Goal: Task Accomplishment & Management: Complete application form

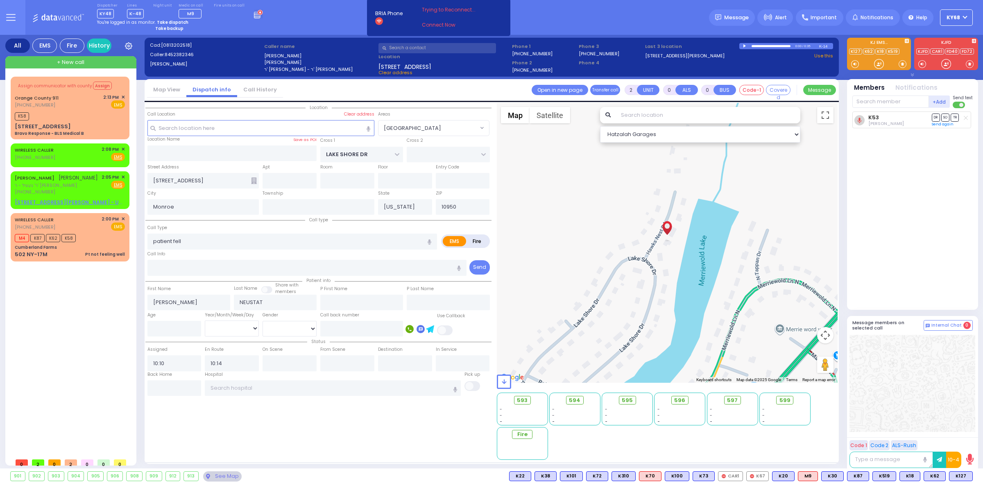
select select "[GEOGRAPHIC_DATA]"
select select
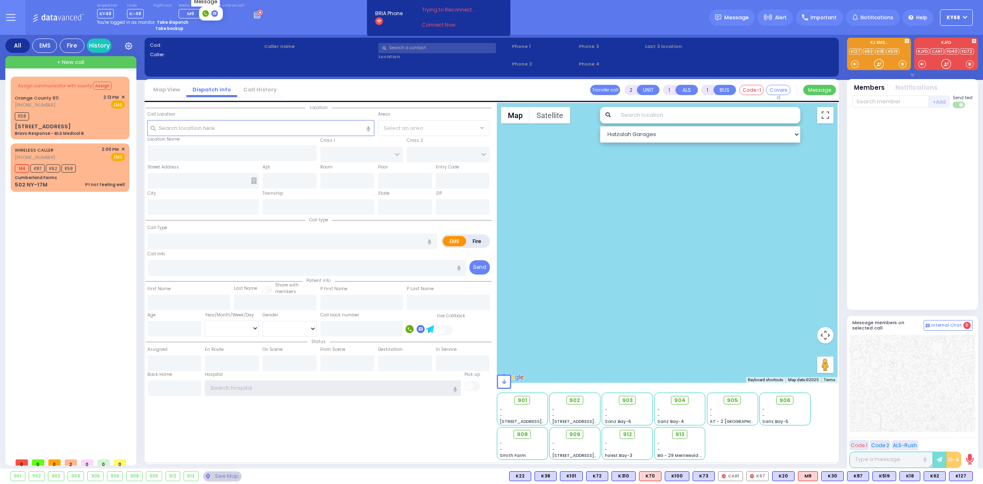
type input "ky68"
click at [218, 15] on rect at bounding box center [214, 13] width 7 height 7
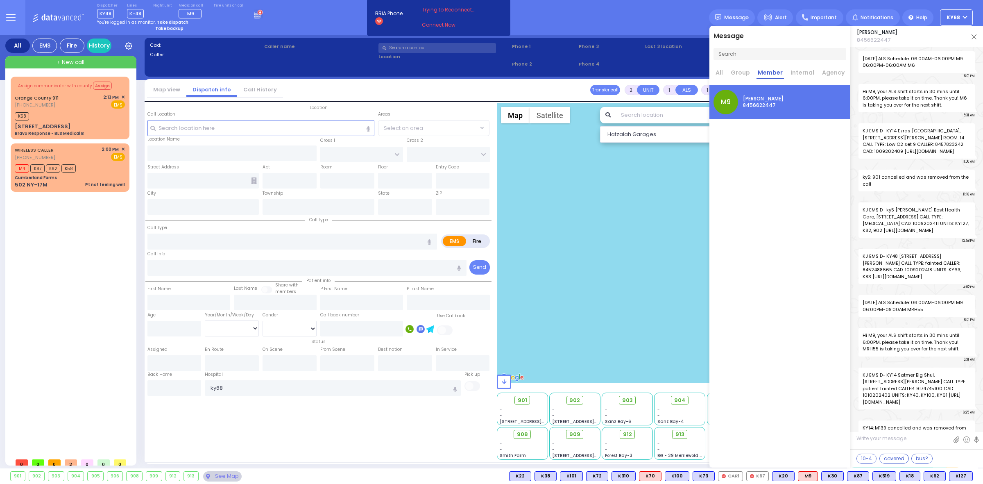
scroll to position [27201, 0]
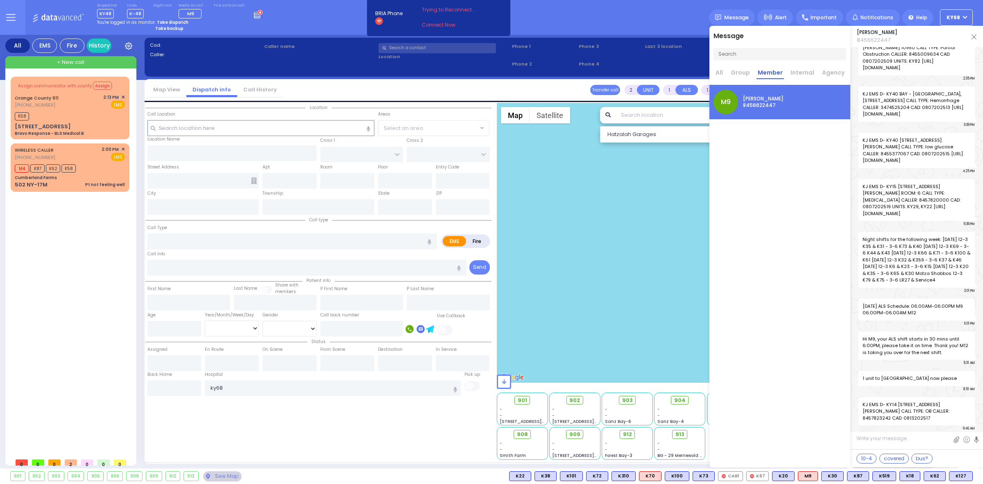
click at [974, 36] on img at bounding box center [974, 36] width 5 height 5
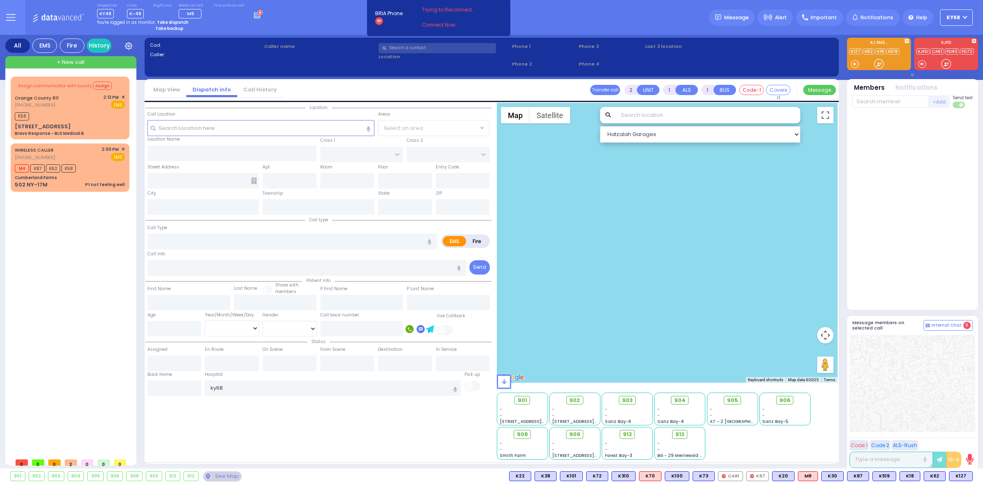
click at [5, 23] on button at bounding box center [10, 17] width 29 height 35
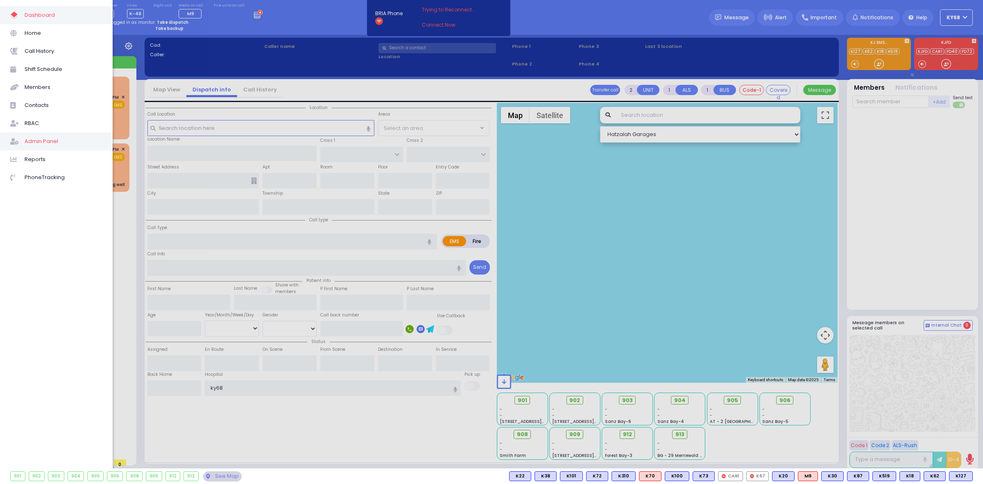
click at [55, 144] on span "Admin Panel" at bounding box center [64, 141] width 78 height 11
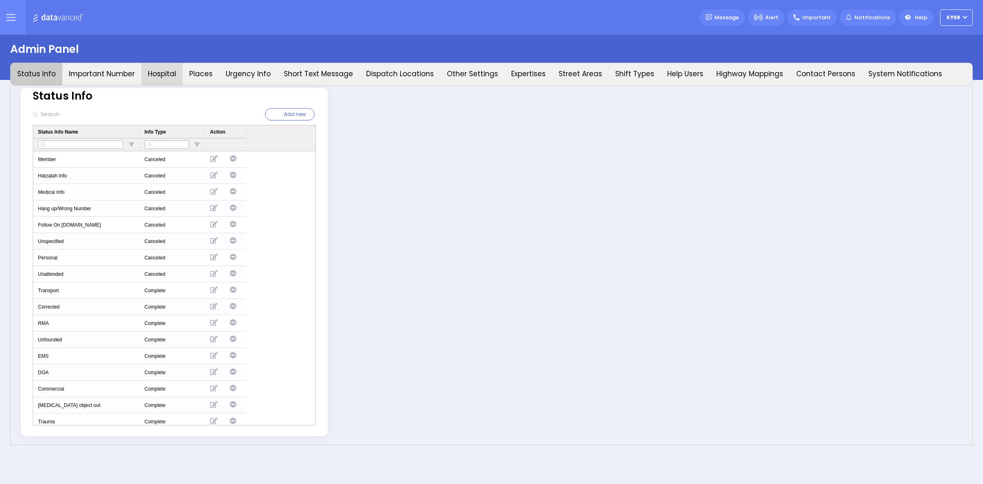
type input "ky68"
click at [175, 75] on button "Hospital" at bounding box center [161, 74] width 41 height 22
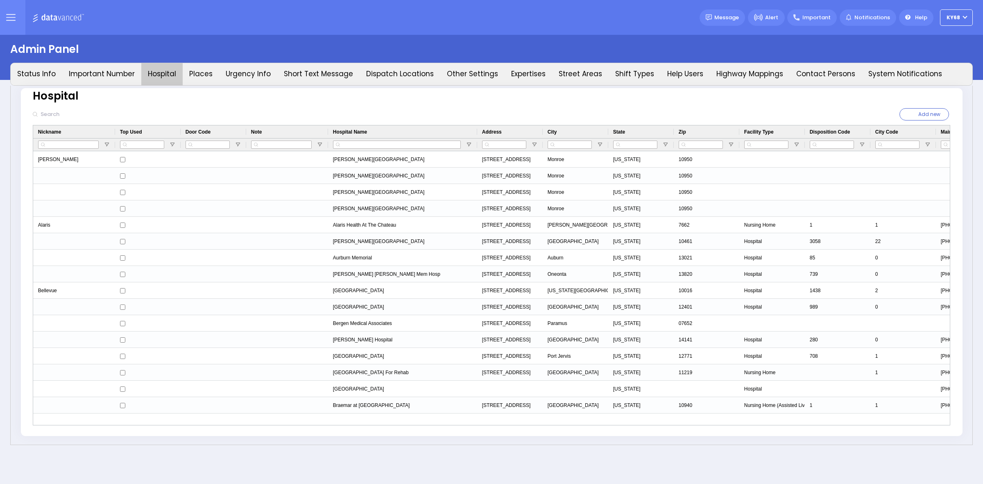
click at [50, 117] on input "text" at bounding box center [94, 115] width 112 height 16
click at [201, 70] on button "Places" at bounding box center [201, 74] width 36 height 22
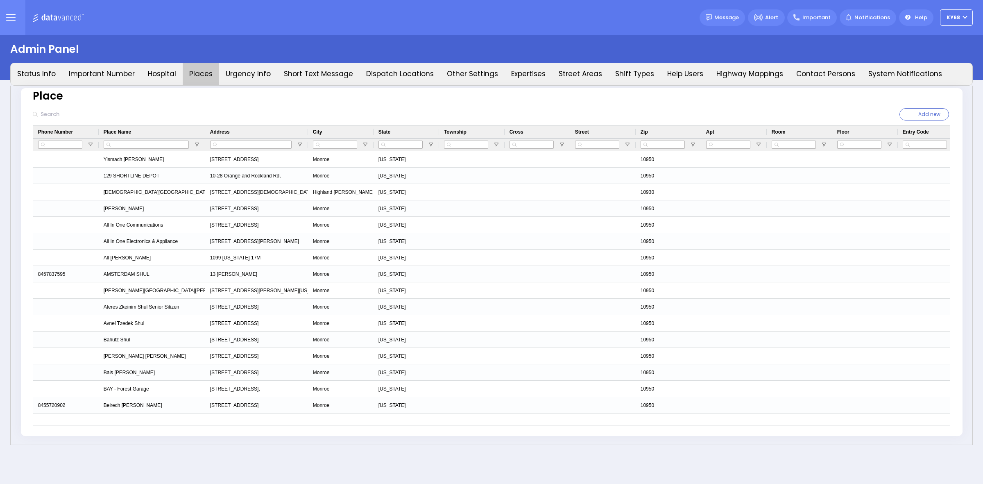
click at [64, 113] on input "text" at bounding box center [94, 115] width 112 height 16
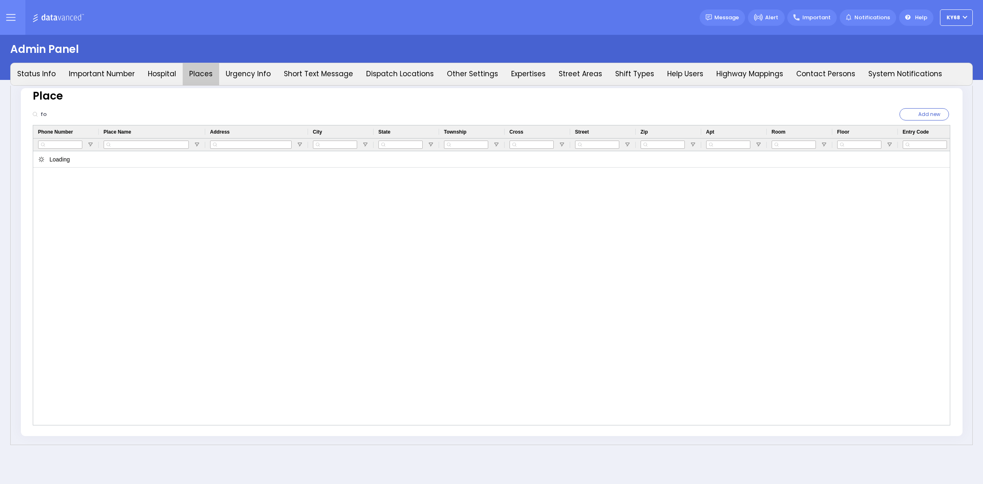
type input "f"
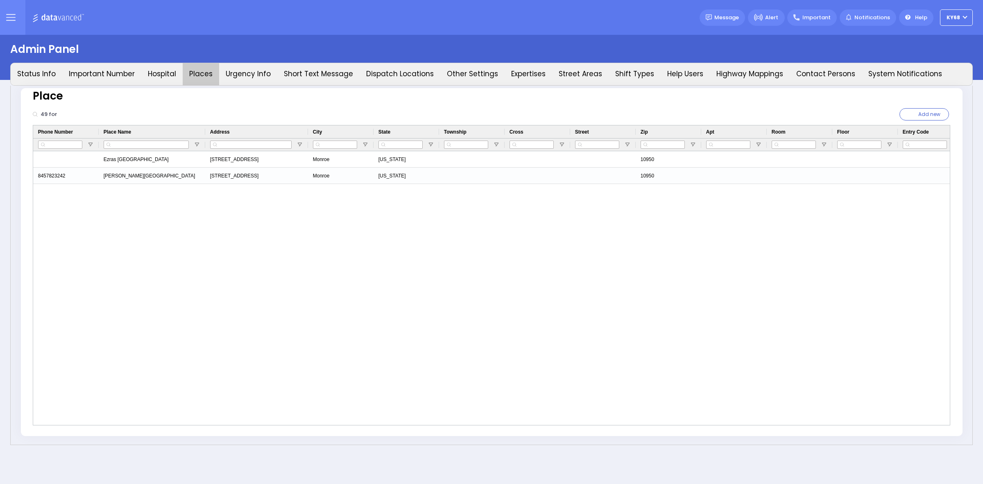
type input "49 for"
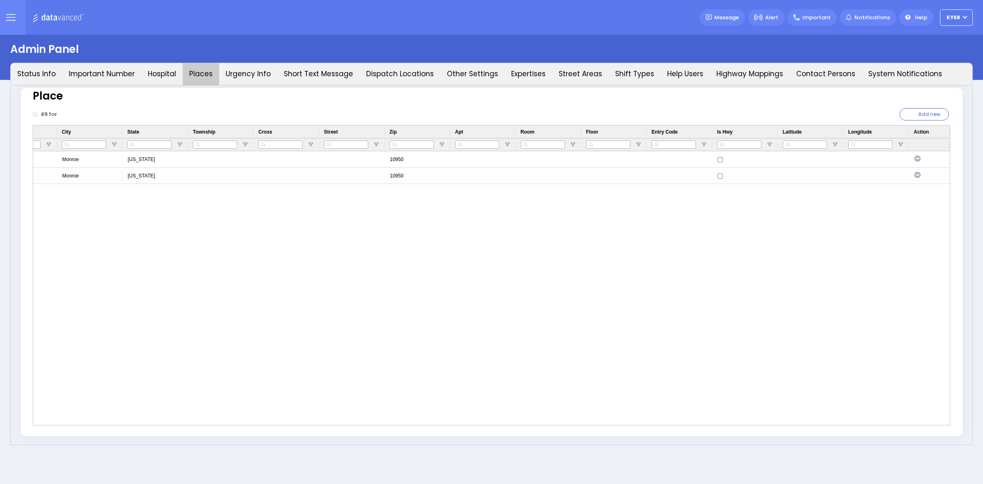
drag, startPoint x: 220, startPoint y: 271, endPoint x: 581, endPoint y: 253, distance: 361.0
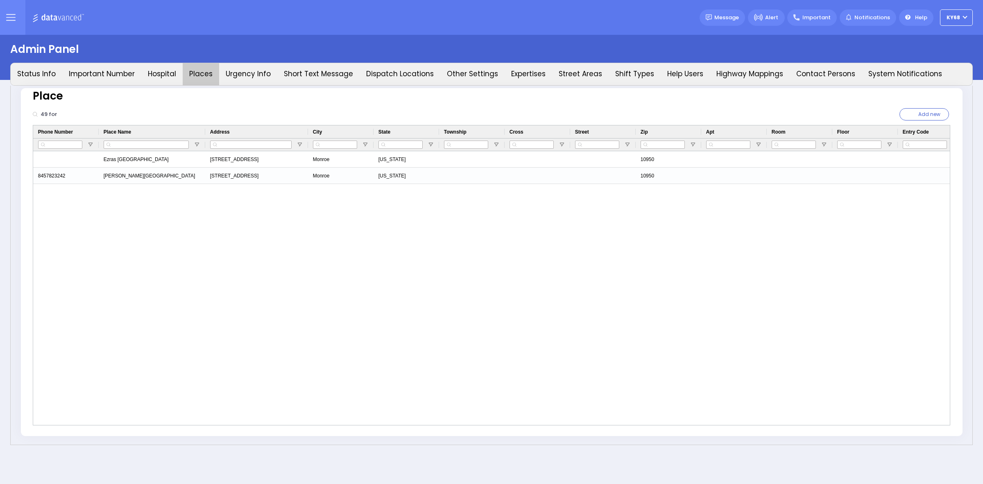
drag, startPoint x: 474, startPoint y: 259, endPoint x: 126, endPoint y: 257, distance: 348.2
click at [2, 23] on button at bounding box center [10, 17] width 29 height 35
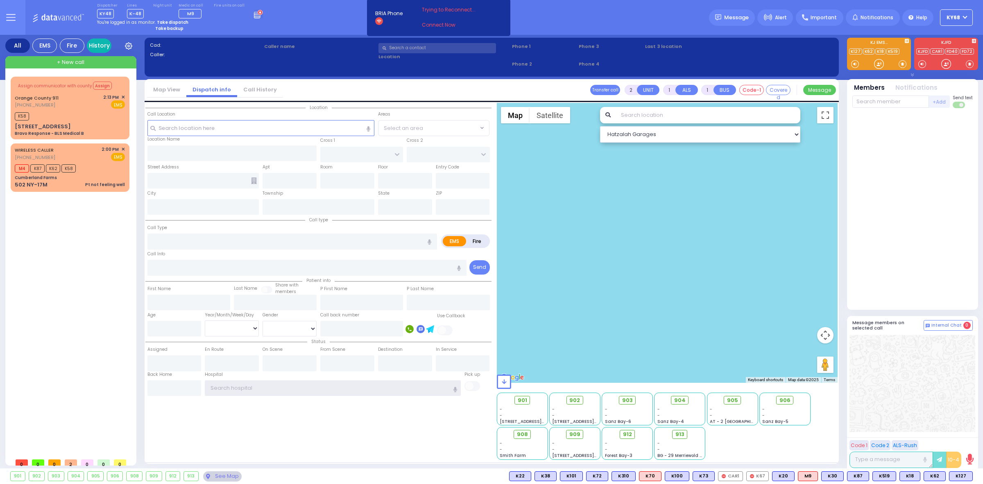
type input "ky68"
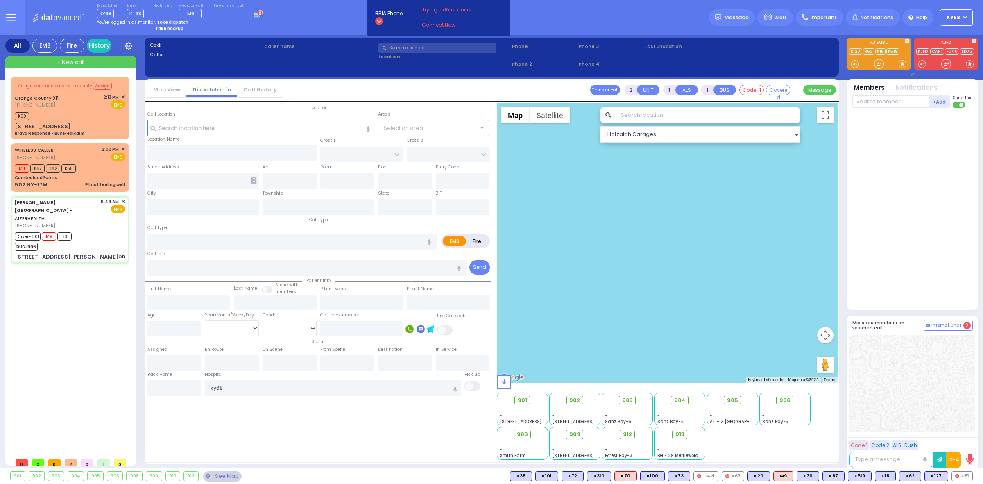
type input "6"
select select
type input "OB"
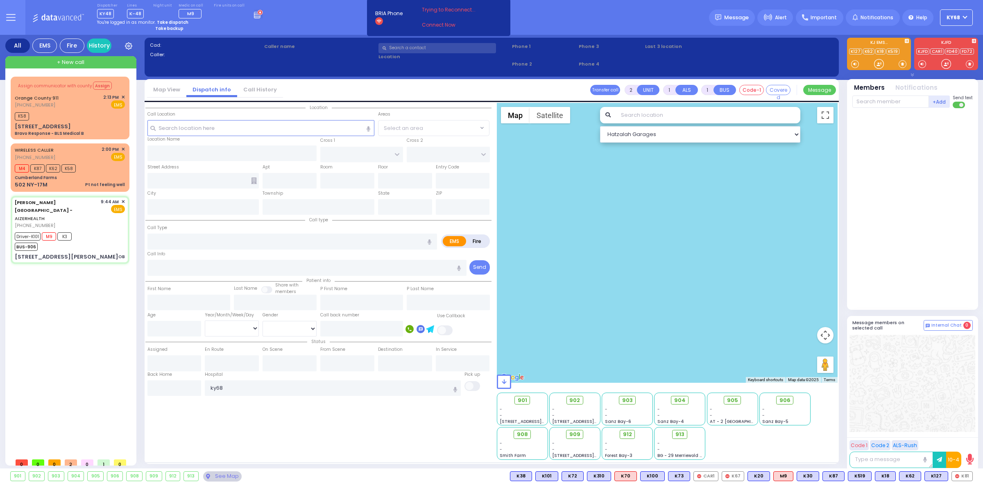
radio input "true"
type input "Baila"
type input "Stauber"
type input "22"
select select "Year"
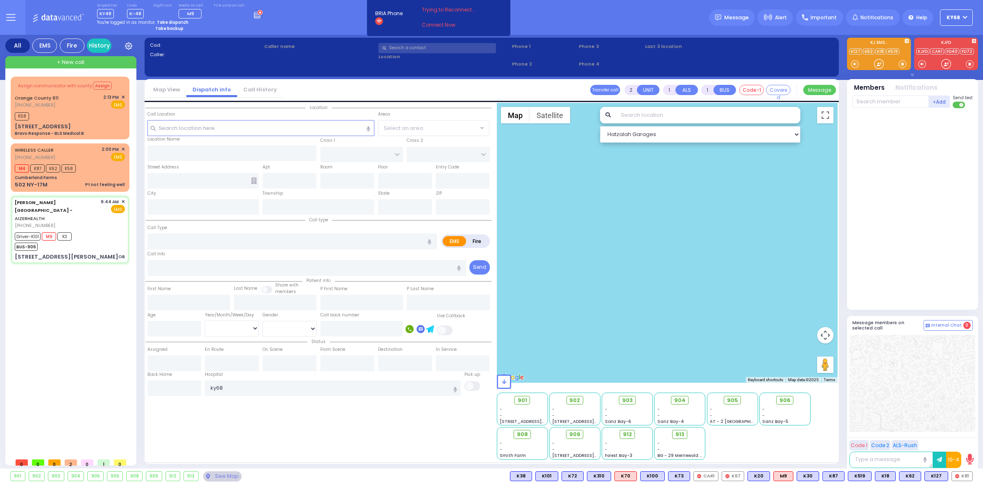
select select "[DEMOGRAPHIC_DATA]"
type input "09:44"
type input "09:46"
type input "10:00"
type input "Good Samaritan Hospital 257 Lafayette Avenue 8457909405 Suffern"
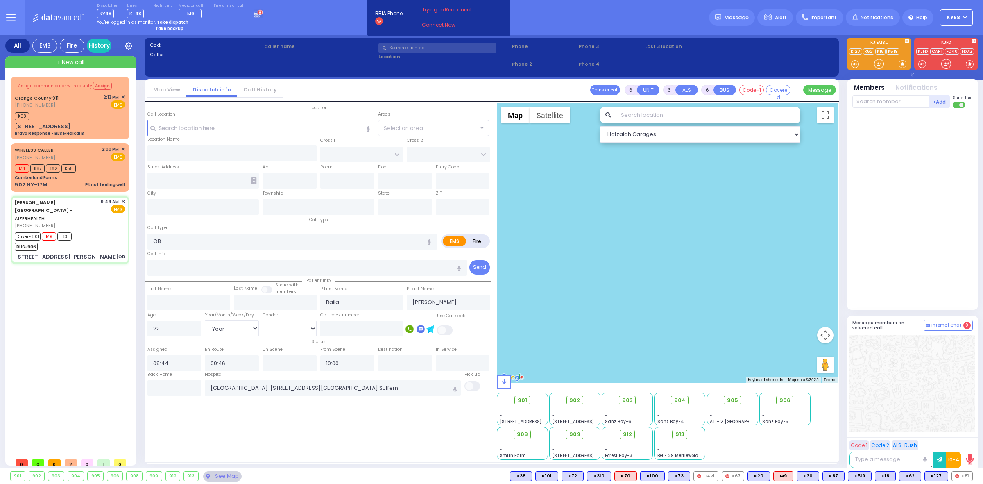
type input "49 Forrest Road"
type input "Western Australia"
type input "6112"
select select "Hatzalah Garages"
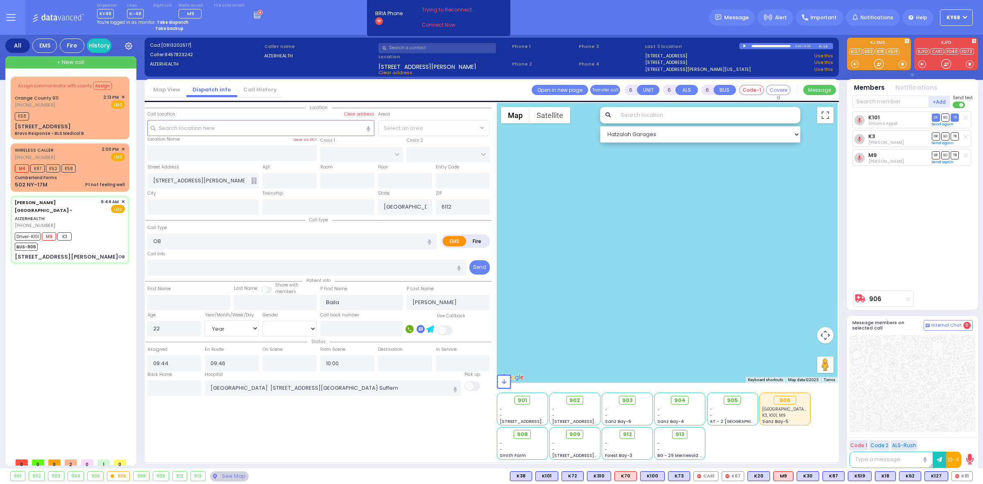
select select
radio input "true"
select select "Year"
select select "[DEMOGRAPHIC_DATA]"
select select "Hatzalah Garages"
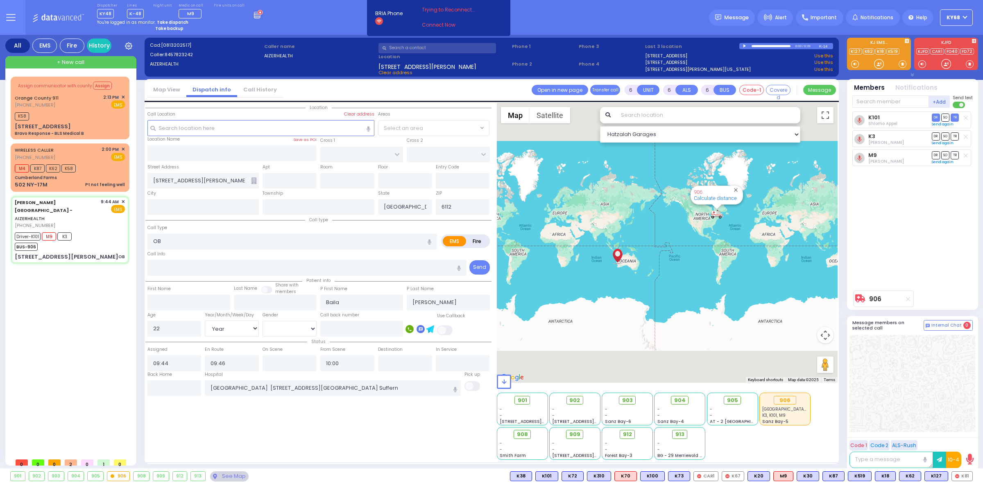
select select
radio input "true"
select select "Year"
select select "[DEMOGRAPHIC_DATA]"
select select "Hatzalah Garages"
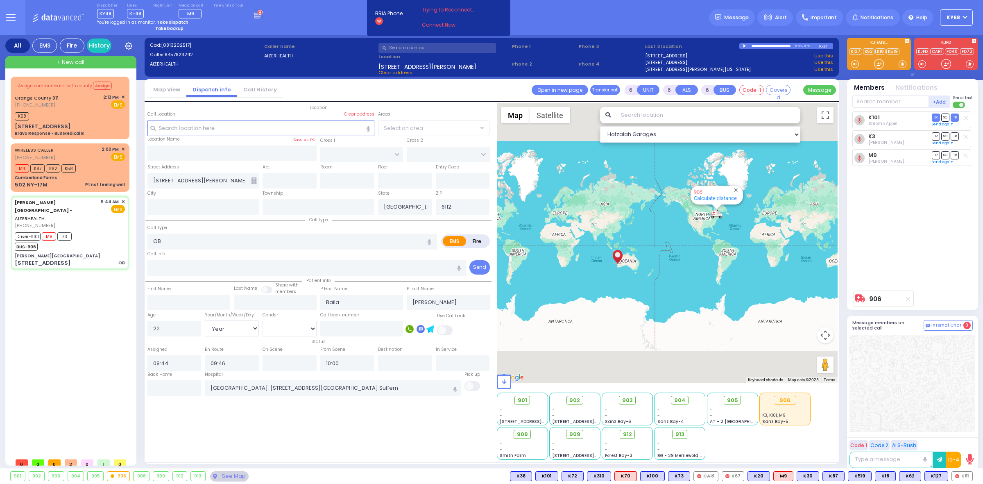
select select
radio input "true"
select select "Year"
select select "[DEMOGRAPHIC_DATA]"
type input "Aizer Health Center"
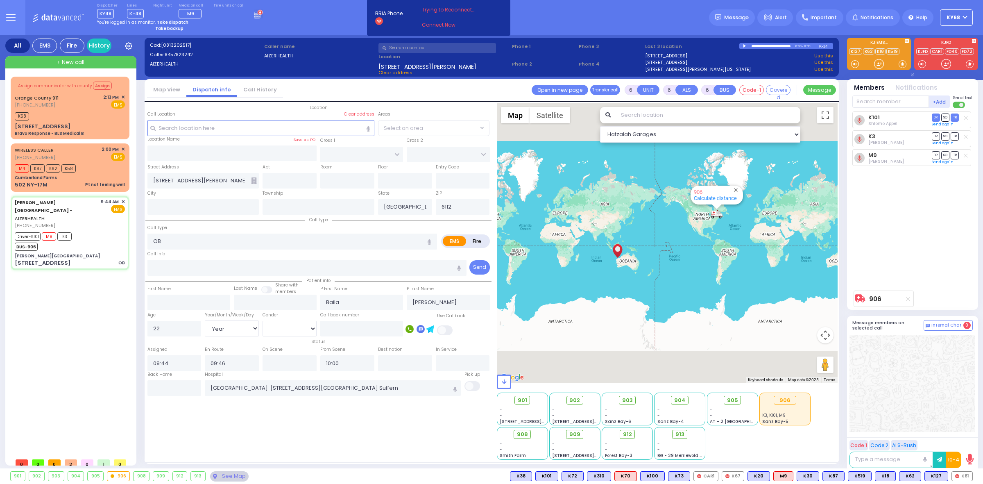
type input "[PERSON_NAME] DR"
type input "CARTER LN"
type input "49 Forest Road"
type input "Kiryas Joel"
type input "[US_STATE]"
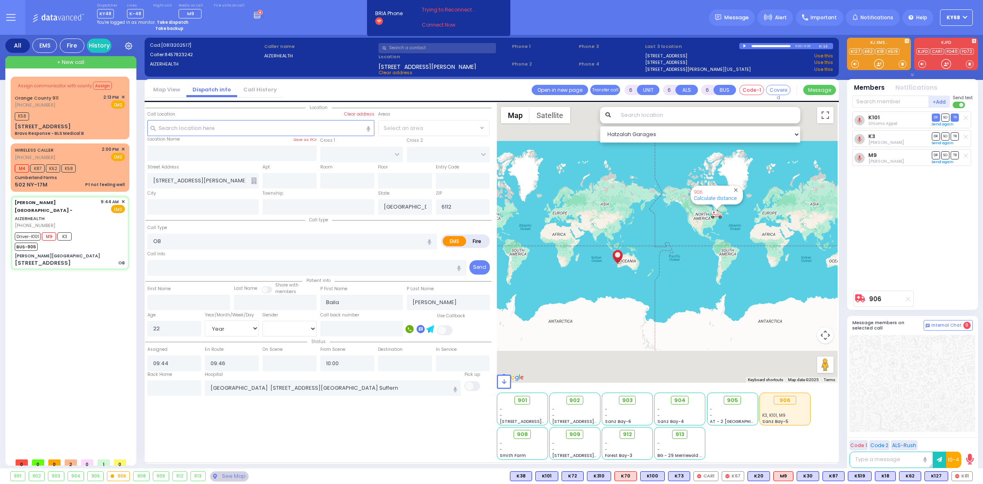
type input "10950"
select select "Hatzalah Garages"
select select "SECTION 2"
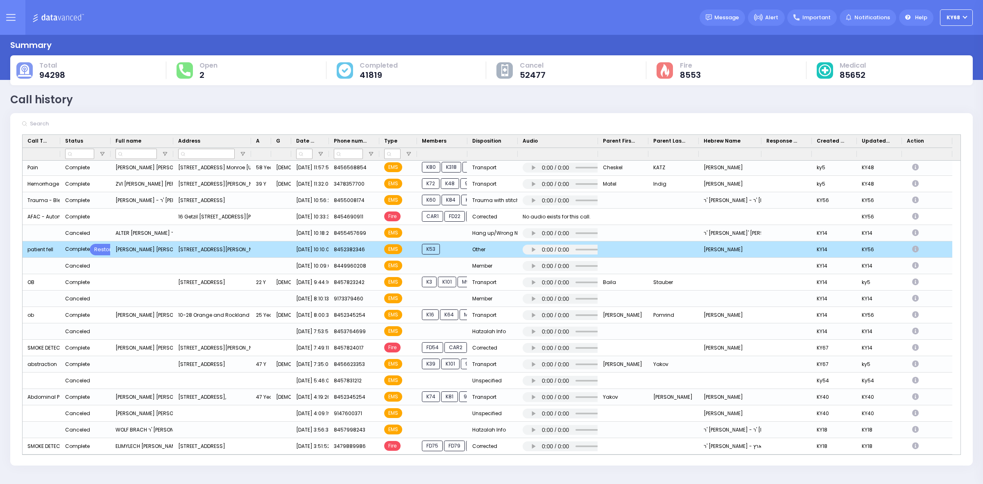
scroll to position [66, 0]
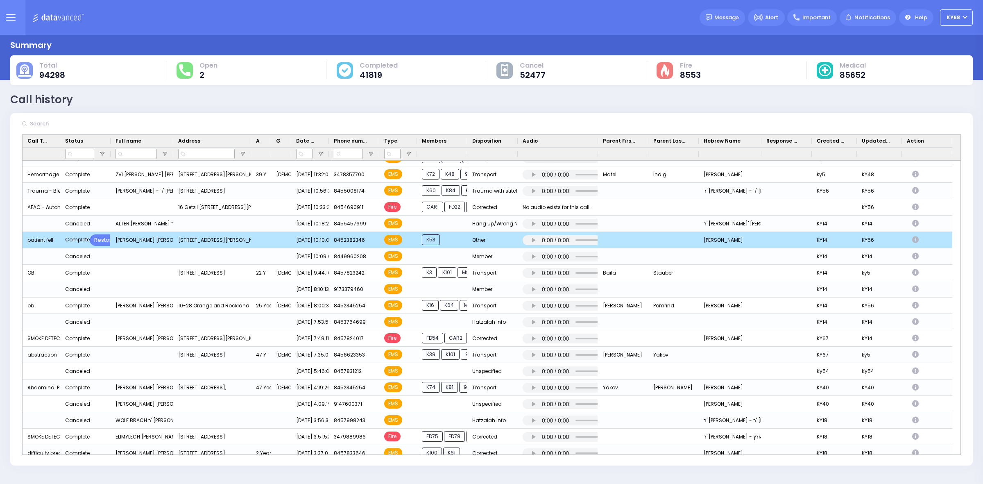
drag, startPoint x: 119, startPoint y: 222, endPoint x: 122, endPoint y: 239, distance: 17.1
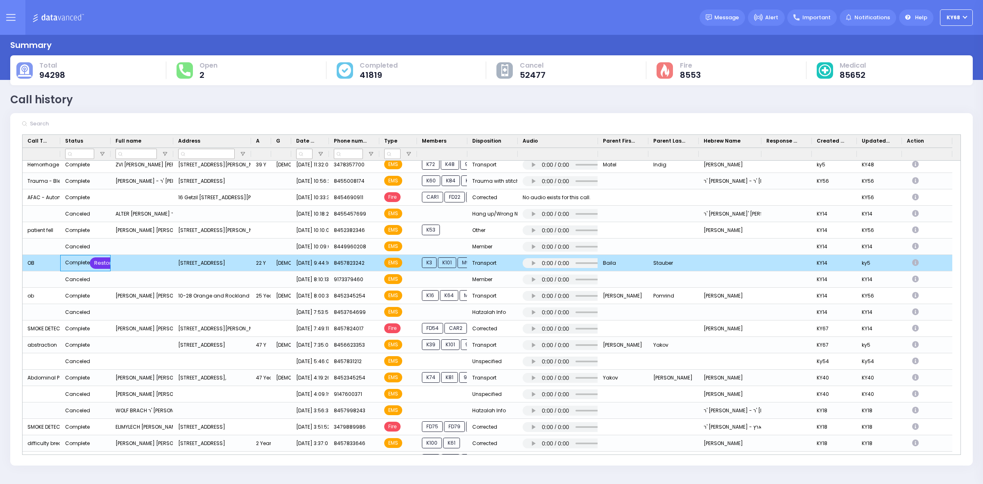
click at [99, 263] on div "Restore" at bounding box center [105, 262] width 30 height 11
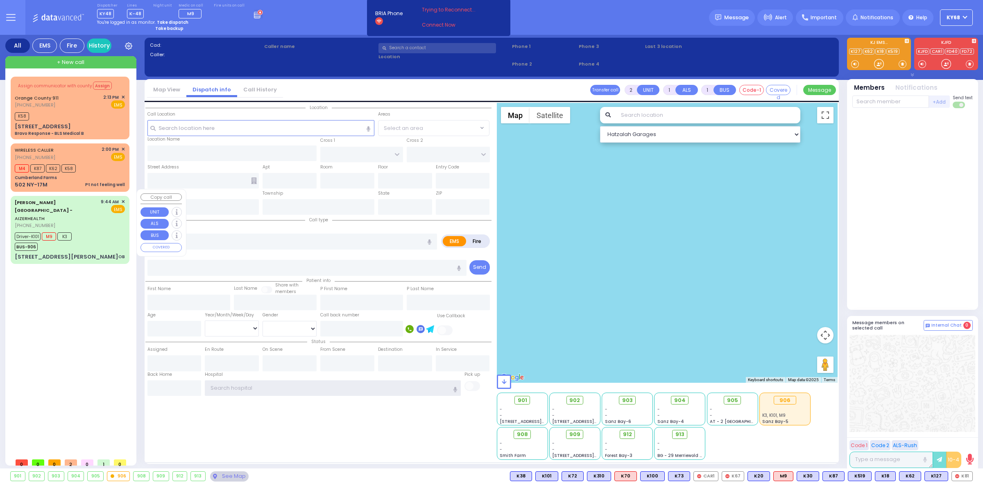
type input "ky68"
click at [86, 253] on div "[STREET_ADDRESS][PERSON_NAME] OB" at bounding box center [70, 257] width 110 height 8
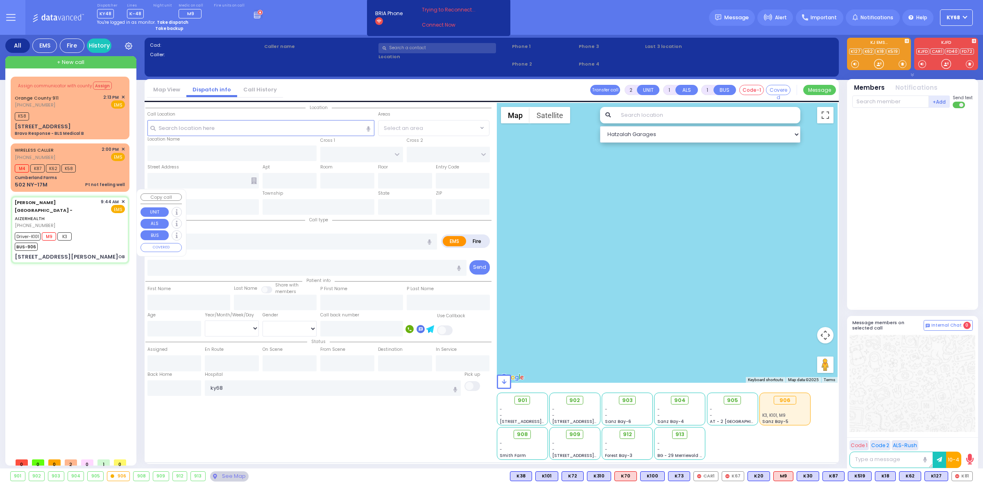
type input "6"
select select
type input "OB"
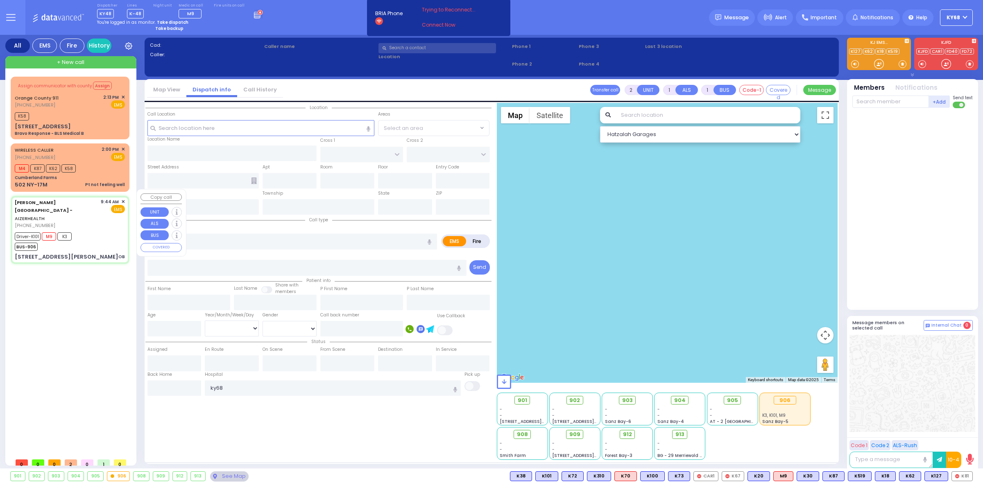
radio input "true"
type input "Baila"
type input "Stauber"
type input "22"
select select "Year"
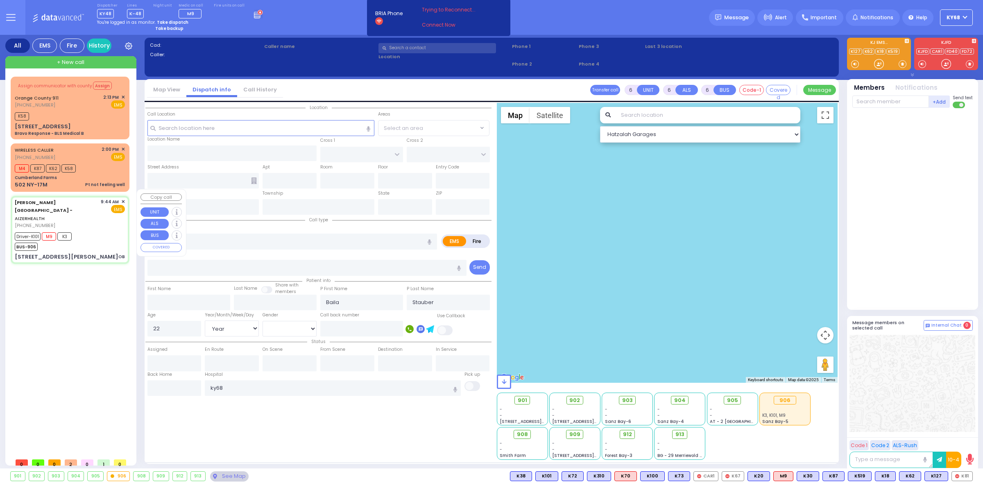
select select "Female"
type input "09:44"
type input "09:46"
type input "10:00"
type input "Good Samaritan Hospital 257 Lafayette Avenue 8457909405 Suffern"
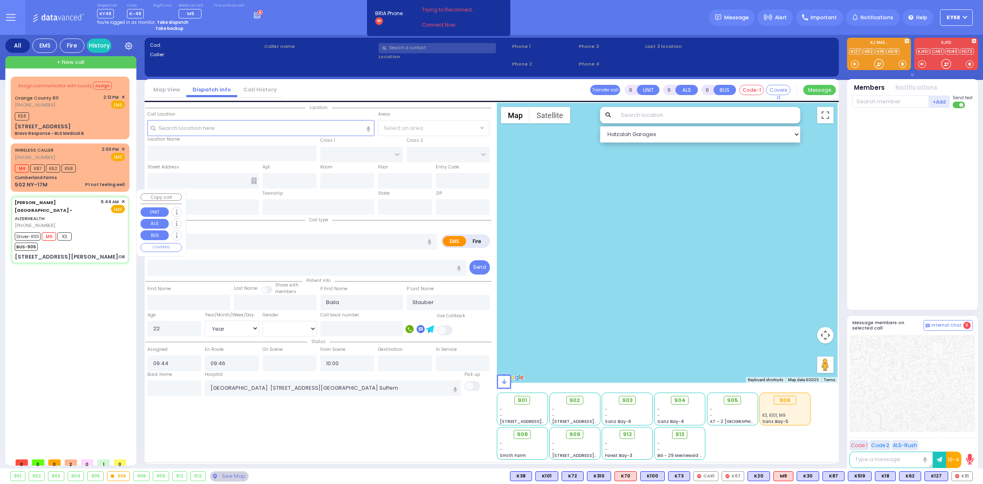
select select "Hatzalah Garages"
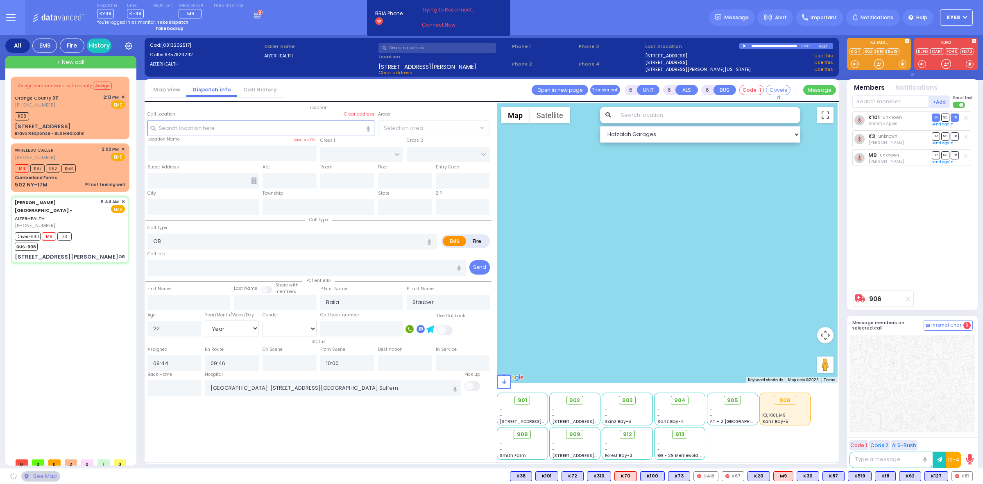
type input "49 Forrest Road"
type input "Western Australia"
type input "6112"
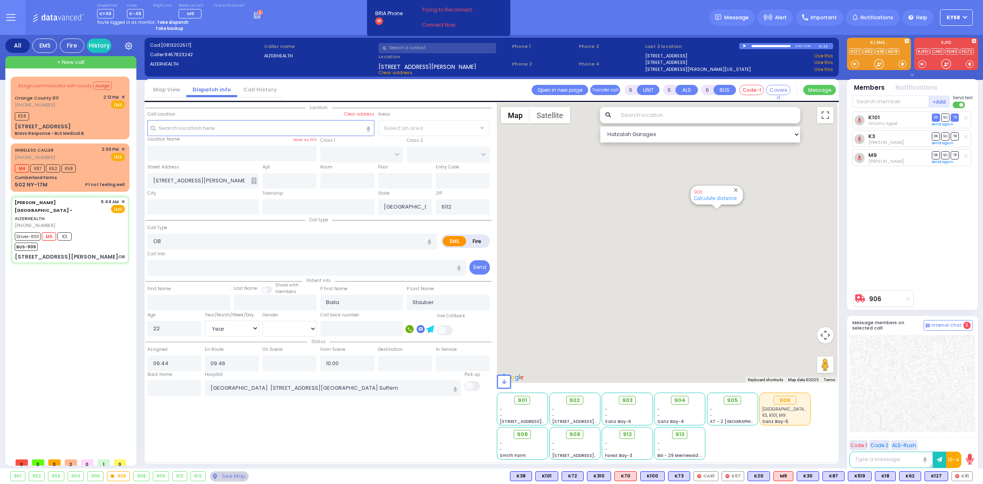
click at [392, 73] on span "Clear address" at bounding box center [396, 72] width 34 height 7
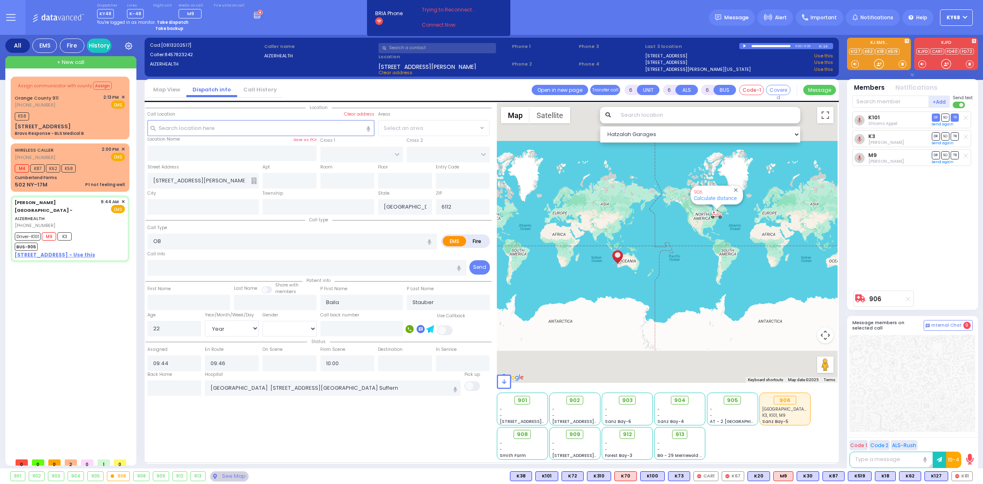
select select
radio input "true"
select select "Year"
select select "[DEMOGRAPHIC_DATA]"
select select "Hatzalah Garages"
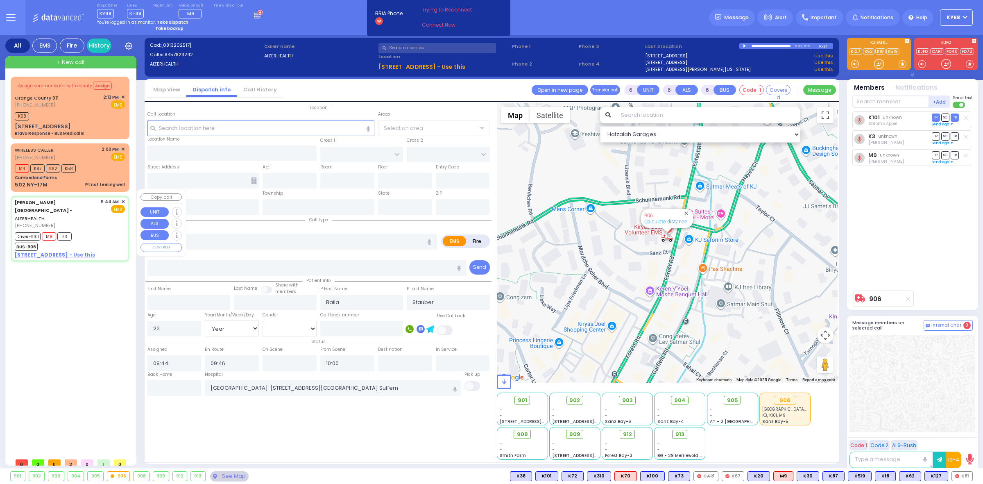
click at [36, 251] on u "49 FOREST ROAD - Use this" at bounding box center [55, 254] width 80 height 7
select select
radio input "true"
select select "Year"
select select "[DEMOGRAPHIC_DATA]"
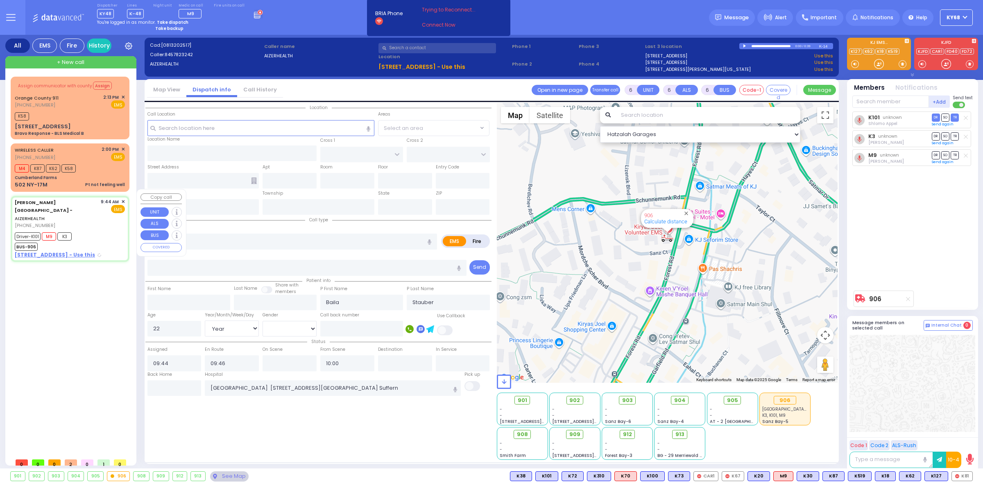
select select "Hatzalah Garages"
select select
radio input "true"
select select "Year"
select select "[DEMOGRAPHIC_DATA]"
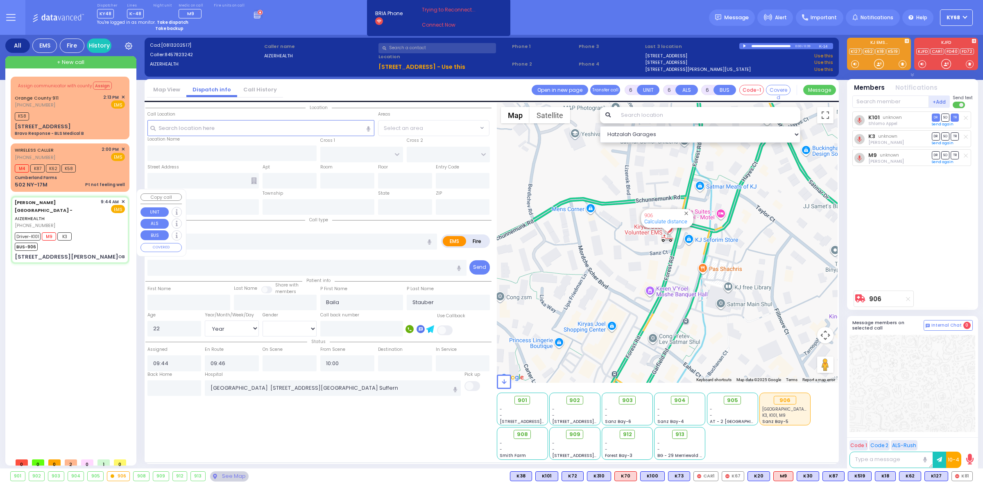
select select "Hatzalah Garages"
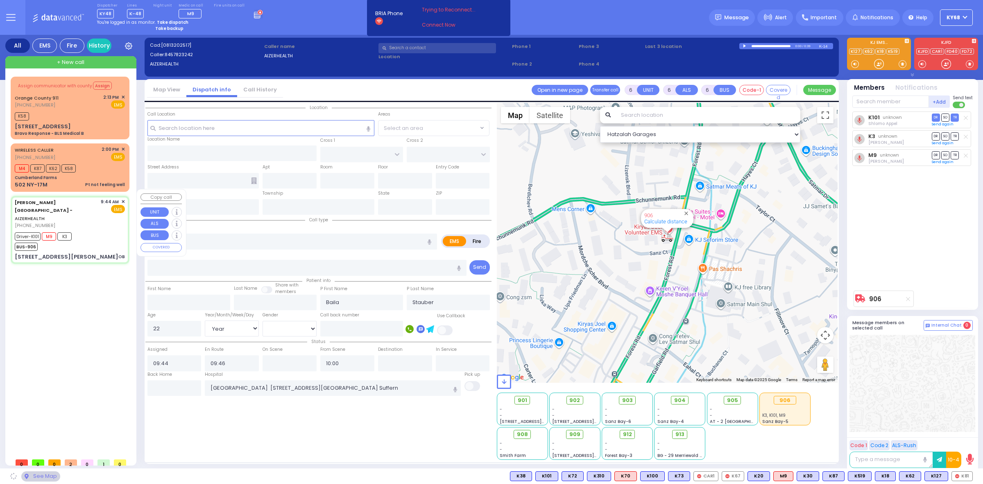
type input "49 Forrest Road"
type input "Western Australia"
type input "6112"
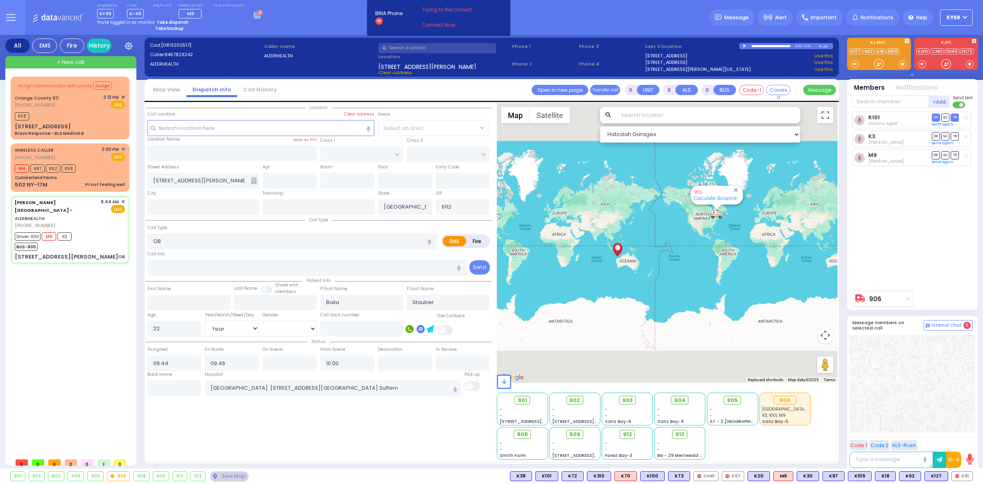
click at [402, 72] on span "Clear address" at bounding box center [396, 72] width 34 height 7
select select
radio input "true"
select select "Year"
select select "[DEMOGRAPHIC_DATA]"
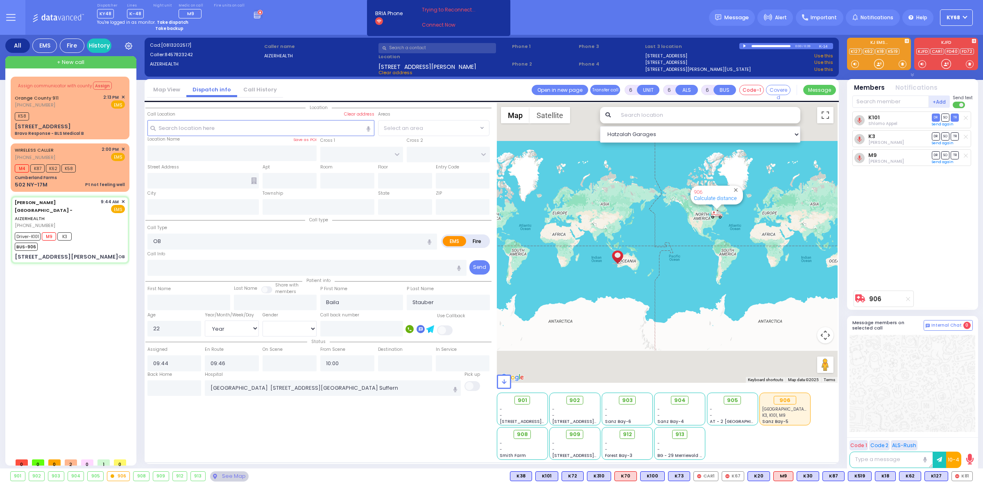
select select "Hatzalah Garages"
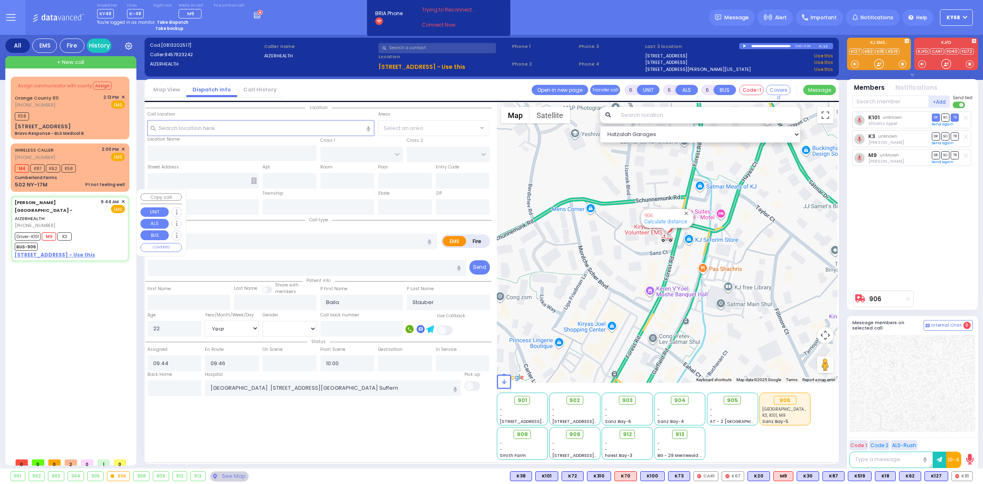
click at [71, 251] on u "49 FOREST ROAD - Use this" at bounding box center [55, 254] width 80 height 7
select select
radio input "true"
select select "Year"
select select "[DEMOGRAPHIC_DATA]"
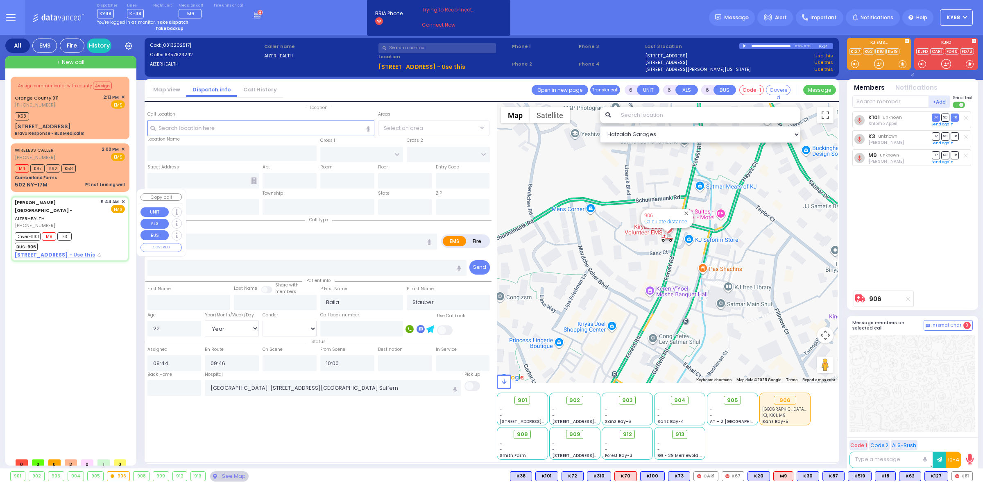
select select "Hatzalah Garages"
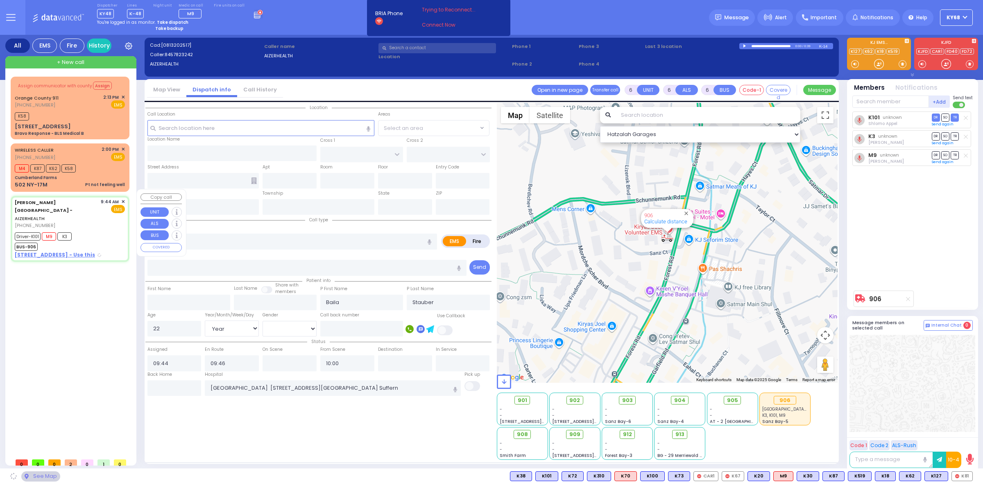
type input "49 Forrest Road"
type input "Western Australia"
type input "6112"
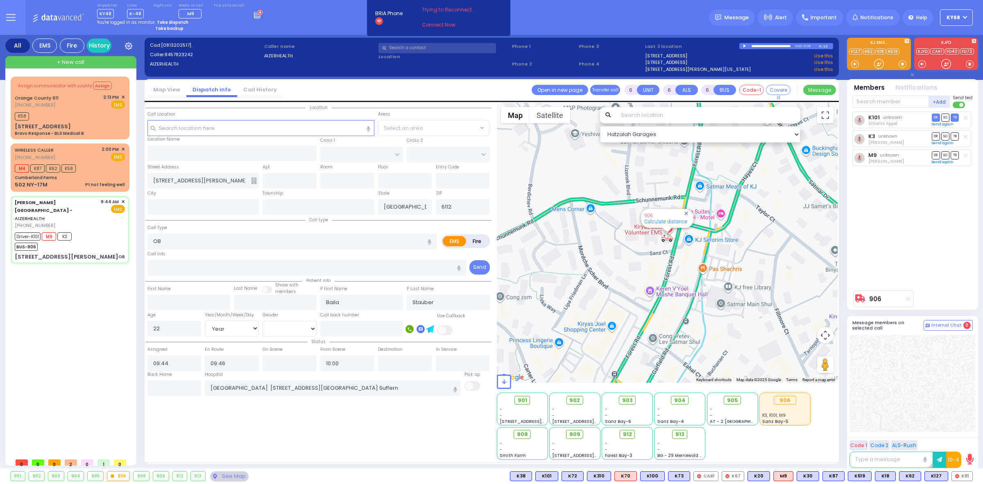
select select
radio input "true"
select select "Year"
select select "[DEMOGRAPHIC_DATA]"
select select "Hatzalah Garages"
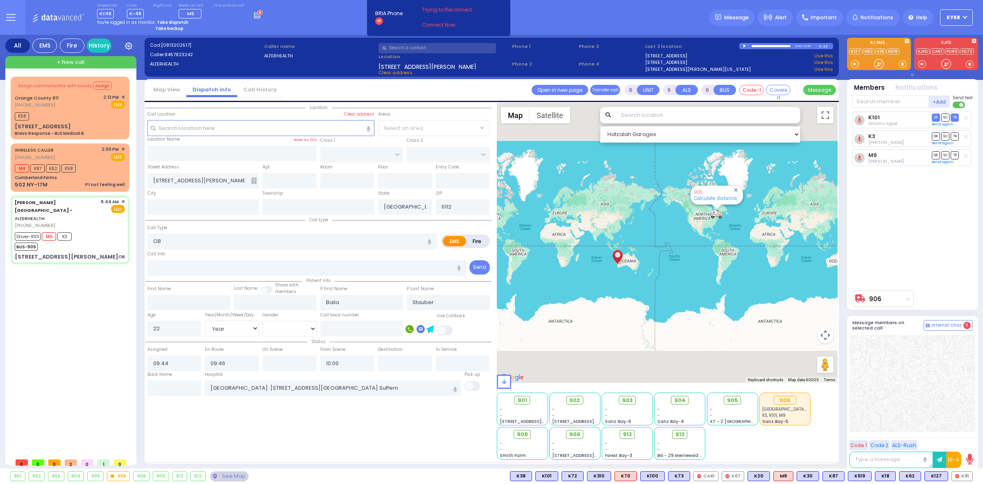
click at [396, 48] on input "text" at bounding box center [438, 48] width 118 height 10
click at [257, 120] on input "text" at bounding box center [260, 128] width 227 height 16
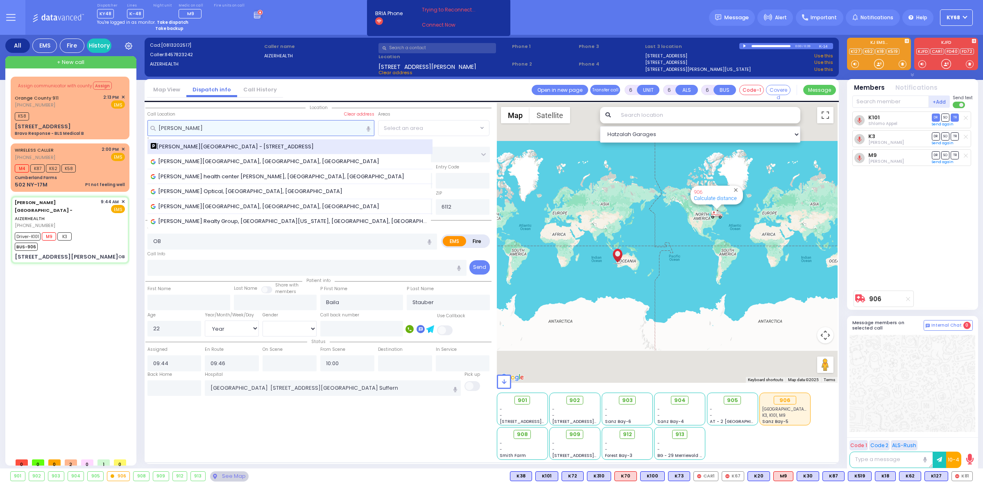
type input "aizer"
click at [241, 143] on span "Aizer Health Center - 49 Forest Road" at bounding box center [234, 147] width 166 height 8
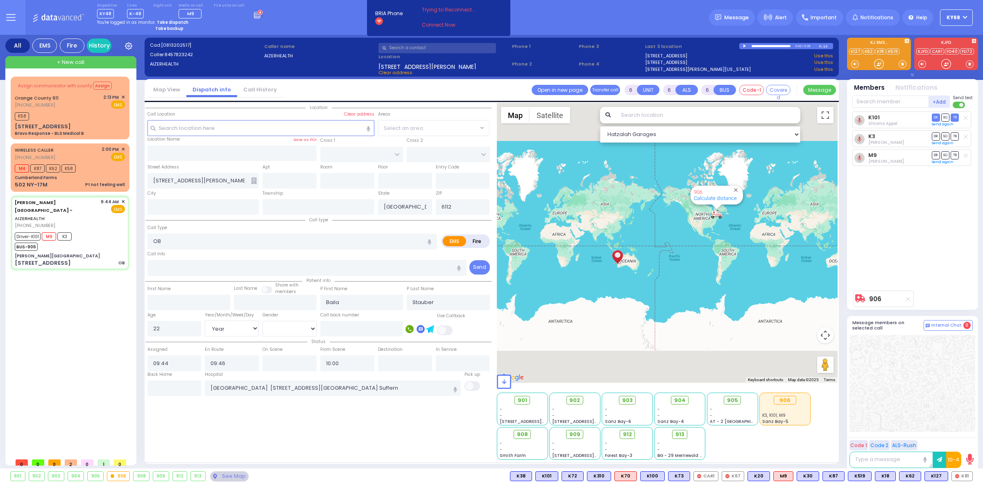
select select
radio input "true"
select select "Year"
select select "[DEMOGRAPHIC_DATA]"
select select "Hatzalah Garages"
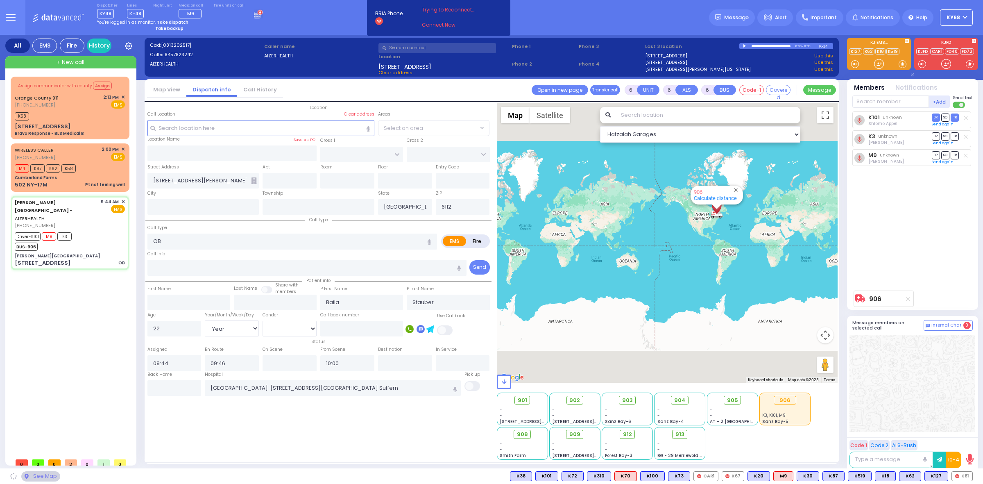
type input "Aizer Health Center"
type input "[PERSON_NAME] DR"
type input "CARTER LN"
type input "49 Forest Road"
type input "[PERSON_NAME]"
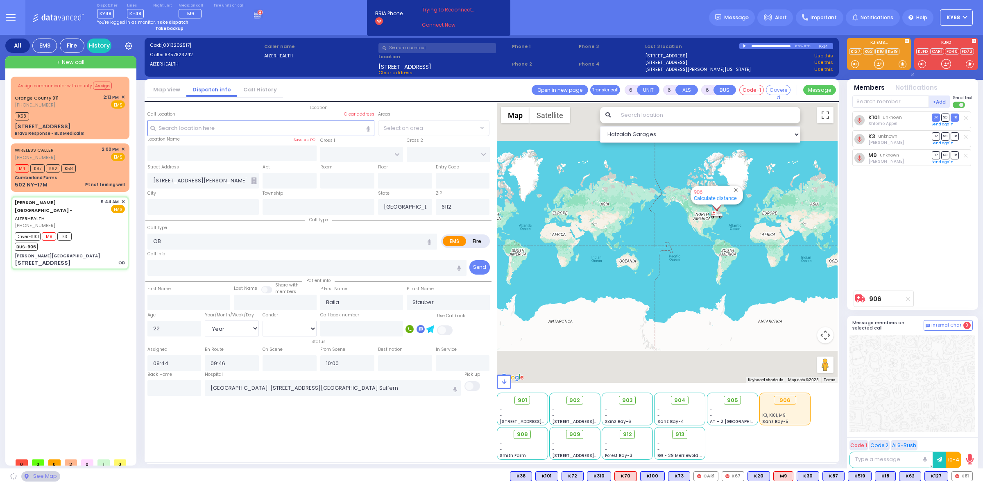
type input "[US_STATE]"
type input "10950"
select select "SECTION 2"
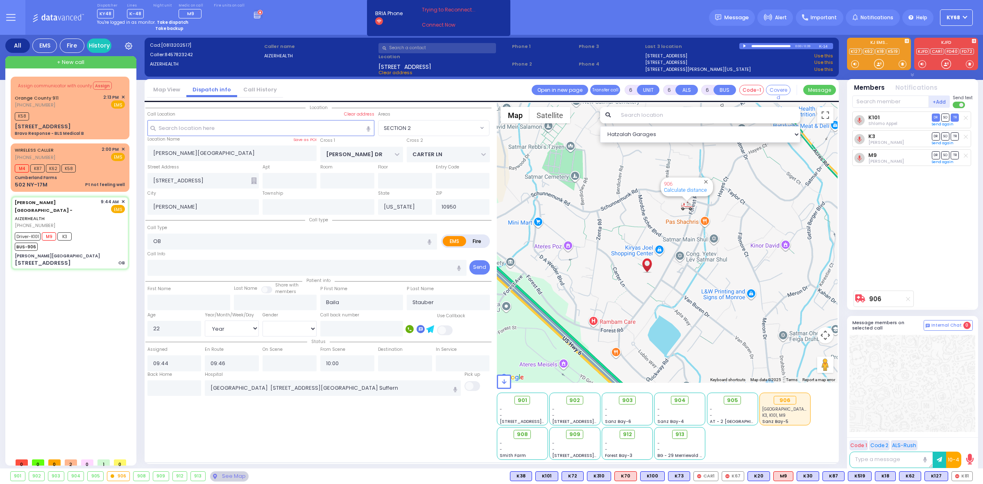
click at [9, 18] on icon at bounding box center [10, 17] width 9 height 9
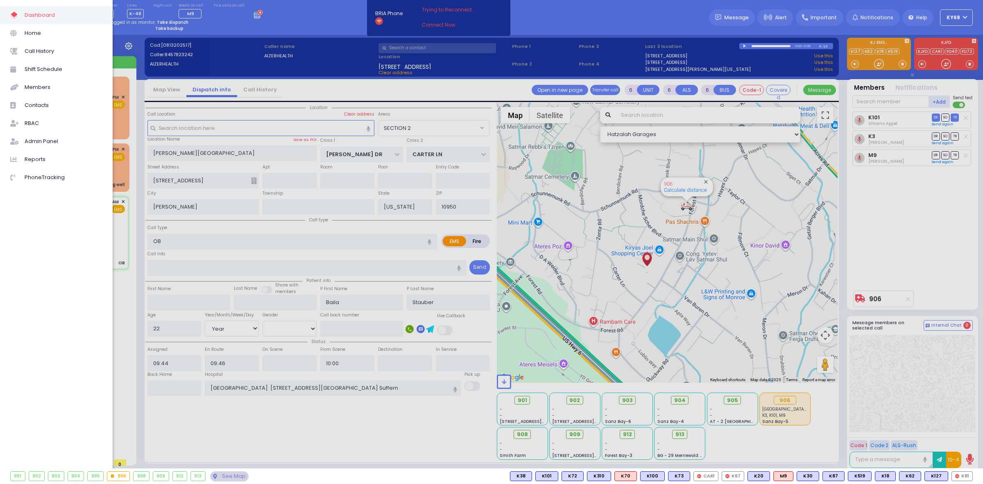
click at [304, 28] on div at bounding box center [491, 242] width 983 height 484
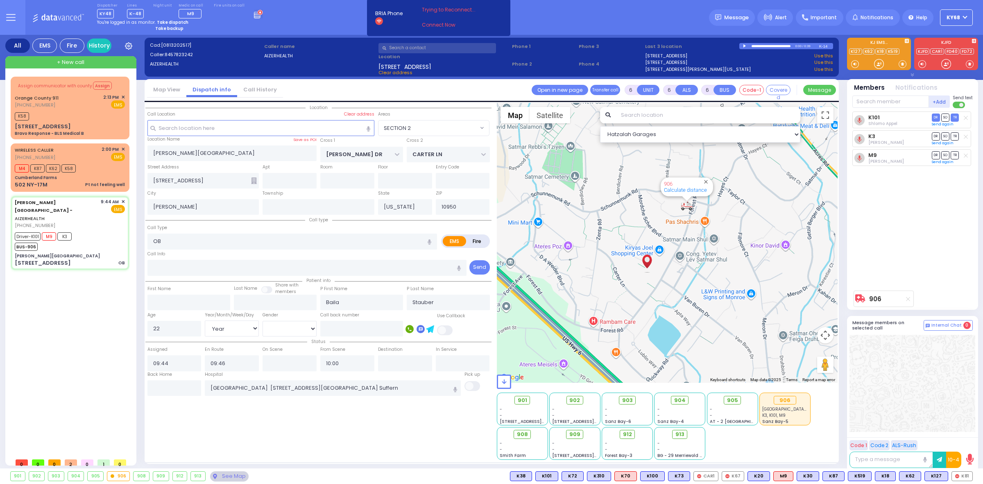
click at [175, 38] on div "Cad: [0813202517] Caller: 8457823242 AIZERHEALTH Caller name AIZERHEALTH /" at bounding box center [492, 57] width 694 height 39
click at [175, 43] on span "[0813202517]" at bounding box center [176, 45] width 30 height 7
copy div "Cad: [0813202517]"
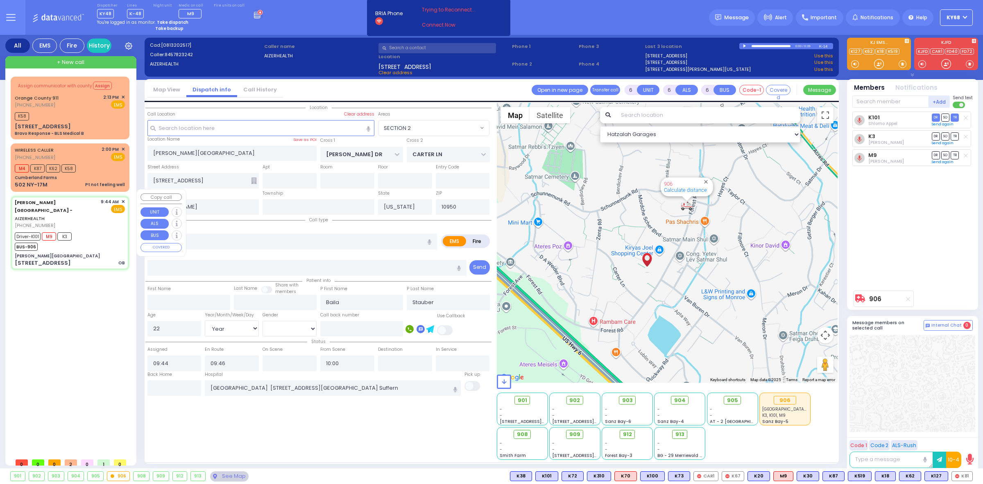
click at [123, 198] on span "✕" at bounding box center [123, 201] width 4 height 7
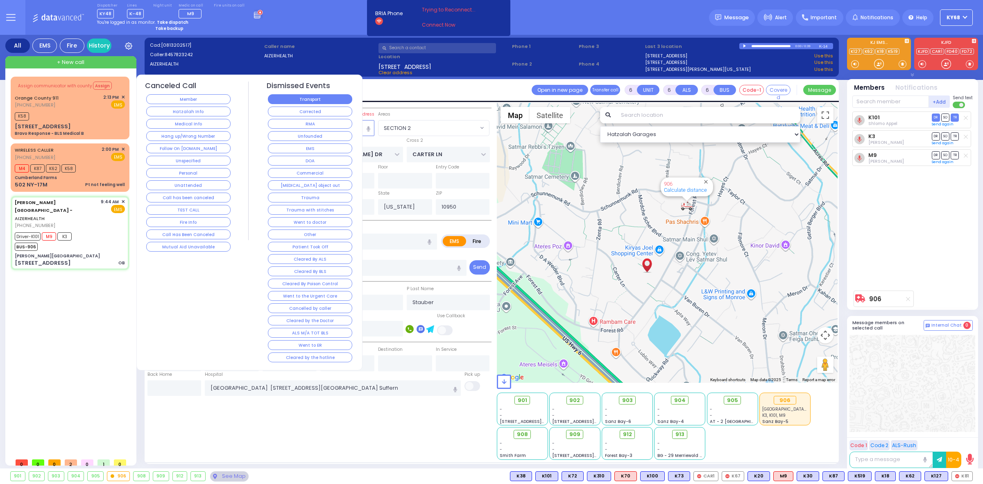
click at [308, 103] on button "Transport" at bounding box center [310, 99] width 84 height 10
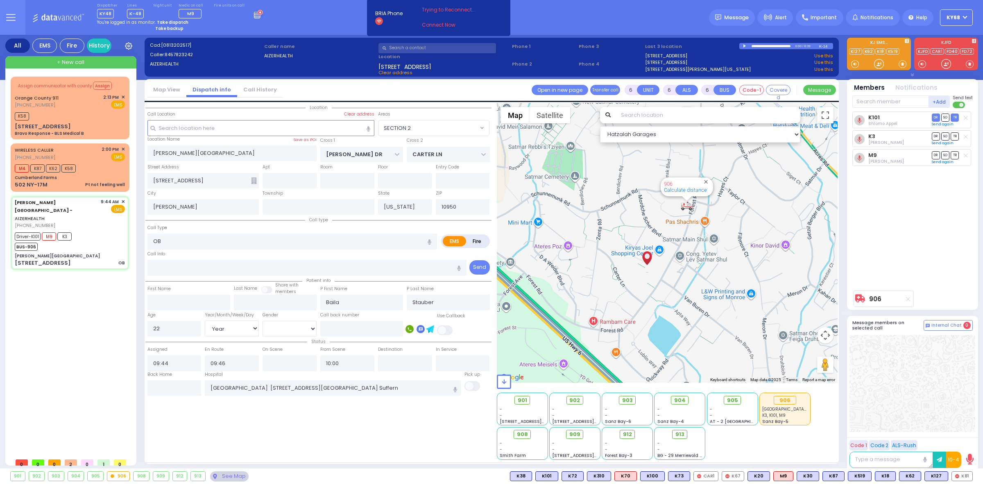
select select
radio input "true"
select select
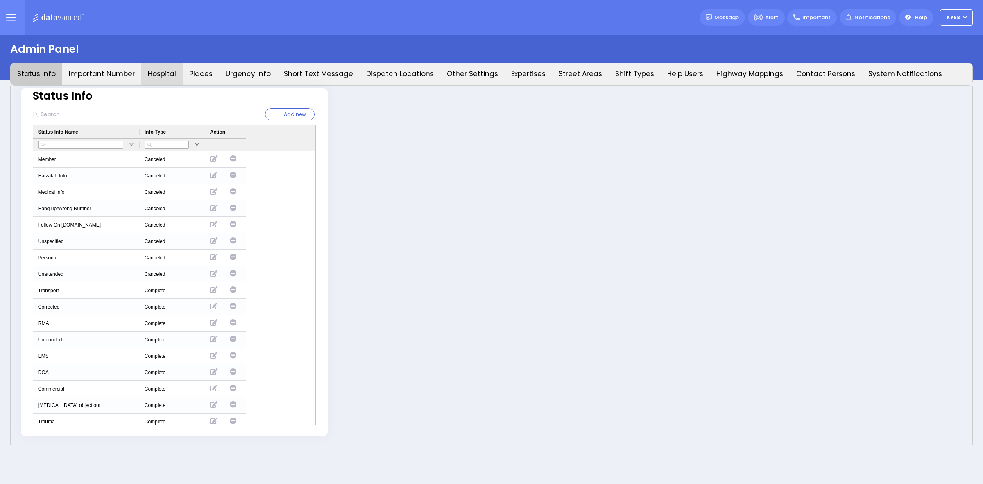
type input "ky68"
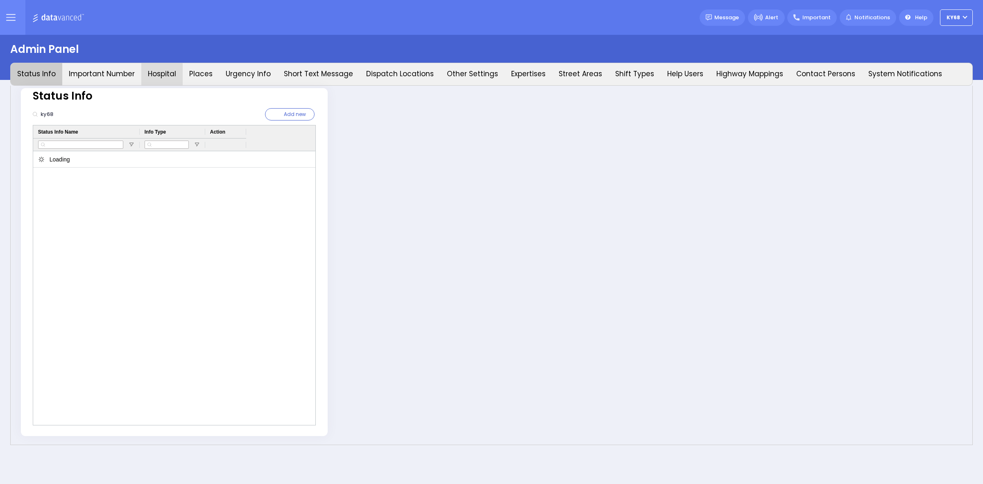
click at [160, 78] on button "Hospital" at bounding box center [161, 74] width 41 height 22
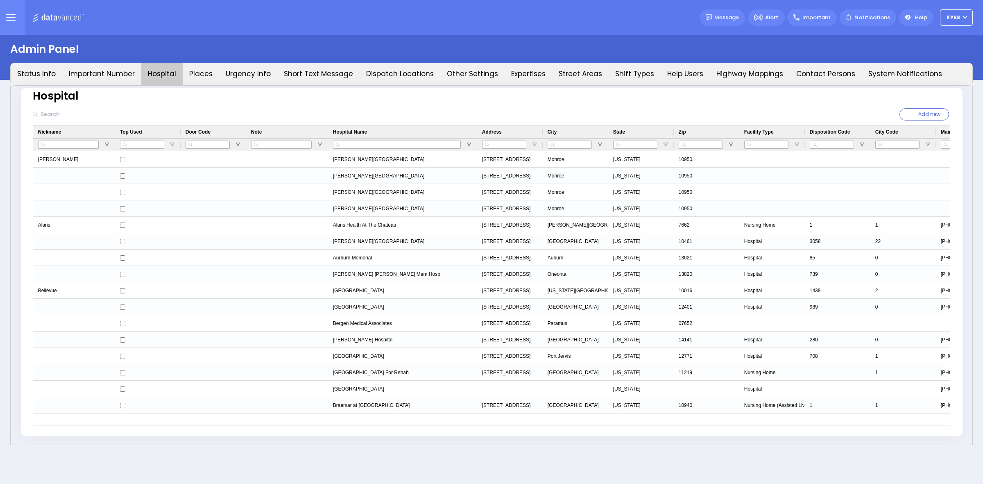
click at [50, 115] on input "text" at bounding box center [94, 115] width 112 height 16
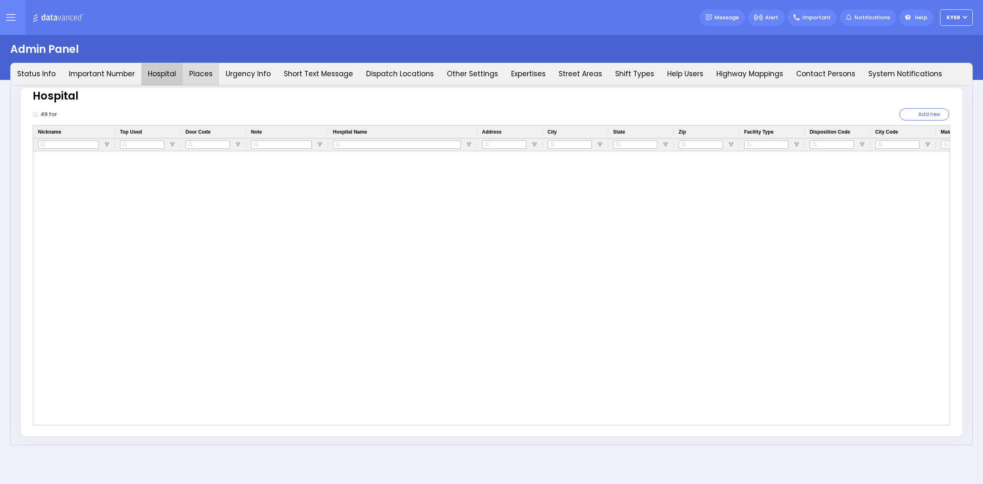
type input "49 for"
click at [189, 70] on button "Places" at bounding box center [201, 74] width 36 height 22
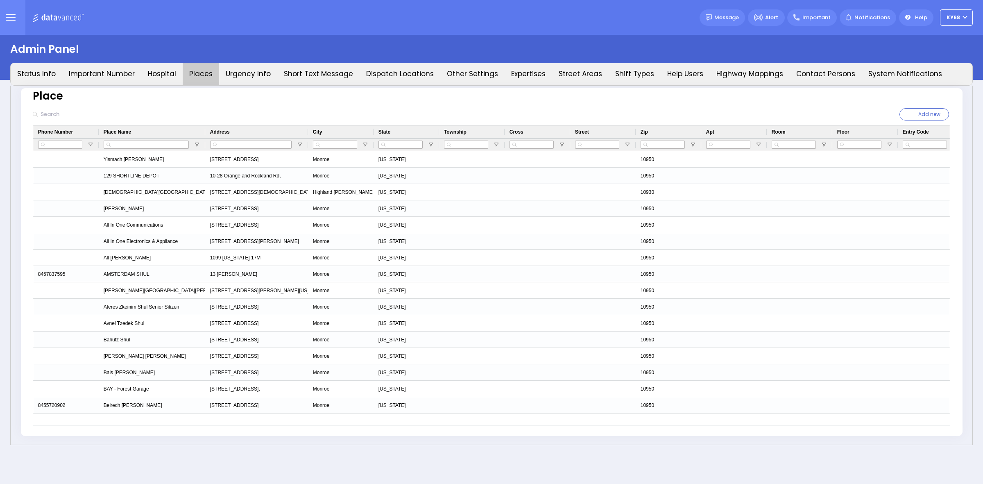
click at [70, 113] on input "text" at bounding box center [94, 115] width 112 height 16
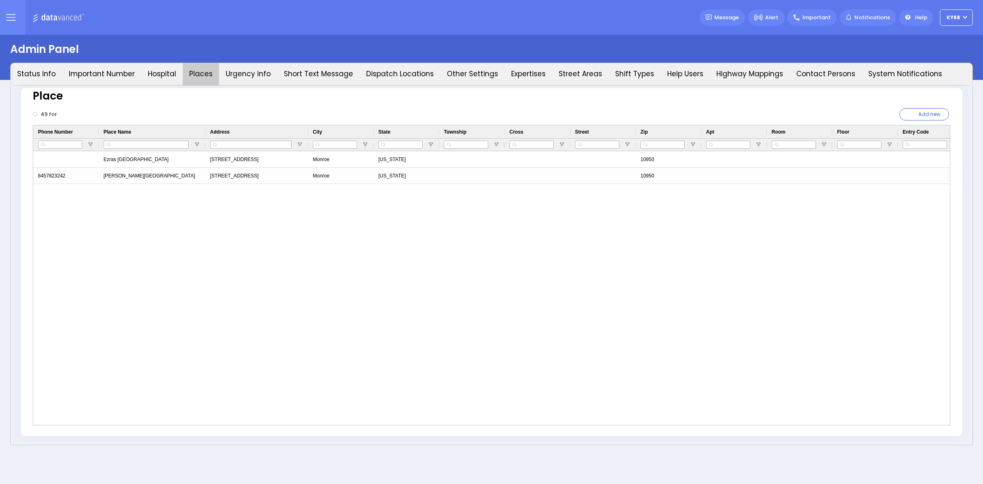
type input "49 for"
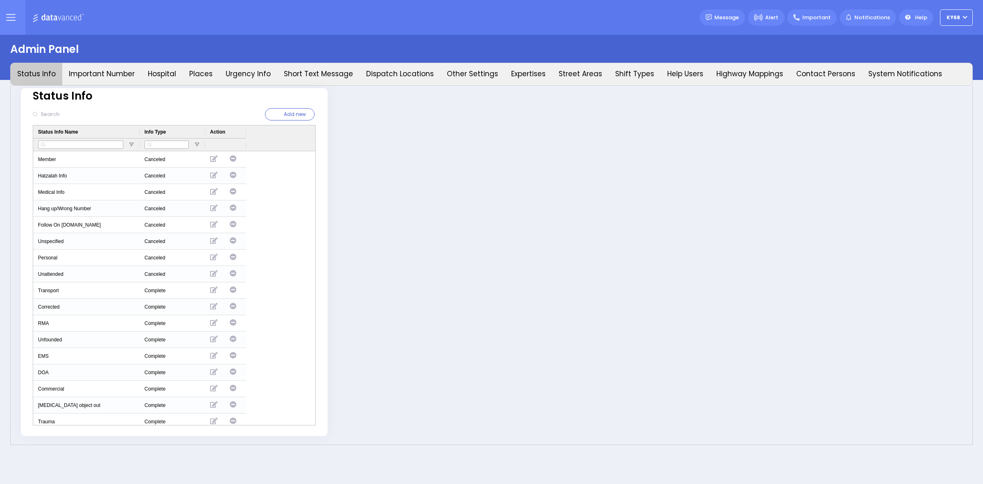
type input "ky68"
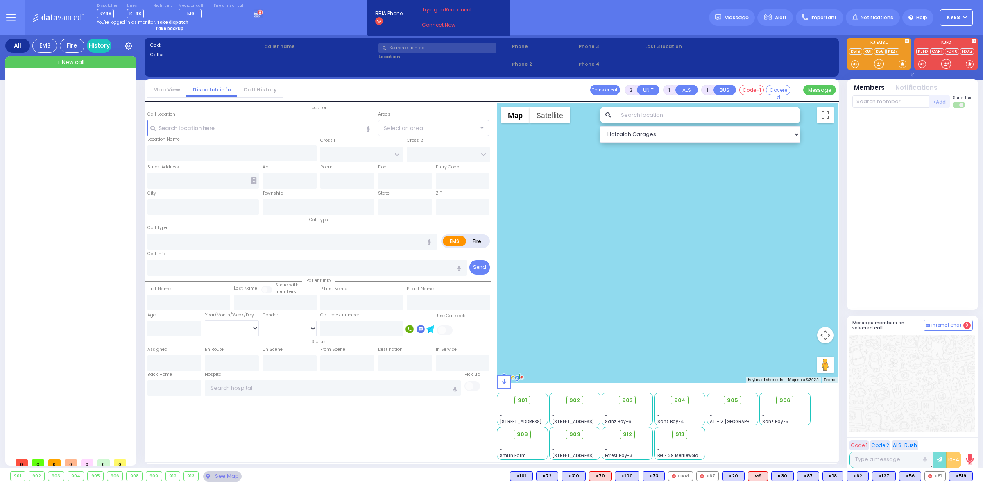
select select
radio input "true"
select select
type input "15:21"
select select
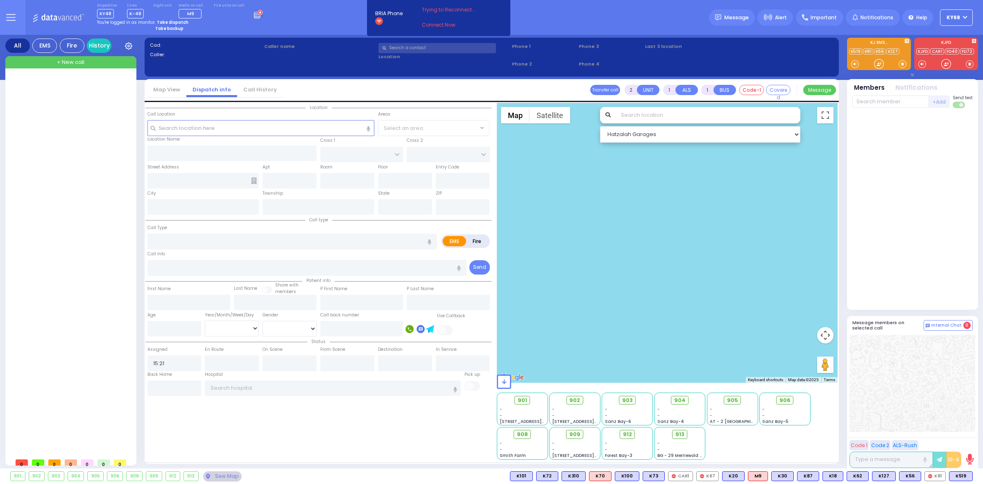
radio input "true"
select select
select select "Hatzalah Garages"
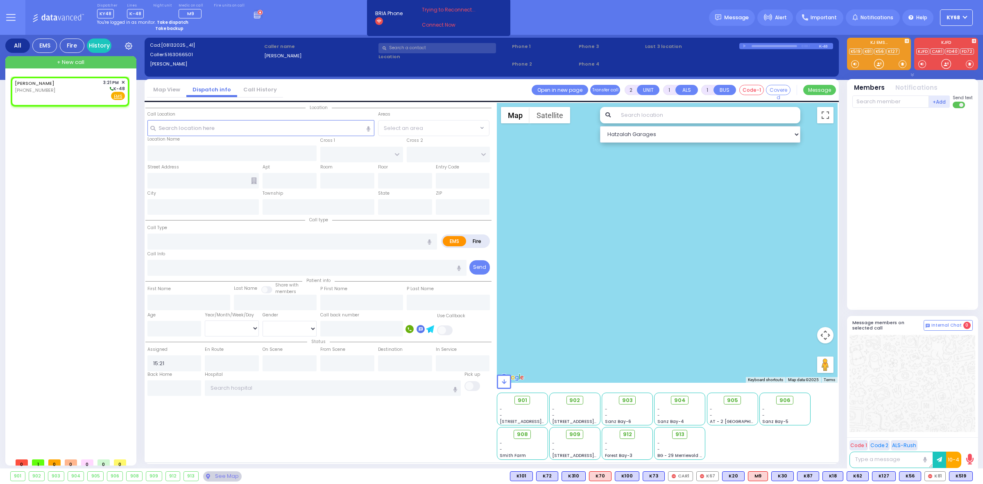
select select
radio input "true"
select select
select select "Hatzalah Garages"
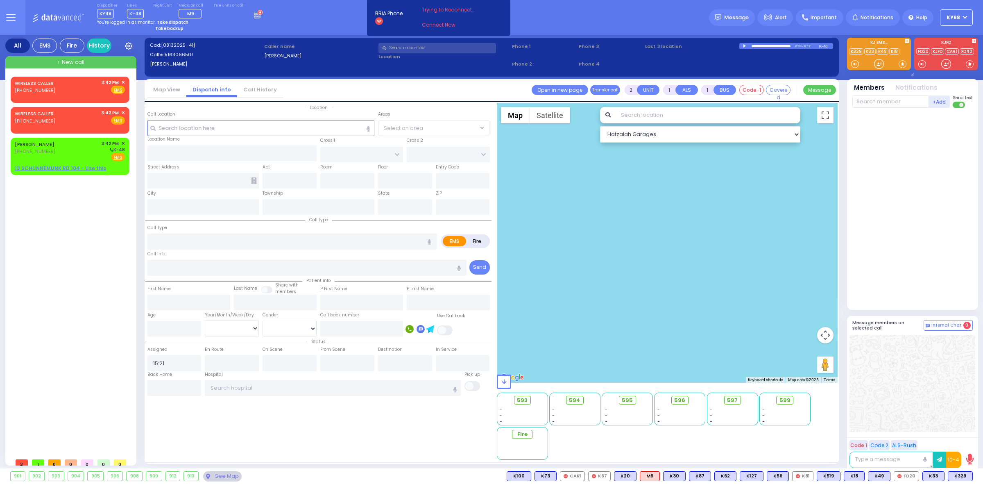
click at [175, 30] on strong "Take backup" at bounding box center [169, 28] width 28 height 6
select select "12"
click at [175, 72] on div "Set" at bounding box center [162, 72] width 61 height 14
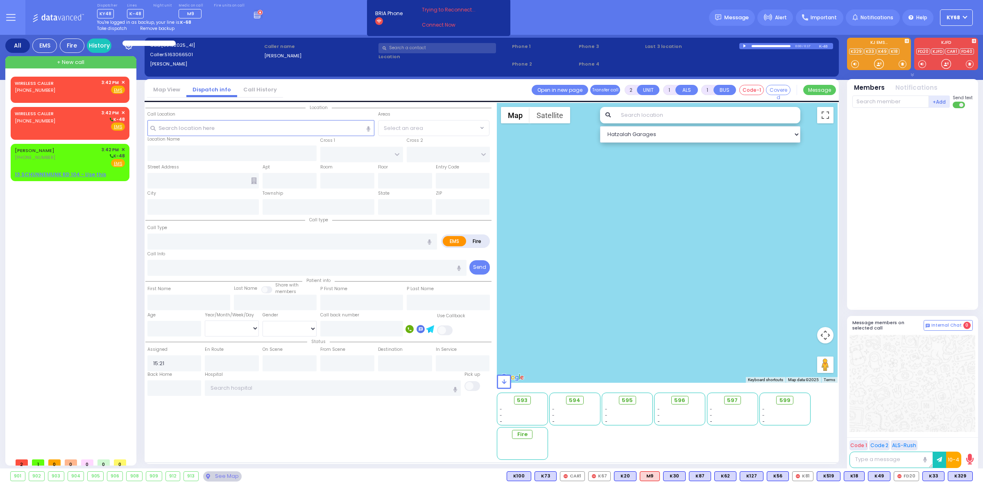
click at [535, 29] on div "Dispatcher KY48 shift has started. Are you ? Lines K-48" at bounding box center [491, 17] width 983 height 35
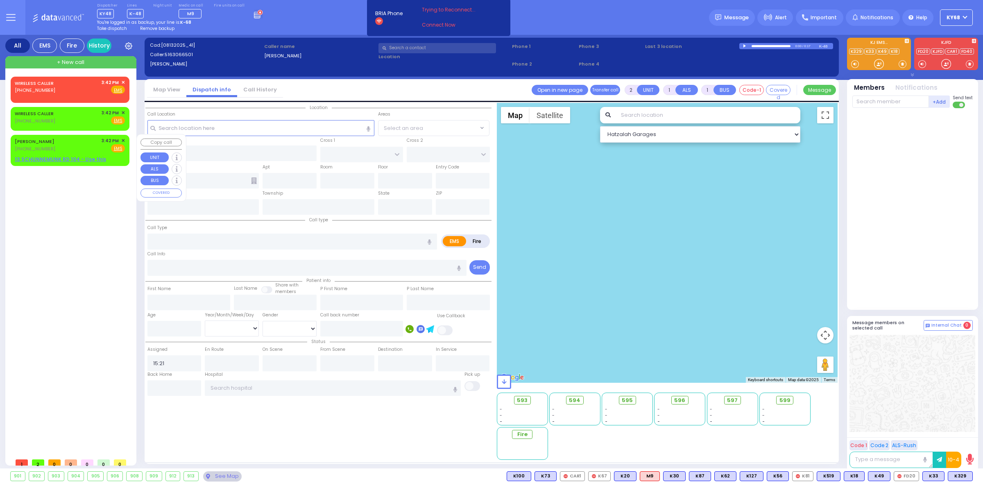
click at [64, 140] on div "SHMIEL ZANVIL KLEIN (845) 837-2775 3:42 PM ✕ Fire EMS" at bounding box center [70, 144] width 110 height 15
select select
radio input "true"
type input "SHMIEL ZANVIL"
type input "KLEIN"
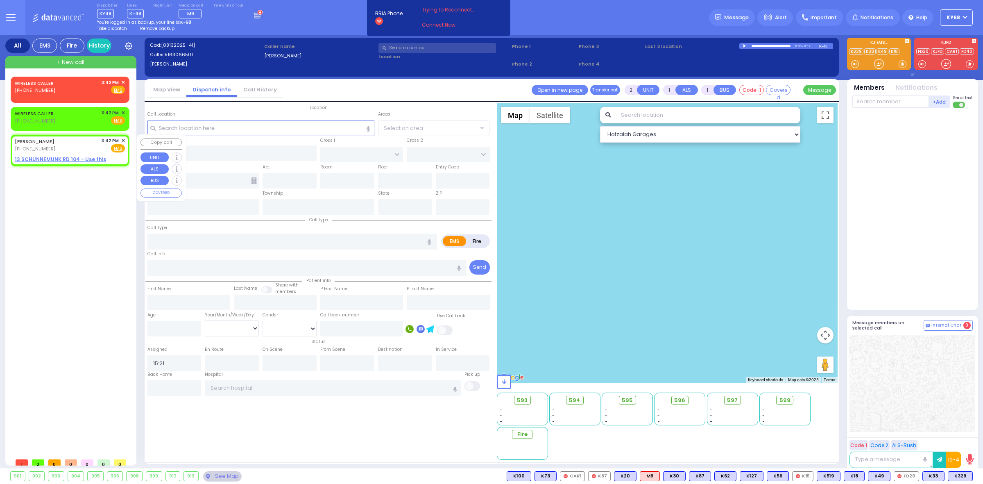
select select
type input "15:42"
select select "Hatzalah Garages"
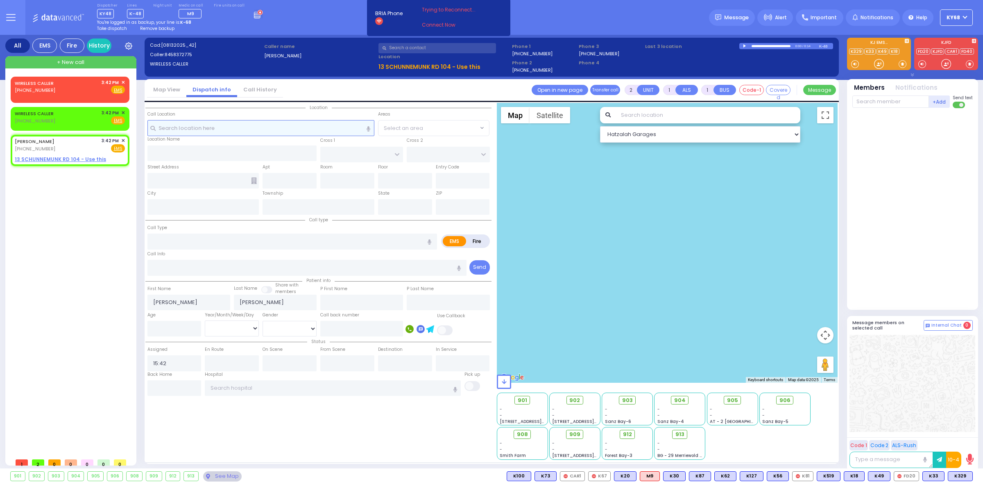
click at [284, 132] on input "text" at bounding box center [260, 128] width 227 height 16
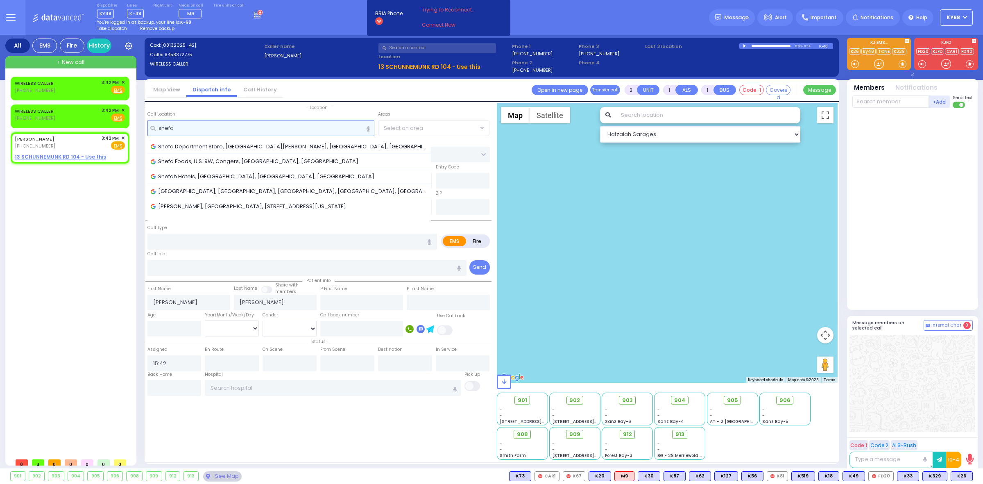
type input "shefa"
click at [311, 27] on div "Dispatcher KY48 shift has started. Are you ? Lines K-48" at bounding box center [491, 17] width 983 height 35
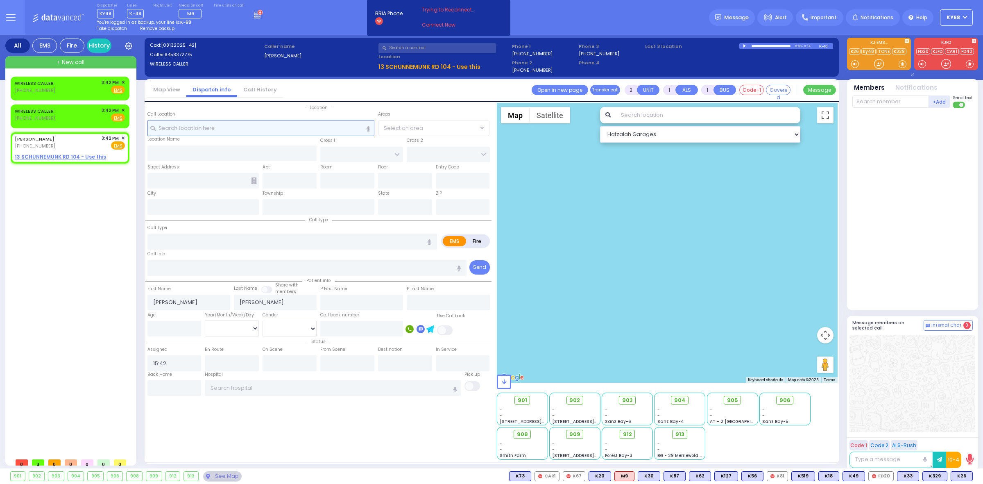
click at [164, 129] on input "text" at bounding box center [260, 128] width 227 height 16
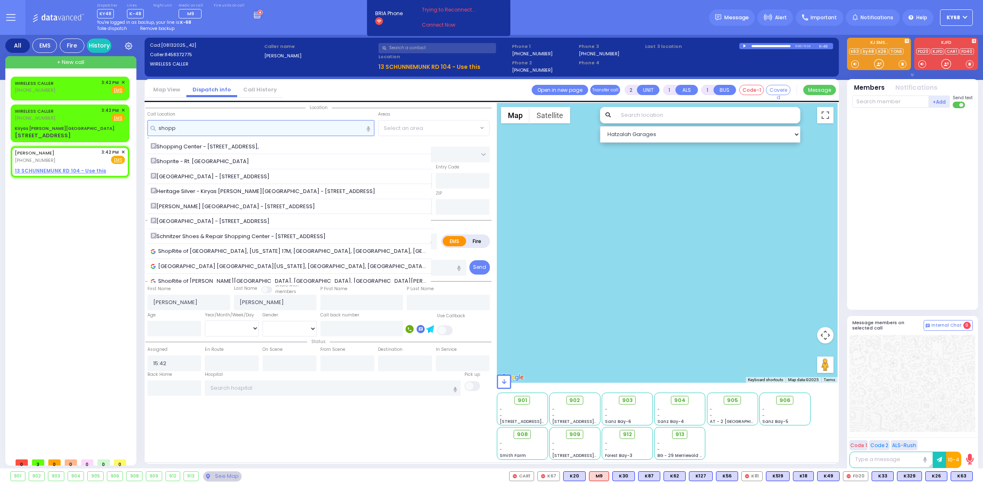
type input "shopp"
click at [284, 27] on div "Dispatcher KY48 shift has started. Are you ? Lines K-48" at bounding box center [491, 17] width 983 height 35
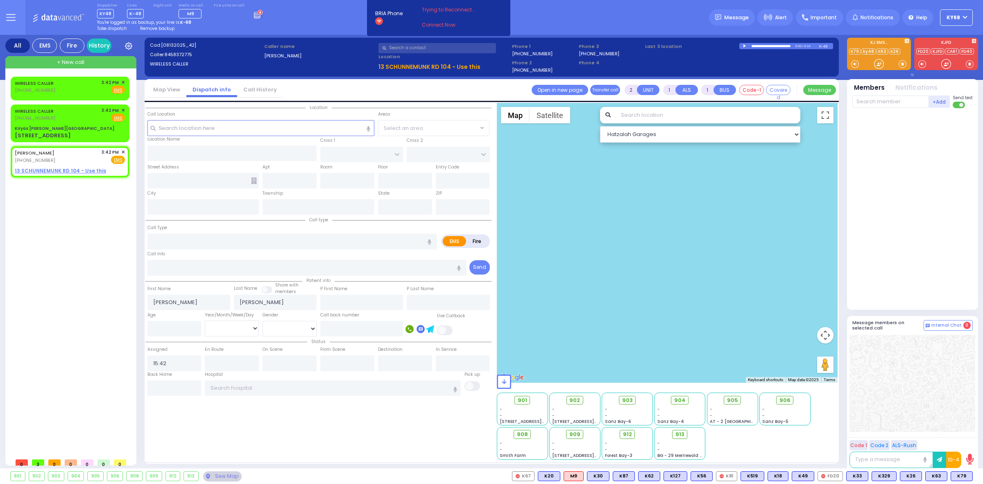
click at [256, 26] on div "Dispatcher KY48 shift has started. Are you ? Lines K-48" at bounding box center [491, 17] width 983 height 35
click at [156, 30] on span "Remove backup" at bounding box center [157, 28] width 34 height 6
click at [314, 20] on div "Dispatcher KY48 shift has started. Are you ? Lines K-48" at bounding box center [491, 17] width 983 height 35
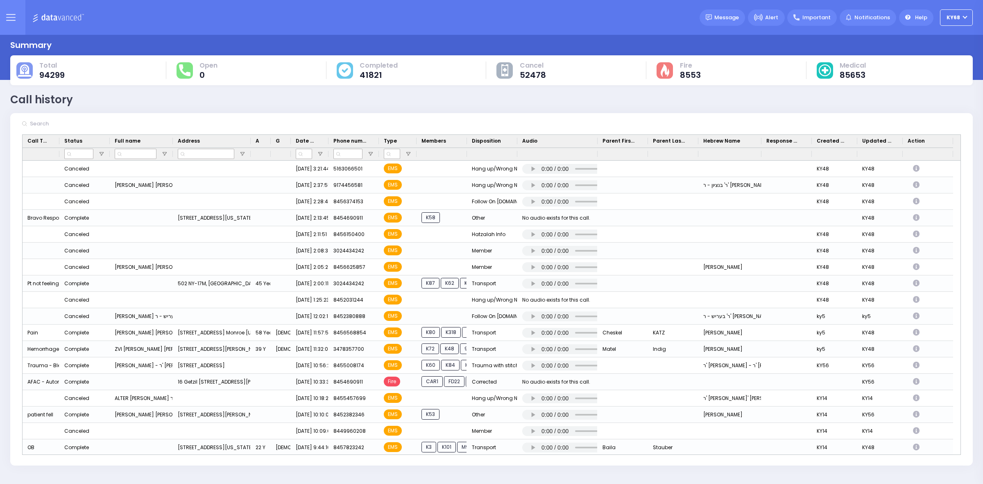
click at [99, 125] on input "text" at bounding box center [88, 124] width 123 height 16
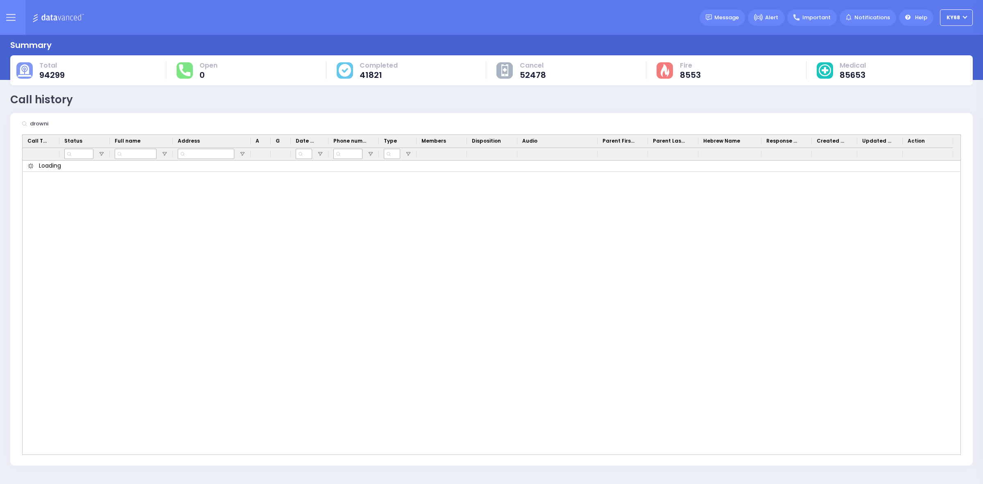
type input "drowni"
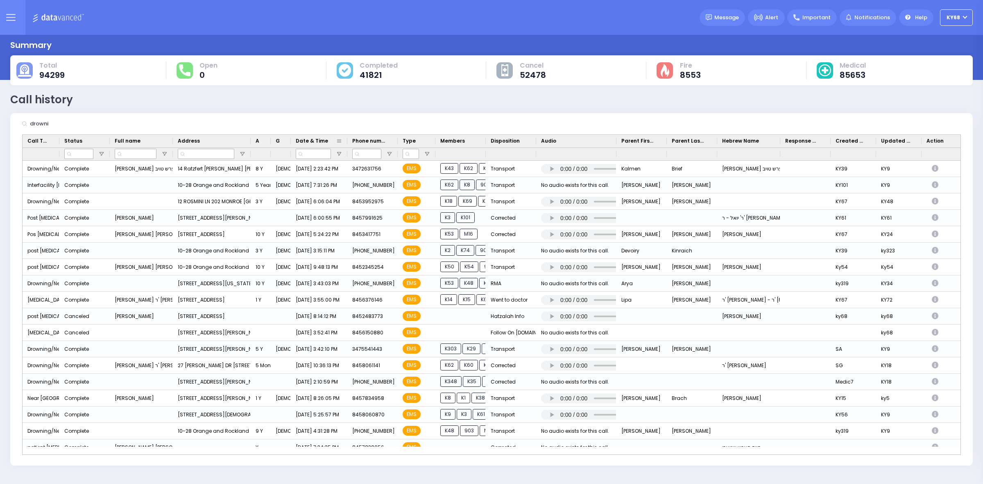
drag, startPoint x: 328, startPoint y: 141, endPoint x: 347, endPoint y: 140, distance: 18.9
click at [347, 140] on div at bounding box center [347, 141] width 3 height 13
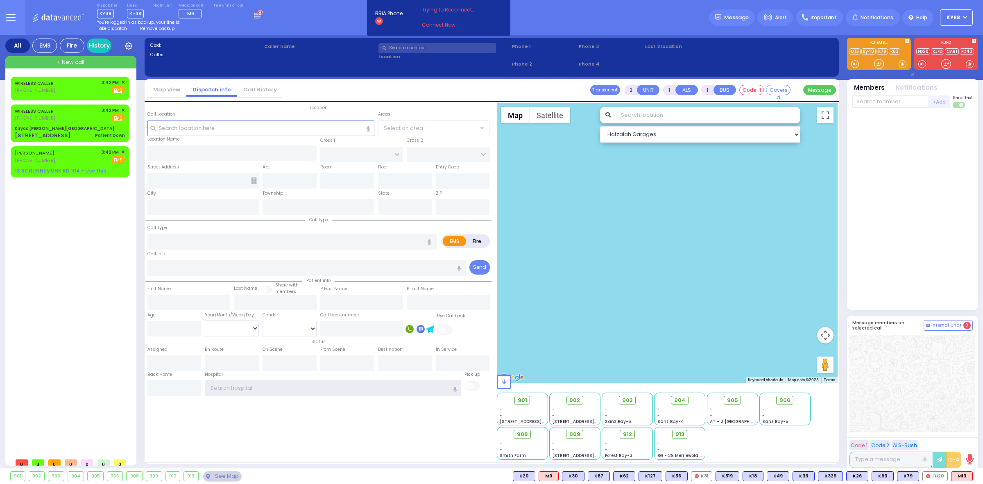
type input "ky68"
click at [162, 30] on span "Remove backup" at bounding box center [157, 28] width 34 height 6
type input "3"
type input "2"
select select
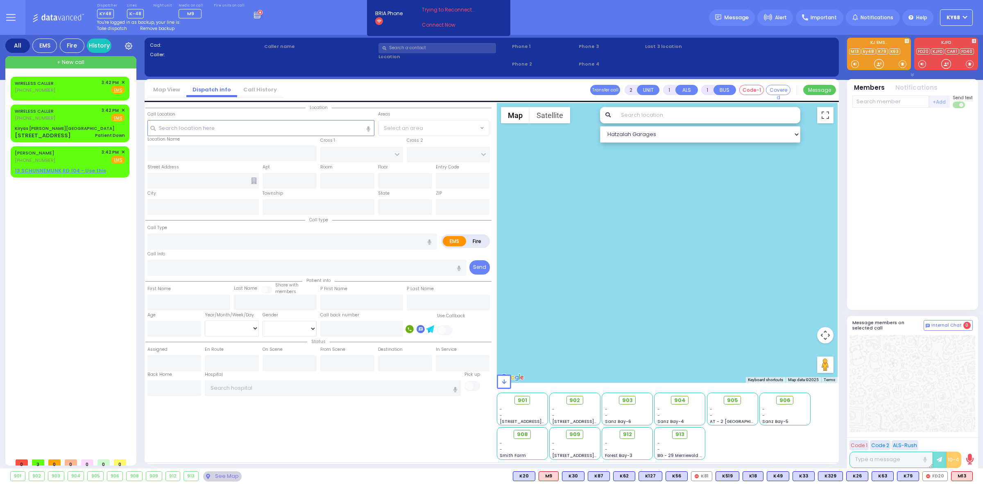
type input "Patient Down"
radio input "true"
select select
type input "15:42"
type input "15:44"
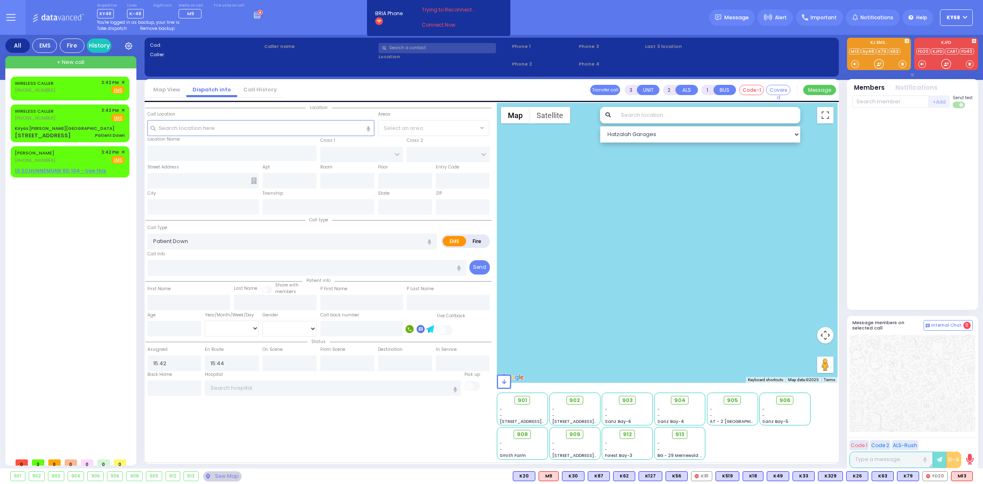
select select "Hatzalah Garages"
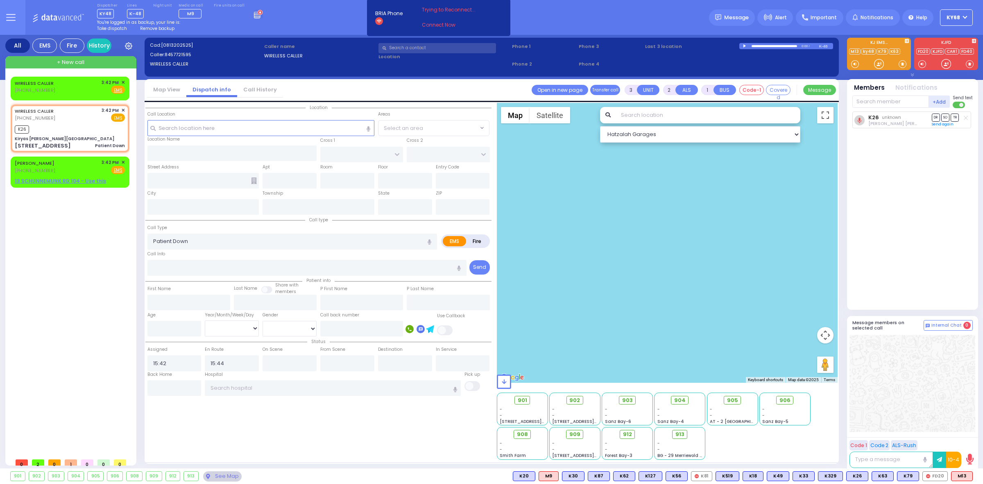
type input "Kiryas [PERSON_NAME][GEOGRAPHIC_DATA]"
type input "[PERSON_NAME] DR"
type input "[PERSON_NAME] BLVD"
type input "[STREET_ADDRESS]"
type input "[PERSON_NAME]"
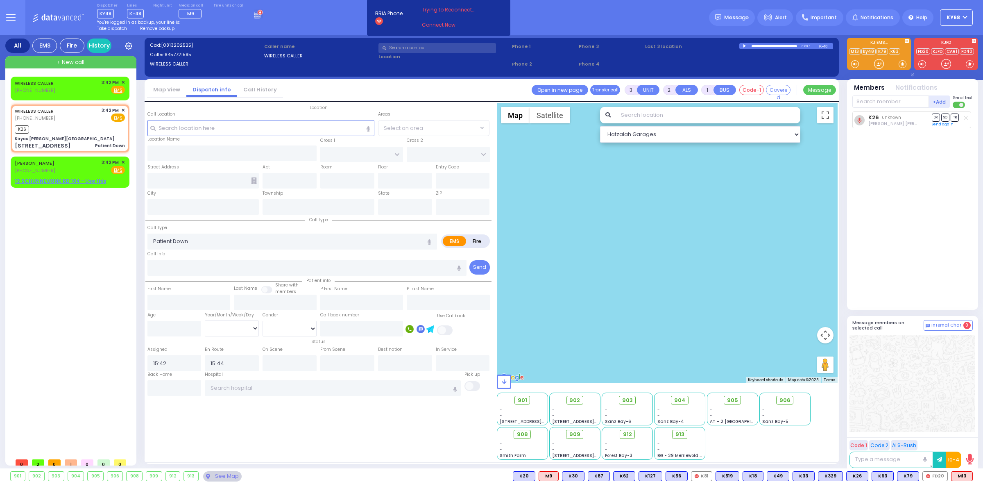
type input "[US_STATE]"
type input "10950"
select select "SECTION 2"
type input "ky68"
click at [955, 10] on button "ky68" at bounding box center [956, 17] width 33 height 16
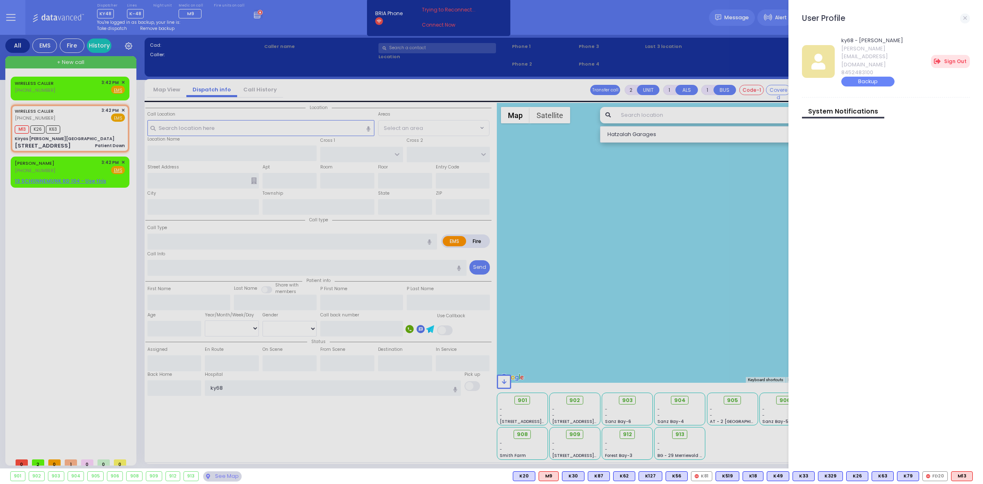
type input "3"
type input "2"
select select
type input "Patient Down"
radio input "true"
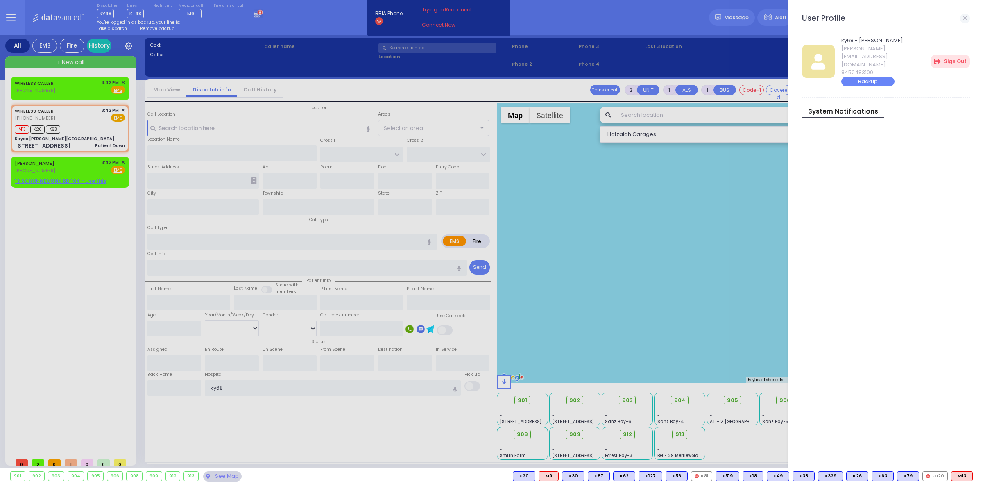
select select
type input "15:42"
type input "15:44"
select select "Hatzalah Garages"
type input "Kiryas Joel Shopping Center"
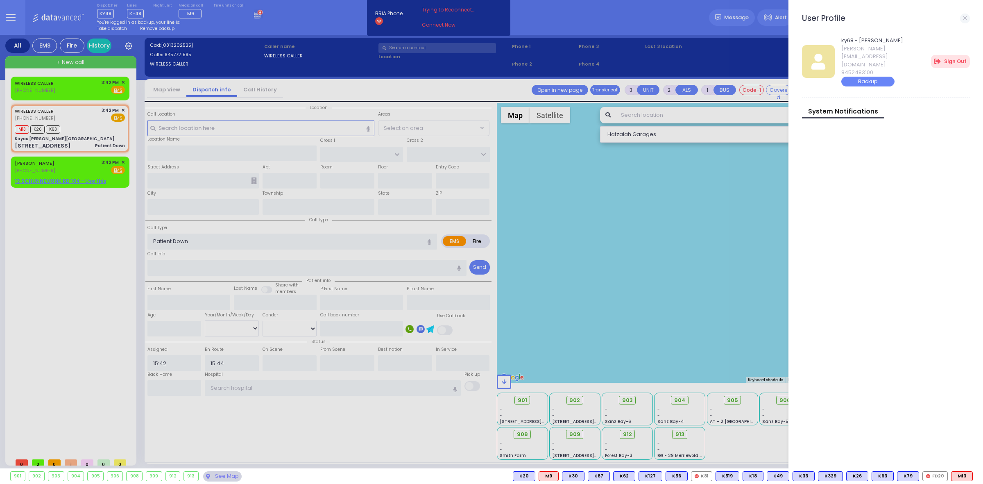
type input "VAN BUREN DR"
type input "MORDCHE SHER BLVD"
type input "51 Forest Road"
type input "Kiryas Joel"
type input "[US_STATE]"
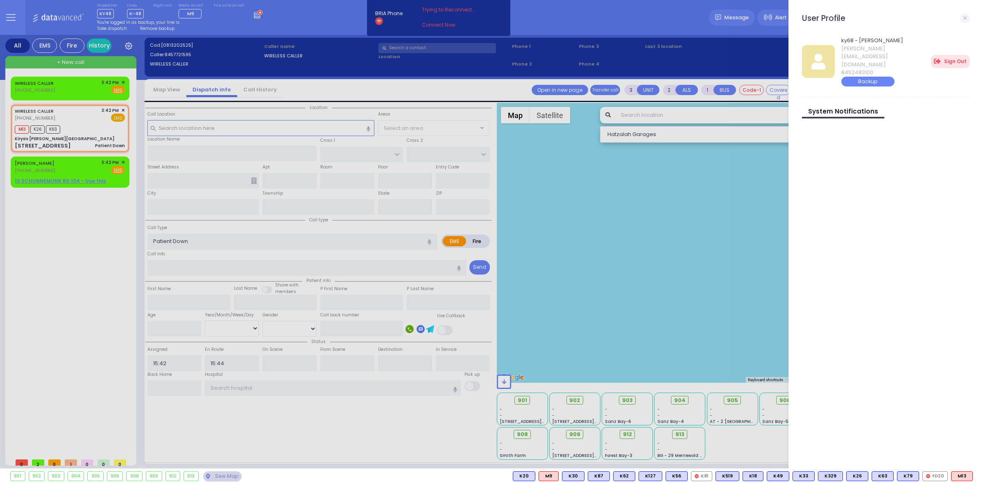
type input "10950"
click at [958, 63] on div "ky68 - Isaac Herskovits Isaac@datavanced.com 8452483100 Backup Sign Out Switch …" at bounding box center [886, 61] width 168 height 50
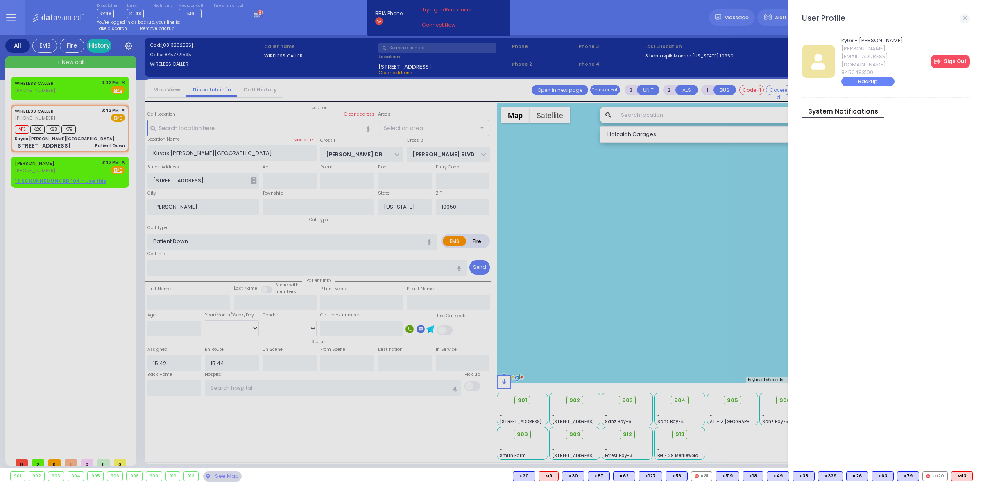
click at [958, 55] on link "Sign Out" at bounding box center [950, 61] width 39 height 13
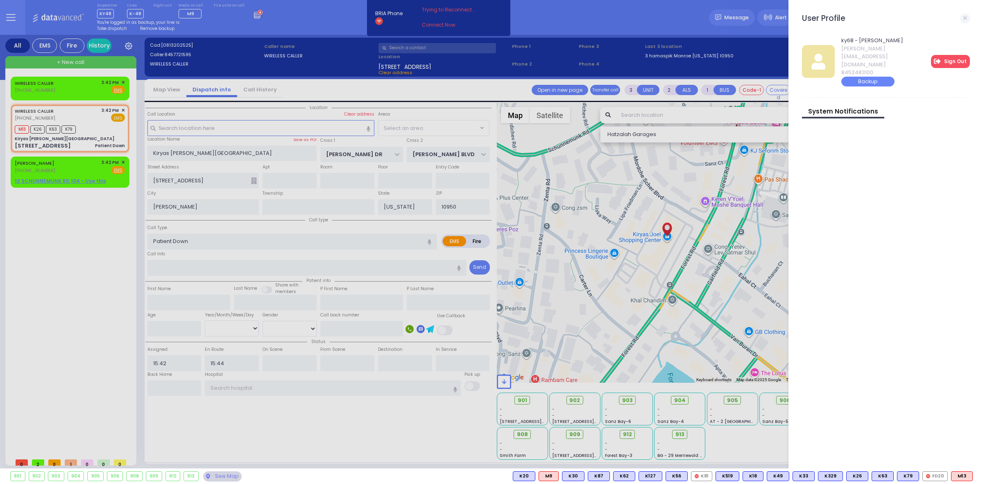
select select "SECTION 2"
select select
radio input "true"
select select
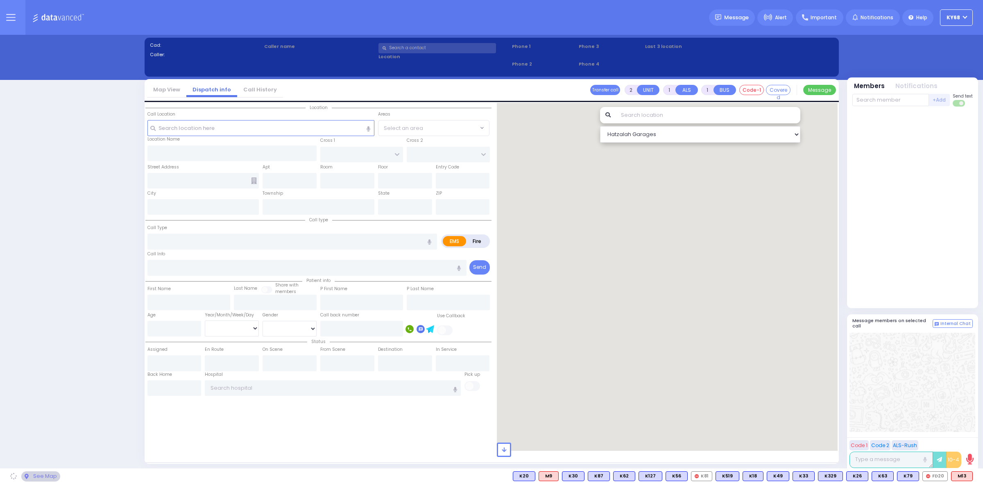
select select "12"
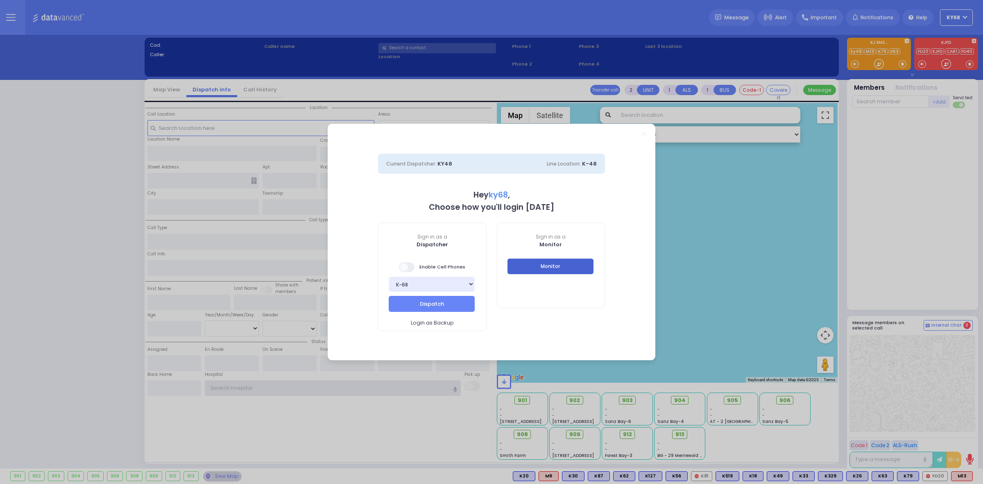
type input "ky68"
click at [534, 263] on button "Monitor" at bounding box center [551, 267] width 86 height 16
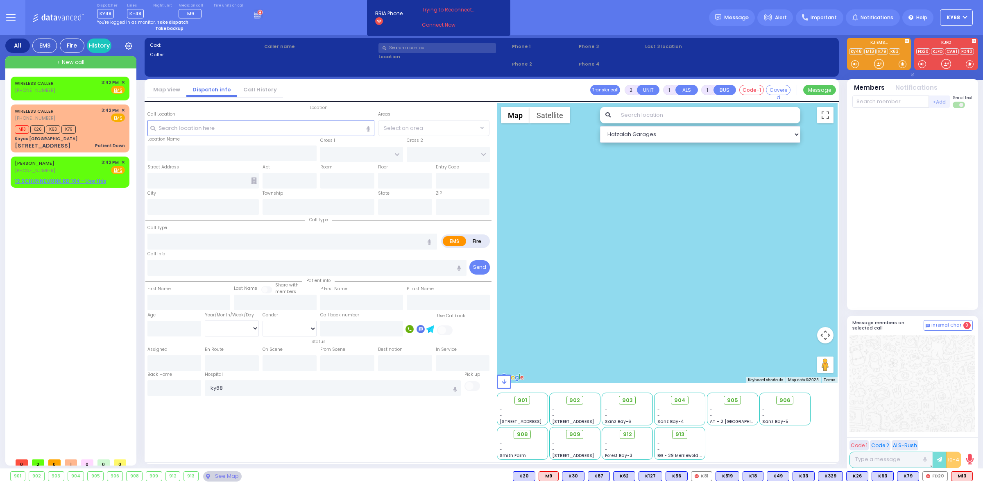
click at [574, 14] on div "Dispatcher KY48 shift has started. Are you ? Lines K-48" at bounding box center [491, 17] width 983 height 35
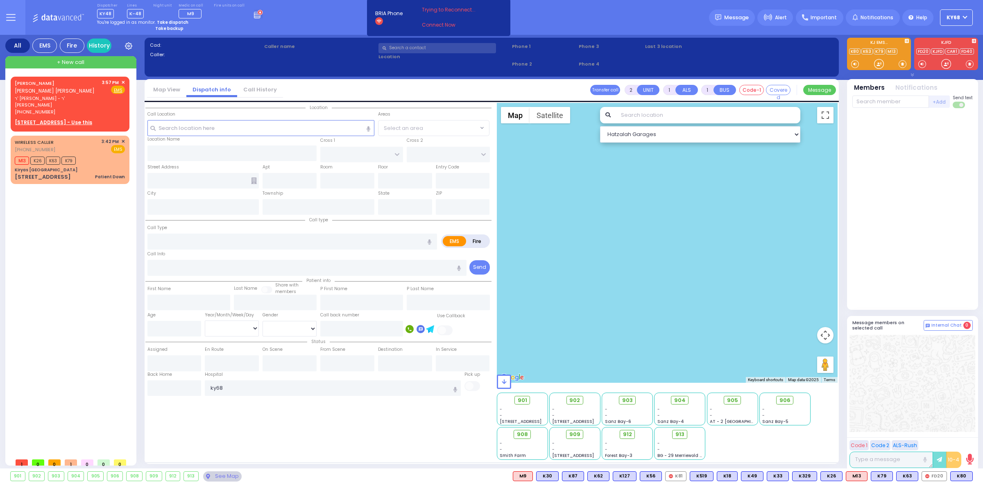
select select
radio input "true"
type input "ELIEZER ZUSYA"
type input "RUTNER"
select select
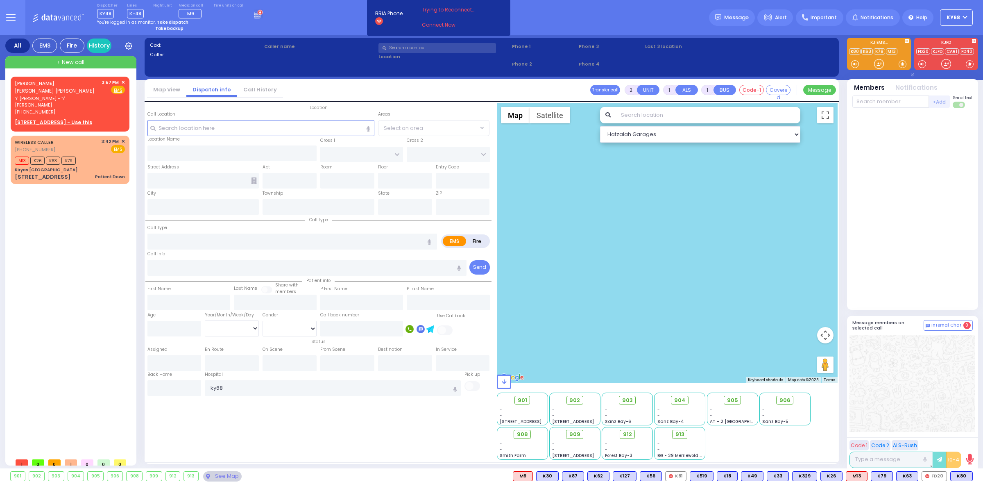
type input "15:57"
select select
radio input "true"
select select
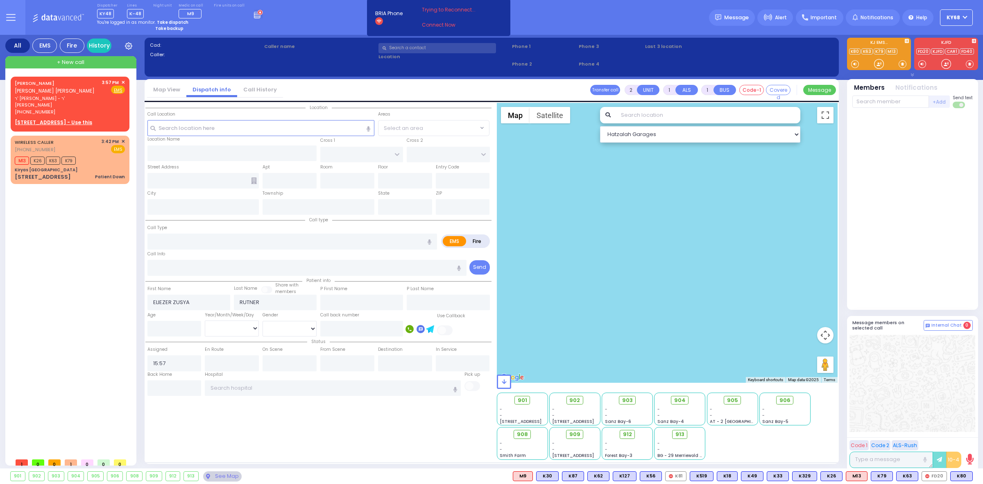
radio input "true"
select select
type input "YOEL KLEIN BLVD"
type input "MERON DR"
type input "15 PRAG BLVD"
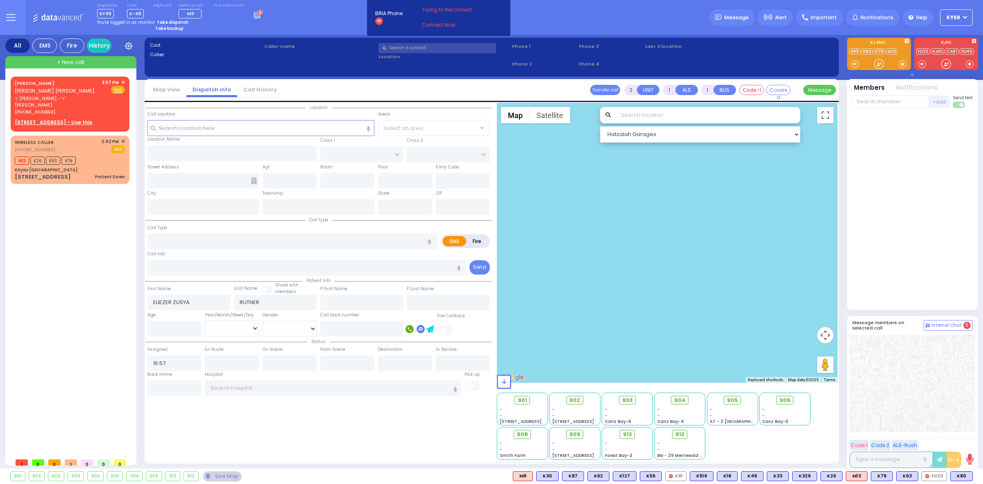
type input "101"
type input "Monroe"
type input "[US_STATE]"
type input "10950"
type input "dif"
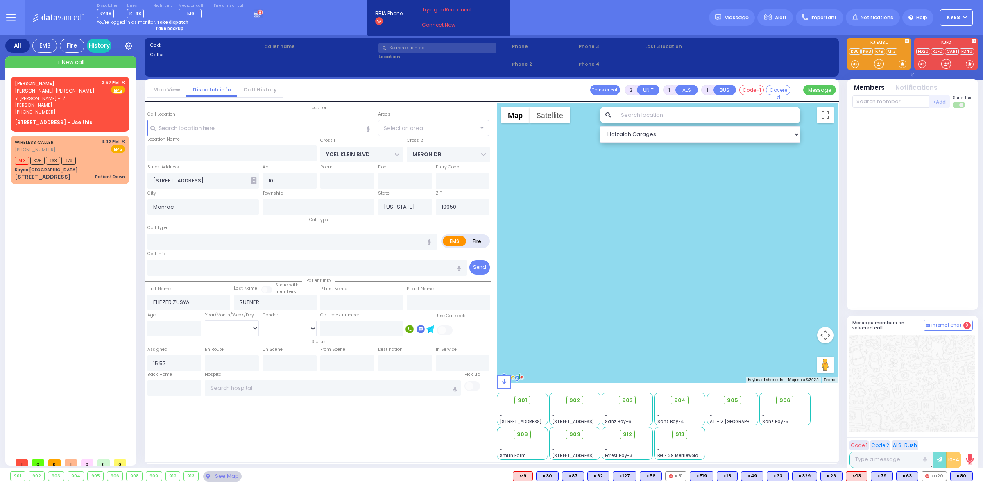
radio input "true"
select select
type input "difficulty breathing"
radio input "true"
select select
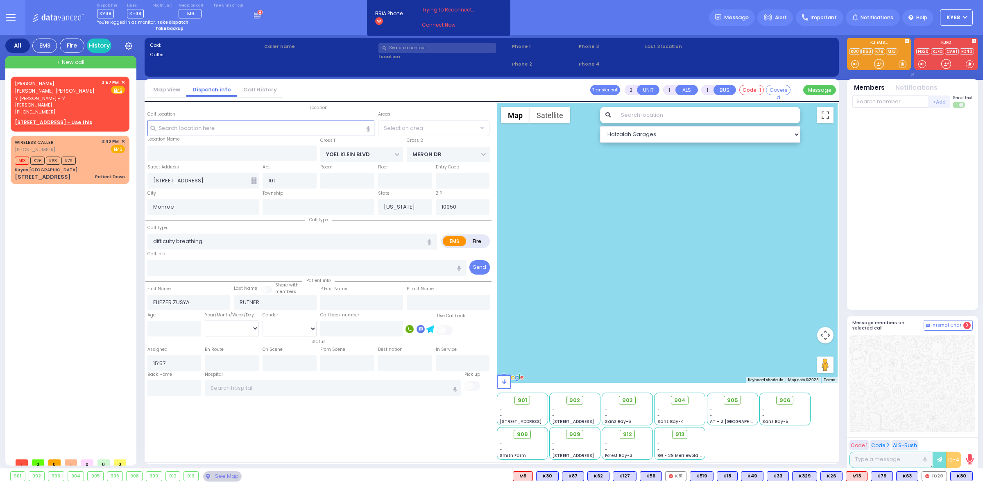
radio input "true"
select select
select select "SECTION 6"
select select "Hatzalah Garages"
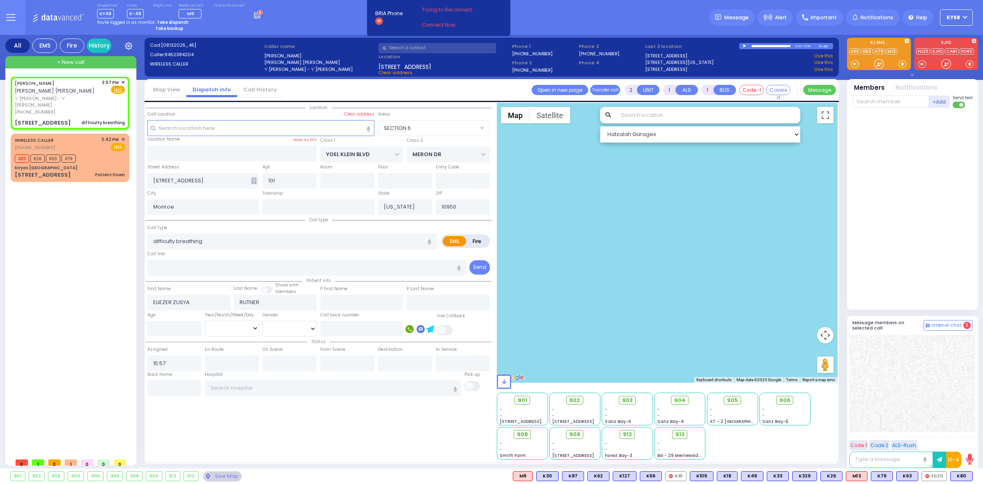
select select
type input "pain"
radio input "true"
select select
radio input "true"
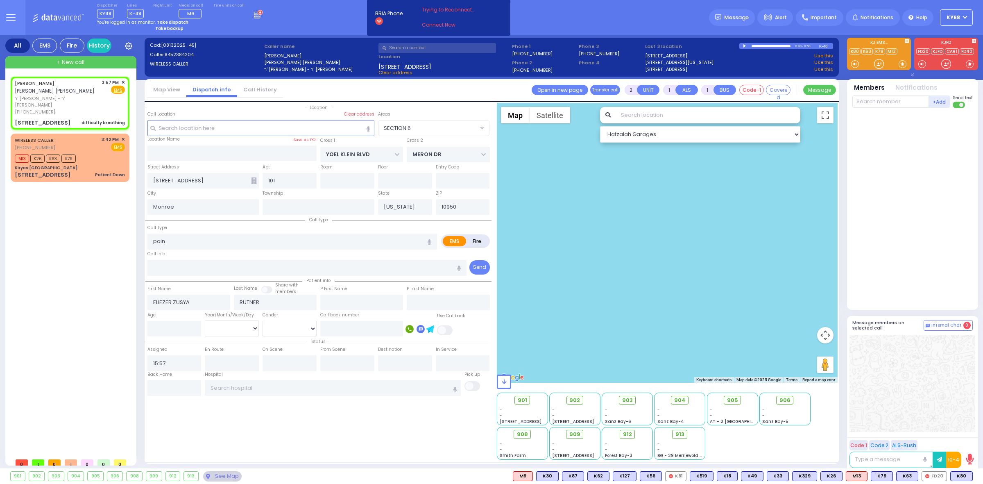
select select
type input "1"
type input "0"
type input "Pt not feeling well"
radio input "true"
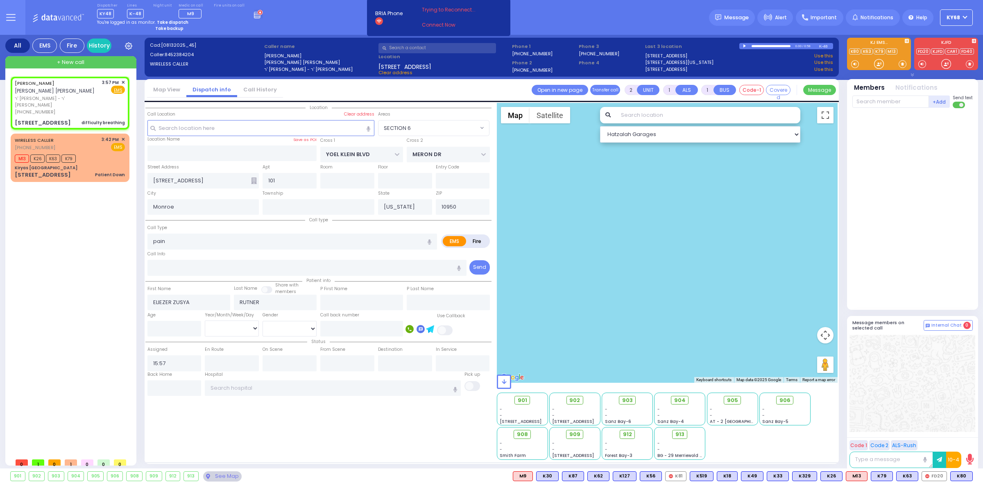
select select
radio input "true"
select select
select select "SECTION 6"
select select "Hatzalah Garages"
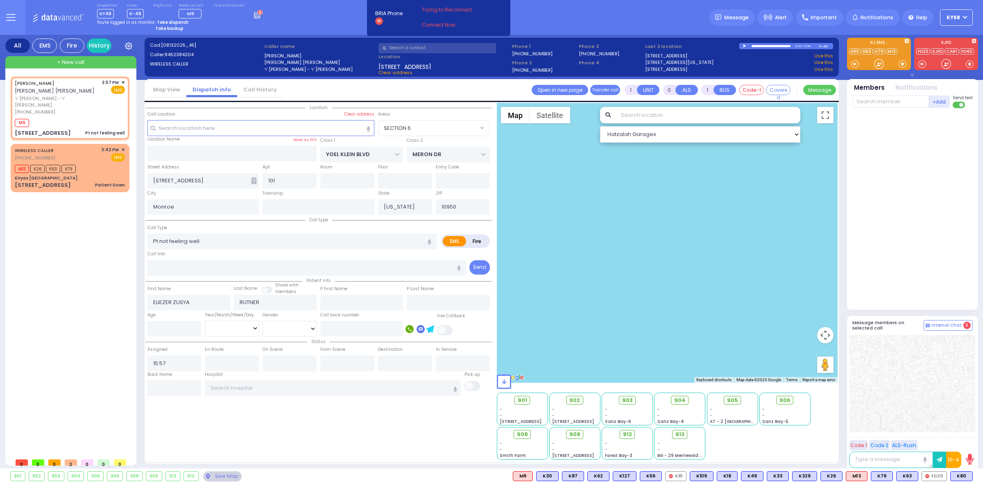
select select
radio input "true"
select select
type input "16:00"
select select "SECTION 6"
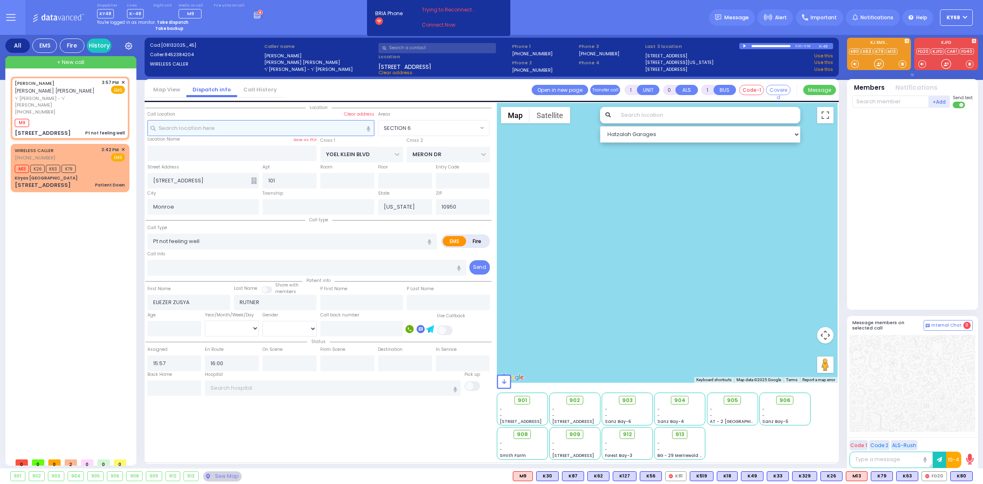
select select "Hatzalah Garages"
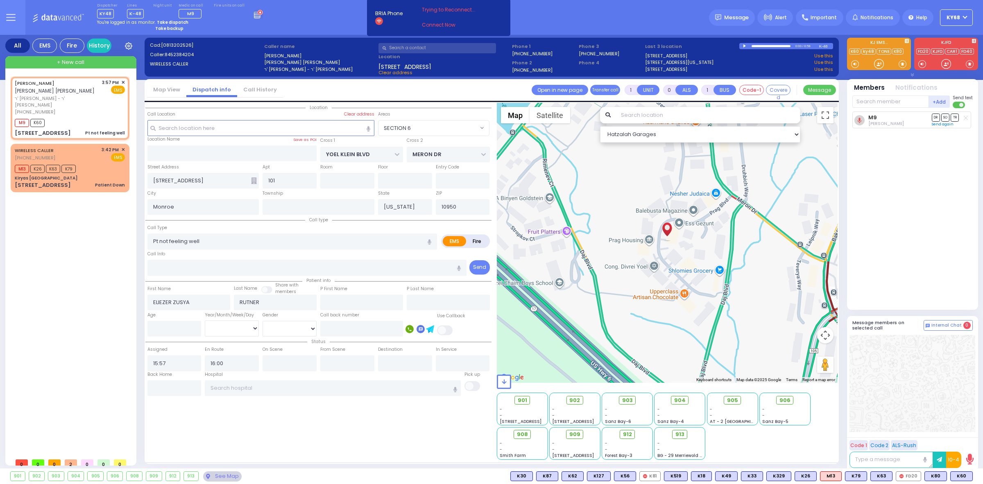
select select
radio input "true"
select select
select select "Hatzalah Garages"
select select "SECTION 6"
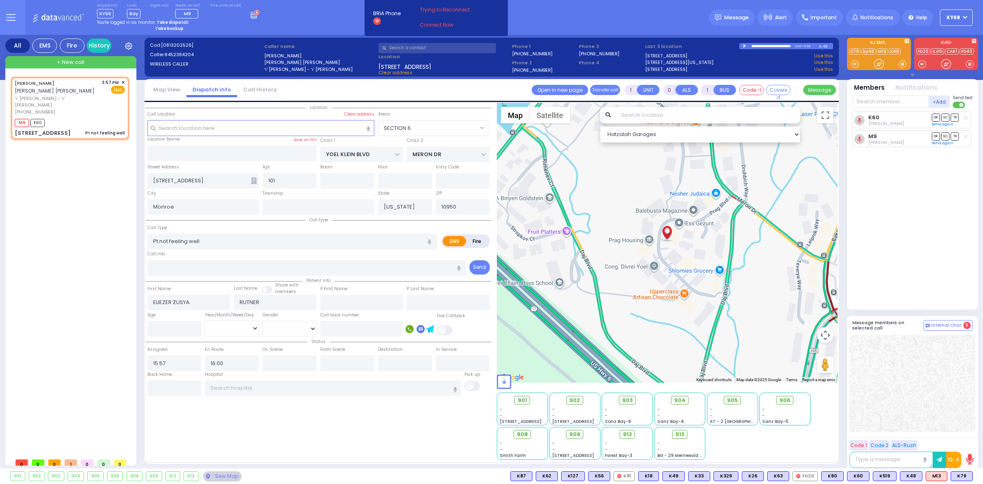
click at [328, 16] on div "Dispatcher KY56 shift has started. Are you ? Lines Bay" at bounding box center [491, 17] width 983 height 35
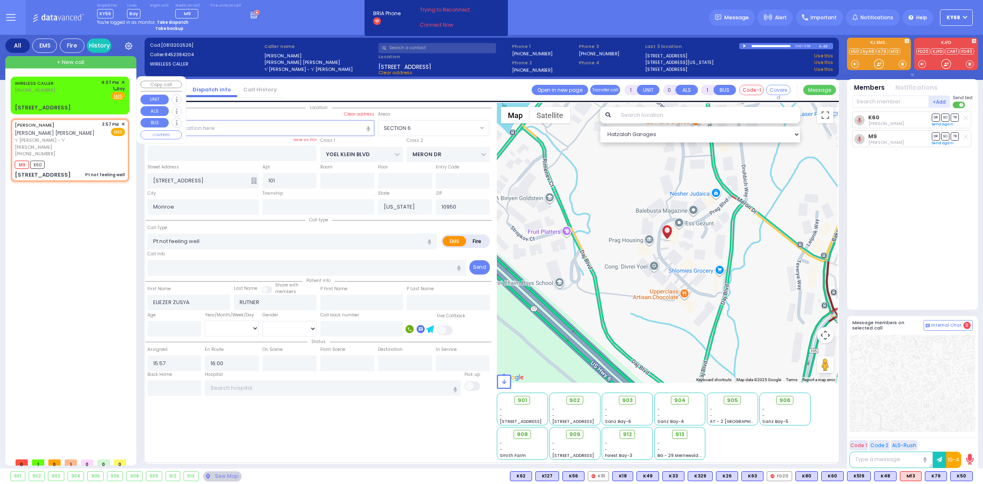
click at [56, 86] on div "WIRELESS CALLER (845) 637-9325 4:07 PM ✕ Bay" at bounding box center [70, 89] width 110 height 21
type input "2"
type input "1"
select select
radio input "true"
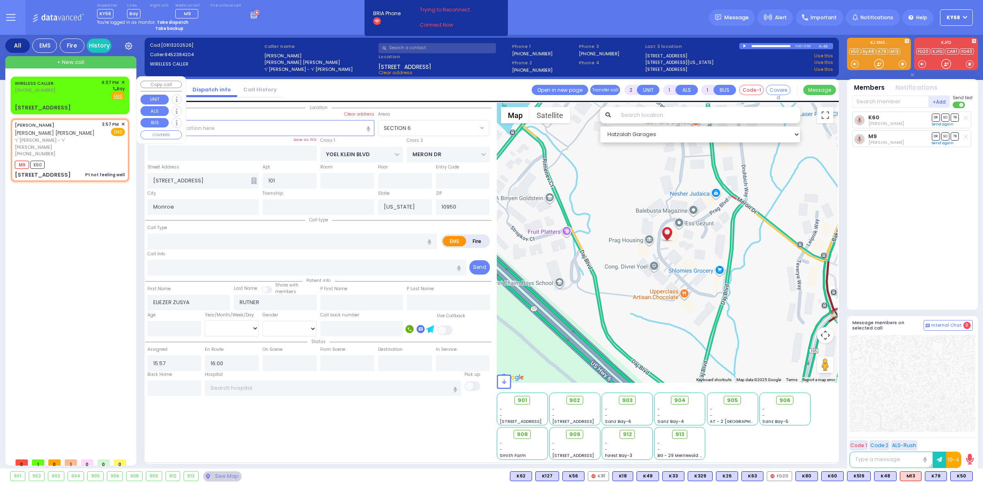
select select
type input "16:07"
select select "Hatzalah Garages"
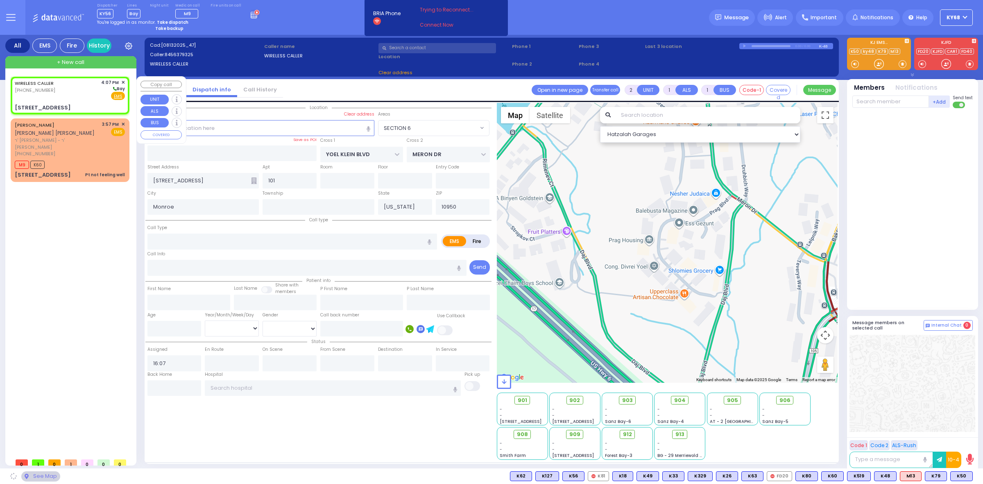
type input "1ST AVE"
type input "4TH ST"
type input "285 7 Springs Mountain Road"
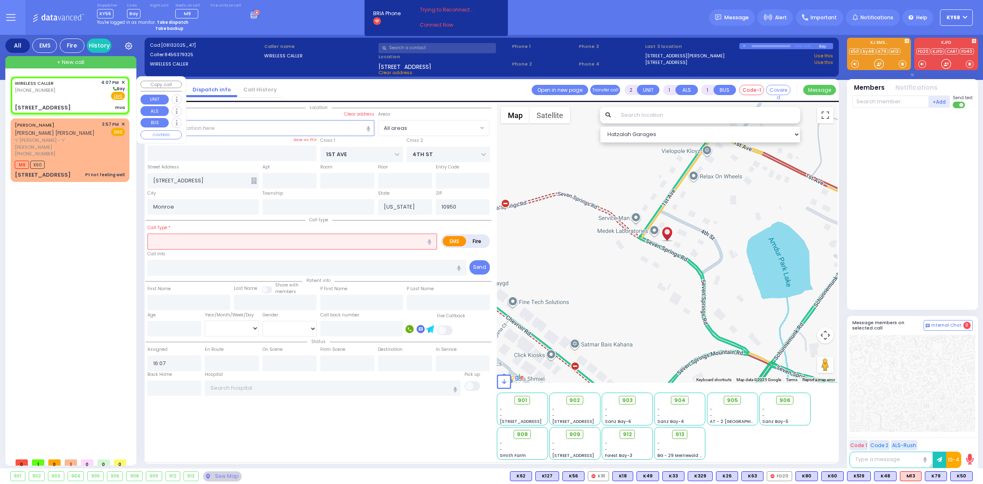
type input "4"
select select
type input "mva"
radio input "true"
select select
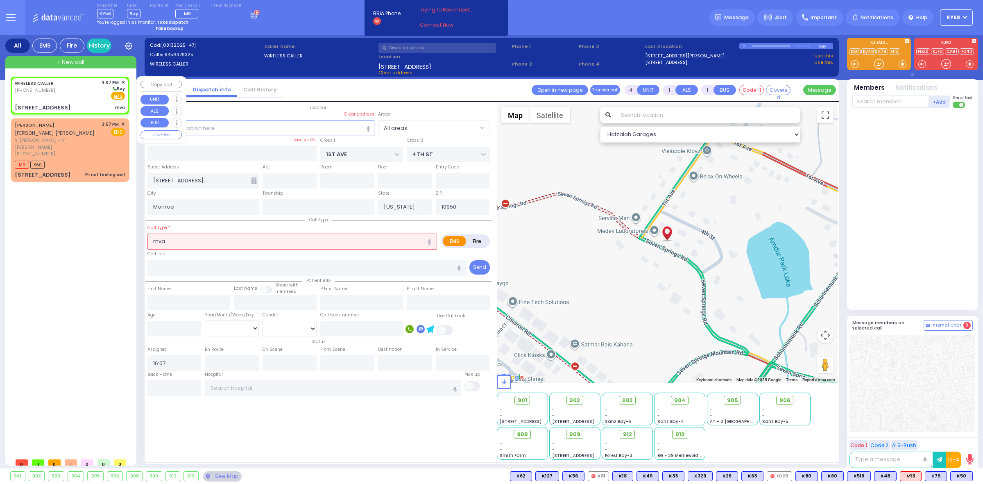
select select "Hatzalah Garages"
select select
type input "MVA"
radio input "true"
select select
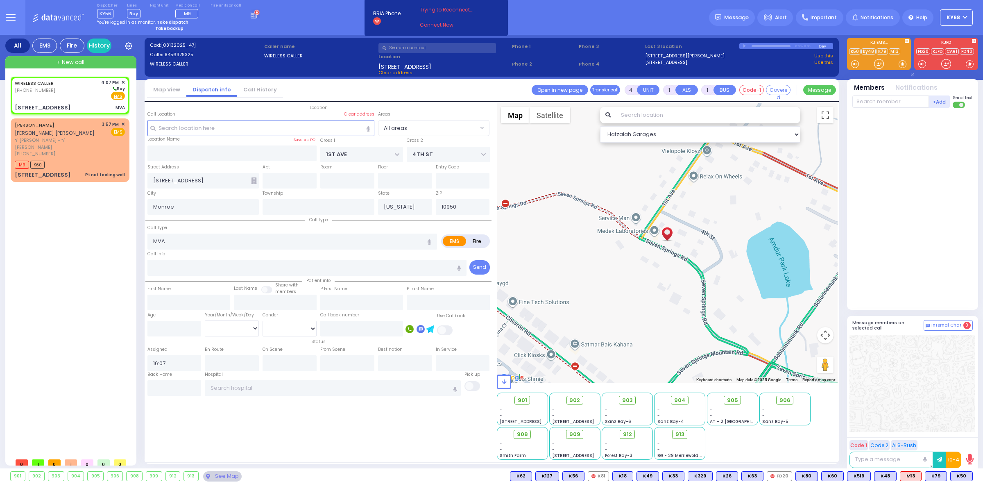
select select "Hatzalah Garages"
select select
radio input "true"
select select
select select "Hatzalah Garages"
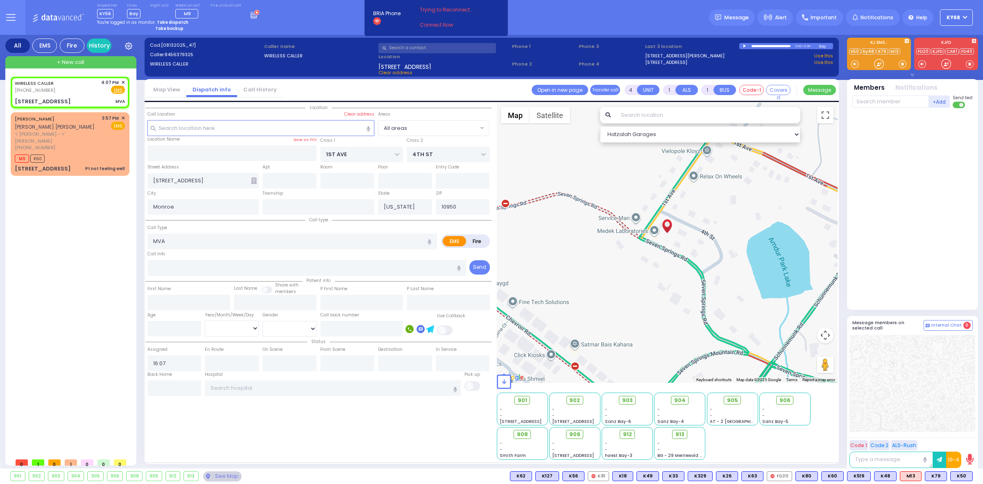
drag, startPoint x: 744, startPoint y: 291, endPoint x: 598, endPoint y: 280, distance: 146.2
click at [598, 280] on div at bounding box center [667, 243] width 341 height 280
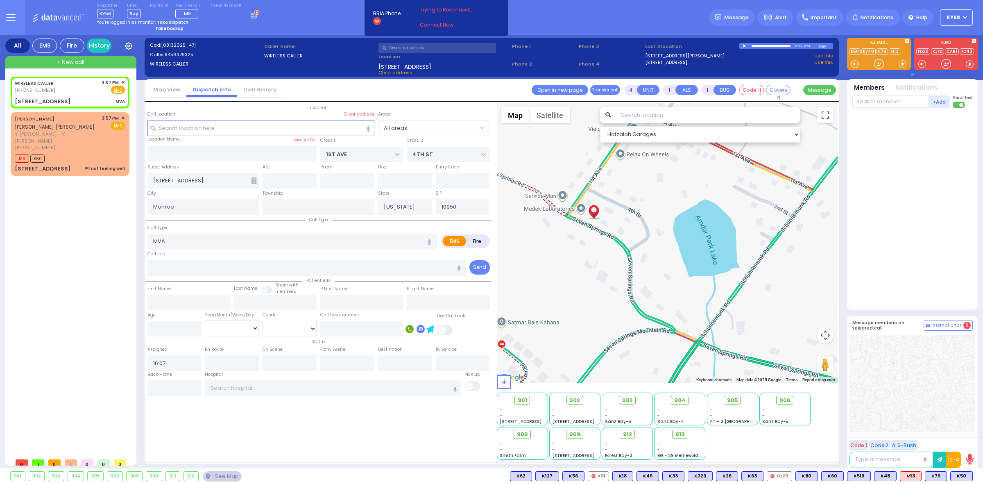
drag, startPoint x: 666, startPoint y: 293, endPoint x: 618, endPoint y: 291, distance: 48.0
click at [618, 291] on div at bounding box center [667, 243] width 341 height 280
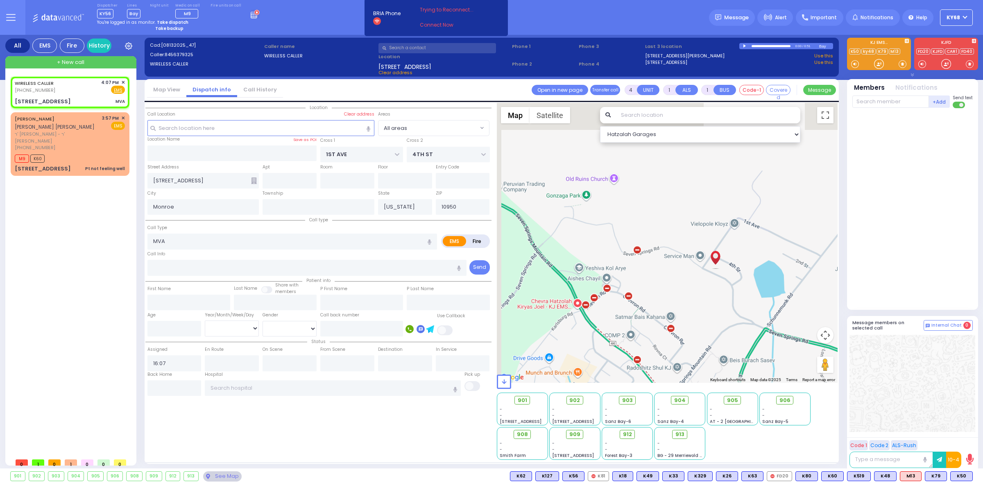
drag, startPoint x: 527, startPoint y: 208, endPoint x: 615, endPoint y: 316, distance: 139.8
click at [615, 316] on div at bounding box center [667, 243] width 341 height 280
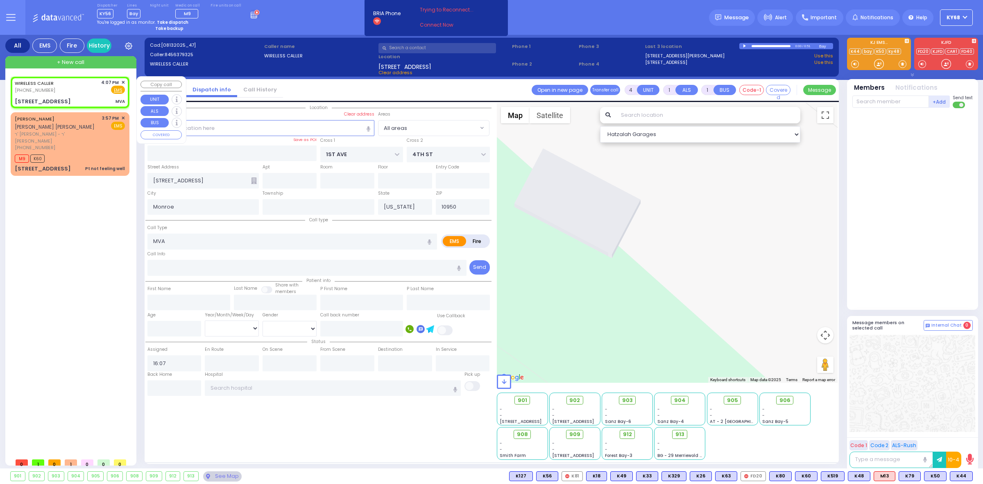
click at [57, 102] on div "285 7 Springs Mountain Road" at bounding box center [43, 102] width 56 height 8
select select
radio input "true"
select select
select select "Hatzalah Garages"
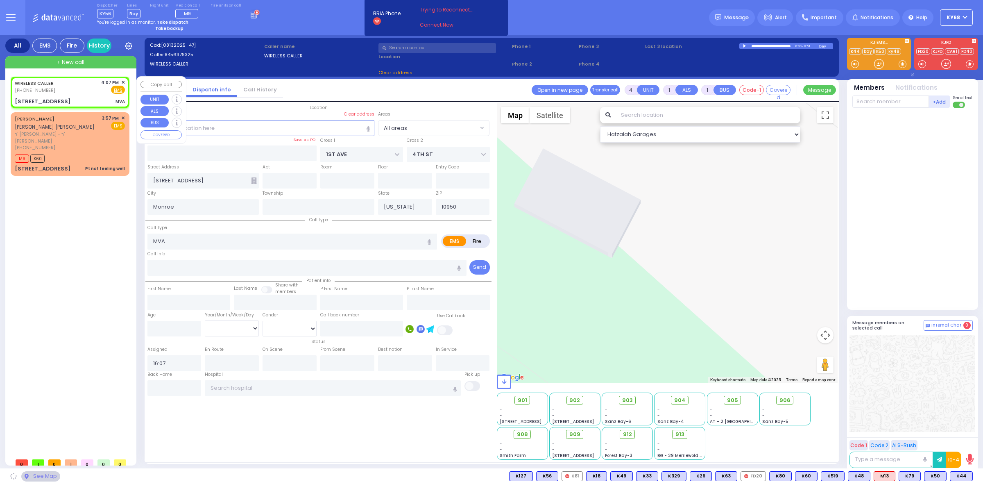
click at [57, 102] on div "285 7 Springs Mountain Road" at bounding box center [43, 102] width 56 height 8
radio input "true"
select select
select select "Hatzalah Garages"
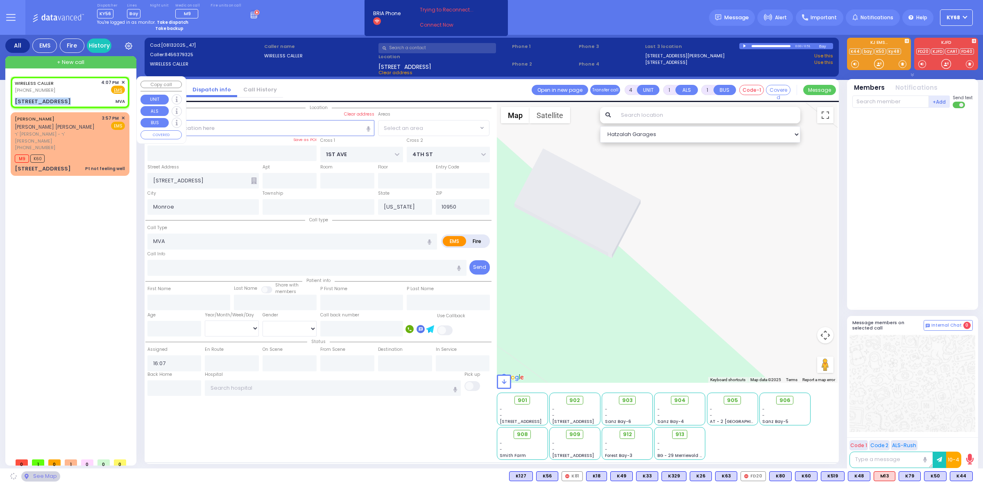
click at [57, 102] on div "285 7 Springs Mountain Road" at bounding box center [43, 102] width 56 height 8
radio input "true"
select select
select select "All areas"
select select "Hatzalah Garages"
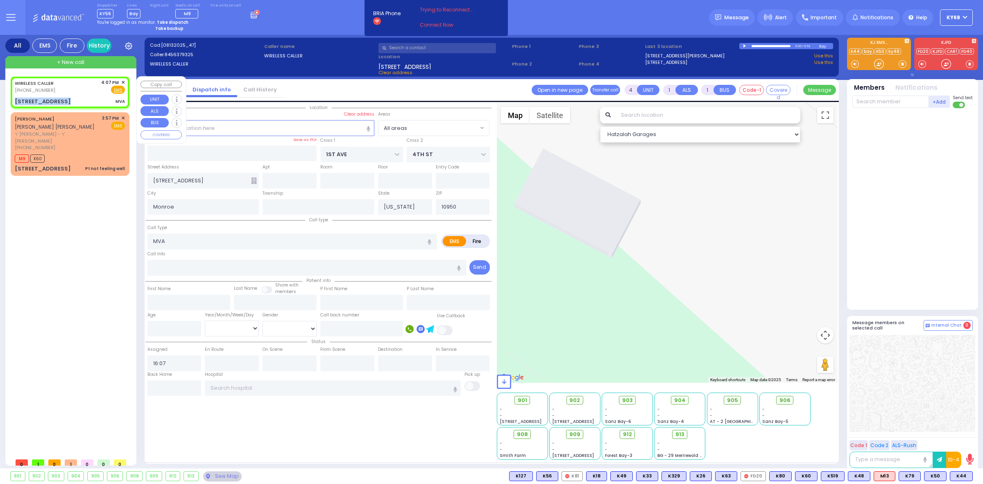
copy div "285 7 Springs Mountain Road"
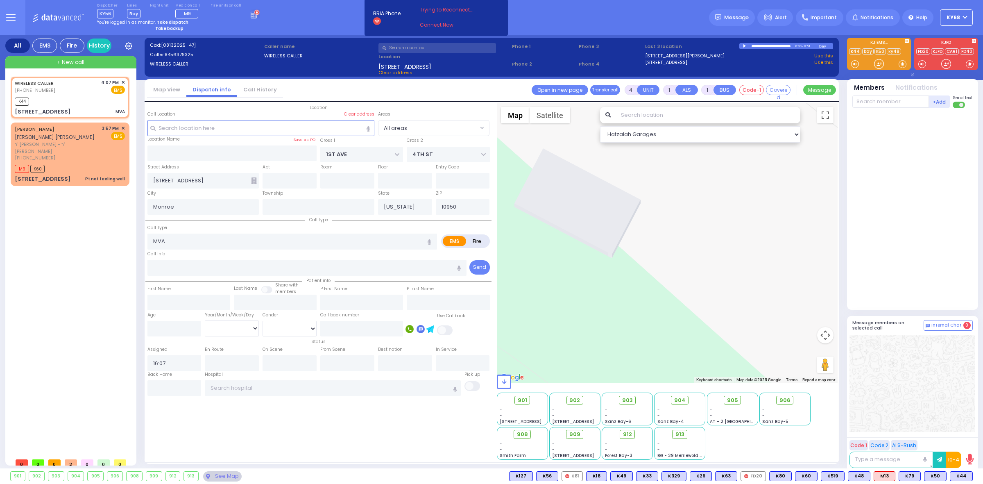
select select
radio input "true"
select select
type input "16:08"
select select "Hatzalah Garages"
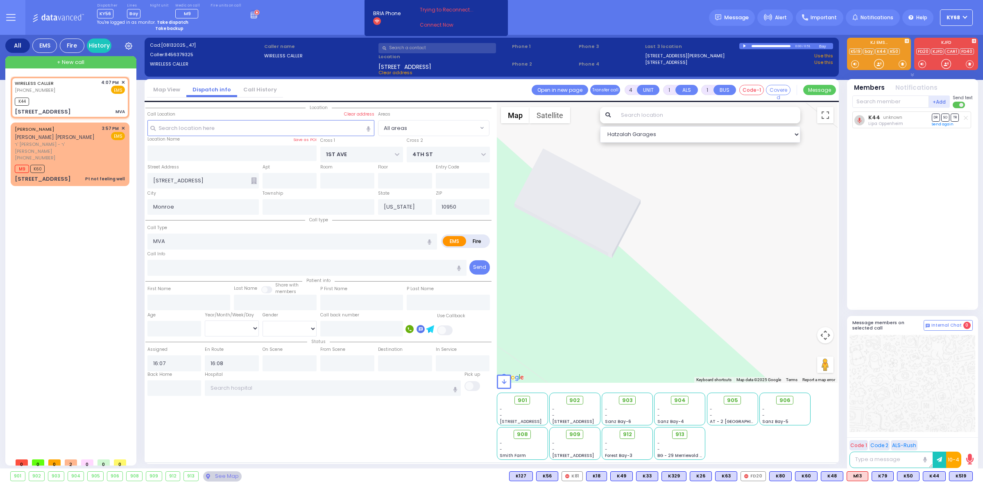
select select
radio input "true"
select select
select select "Hatzalah Garages"
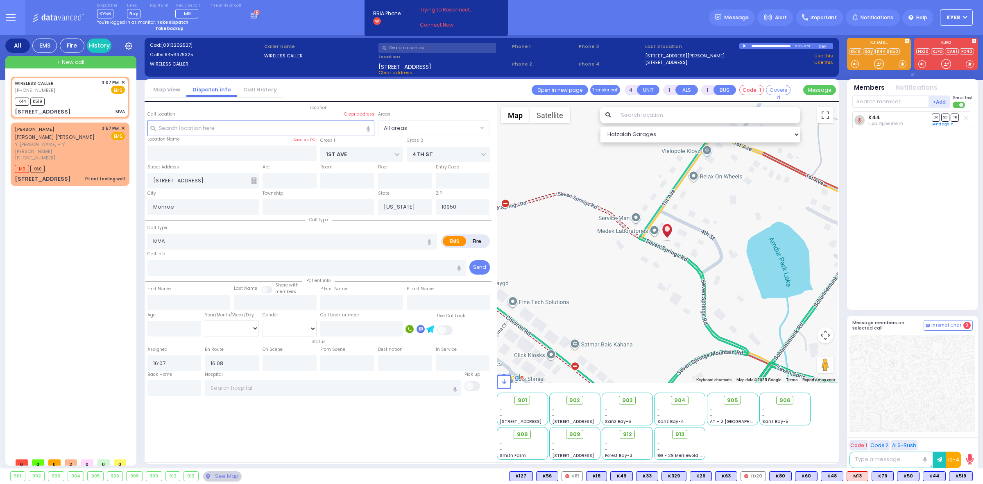
select select
radio input "true"
select select
select select "Hatzalah Garages"
select select
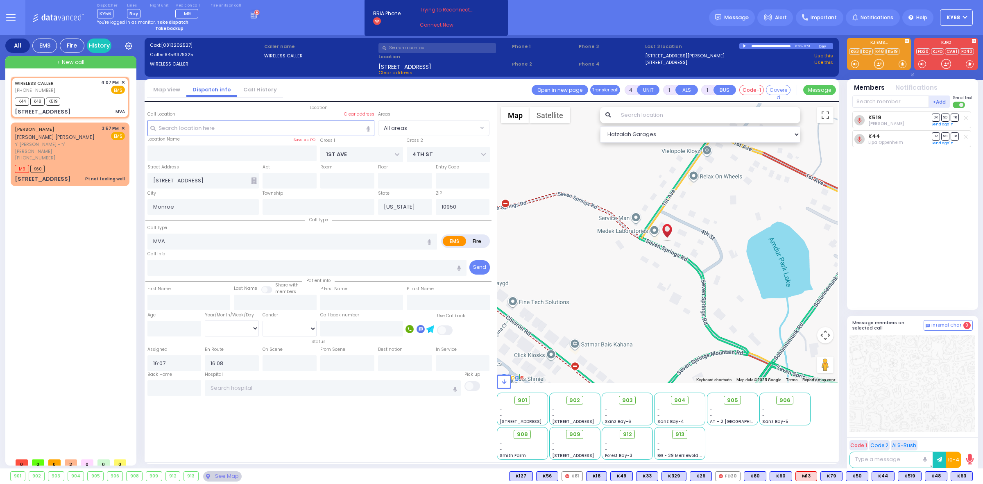
radio input "true"
select select
select select "Hatzalah Garages"
select select
radio input "true"
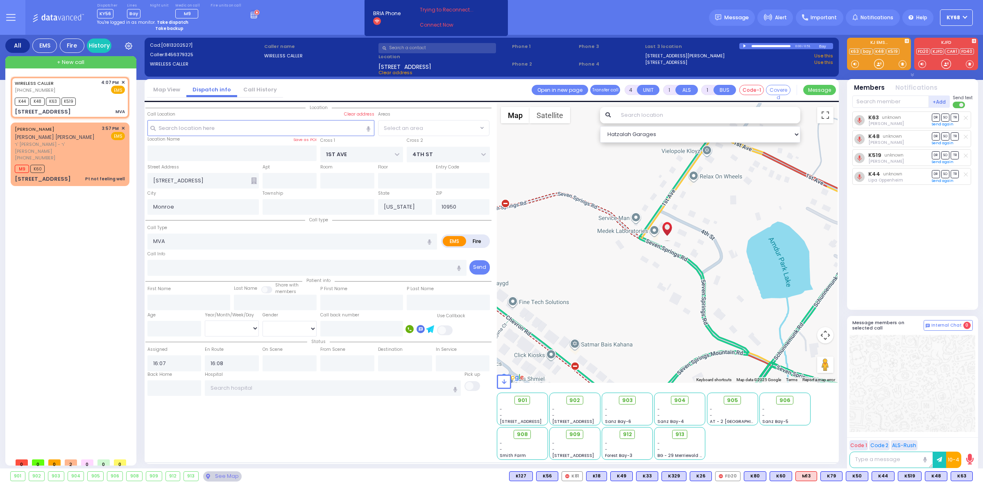
select select
select select "Hatzalah Garages"
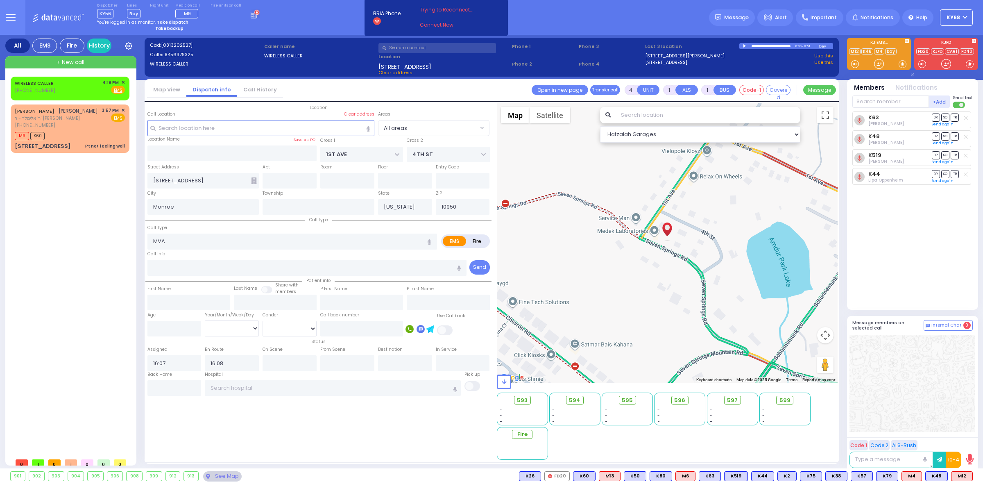
select select
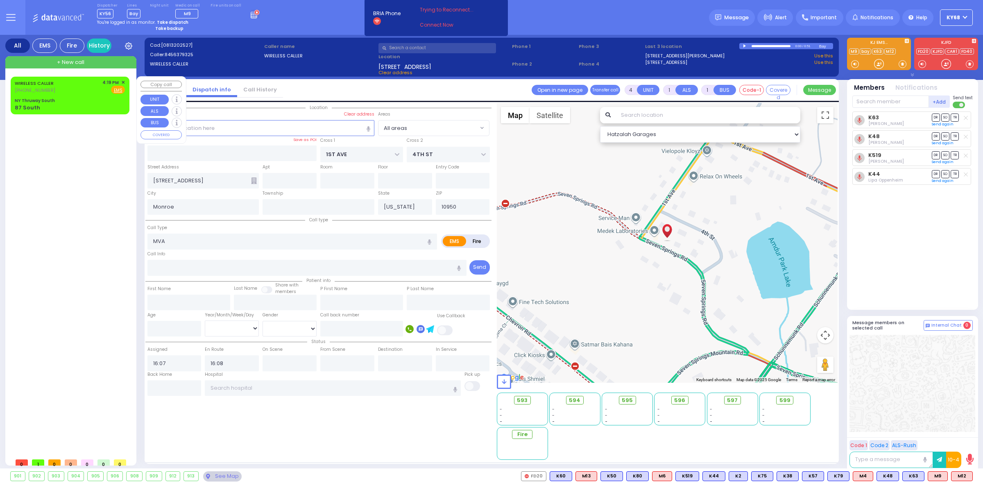
click at [36, 98] on div "NY Thruway South" at bounding box center [35, 101] width 40 height 6
type input "2"
select select
radio input "true"
select select
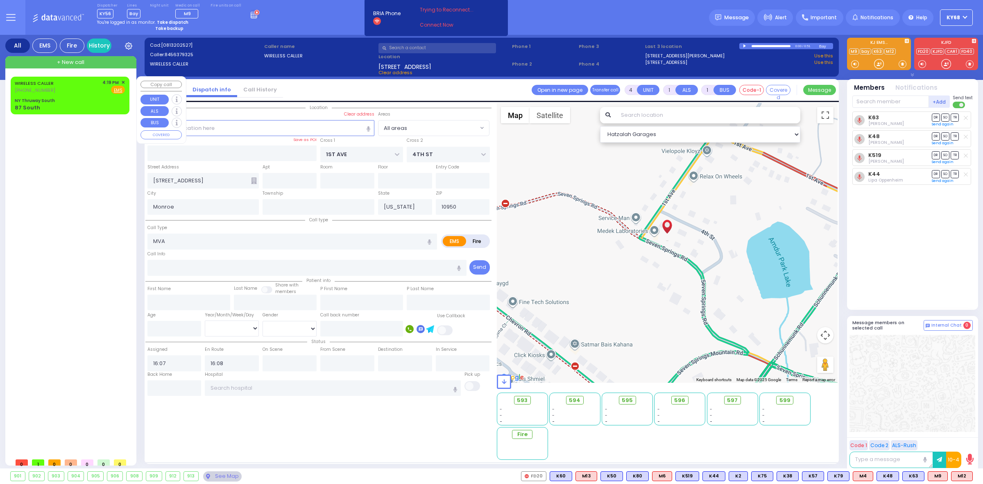
type input "16:19"
select select "Hatzalah Garages"
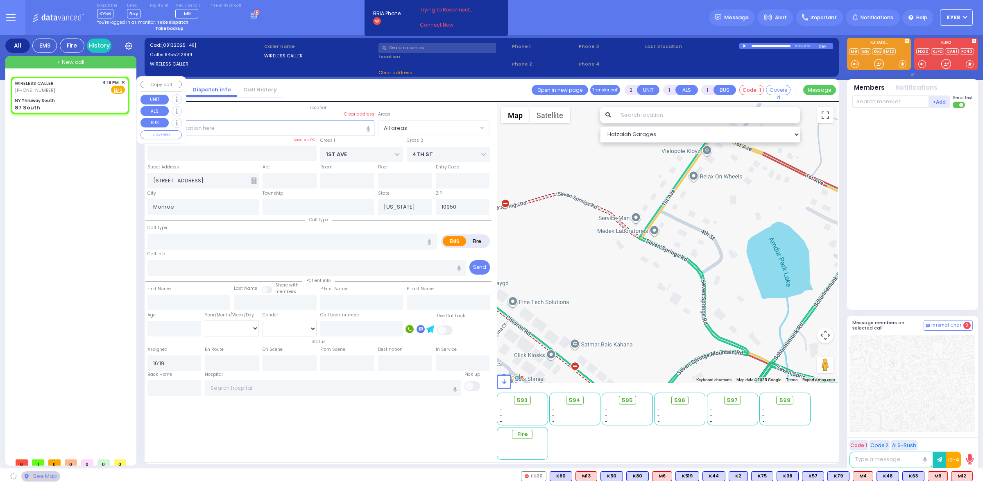
type input "NY Thruway South"
type input "87 South"
type input "10001"
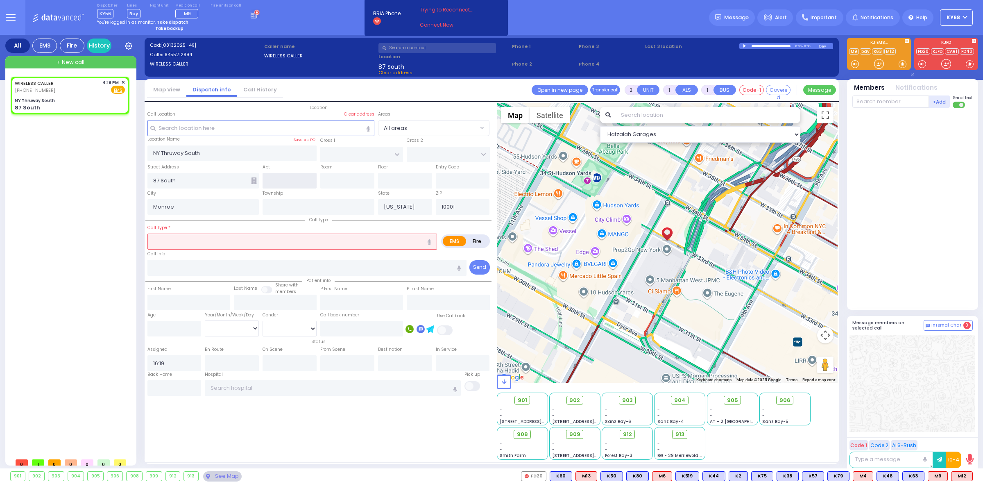
click at [287, 175] on input "text" at bounding box center [290, 181] width 54 height 16
click at [305, 154] on input "NY Thruway South" at bounding box center [232, 153] width 170 height 16
select select
radio input "true"
select select
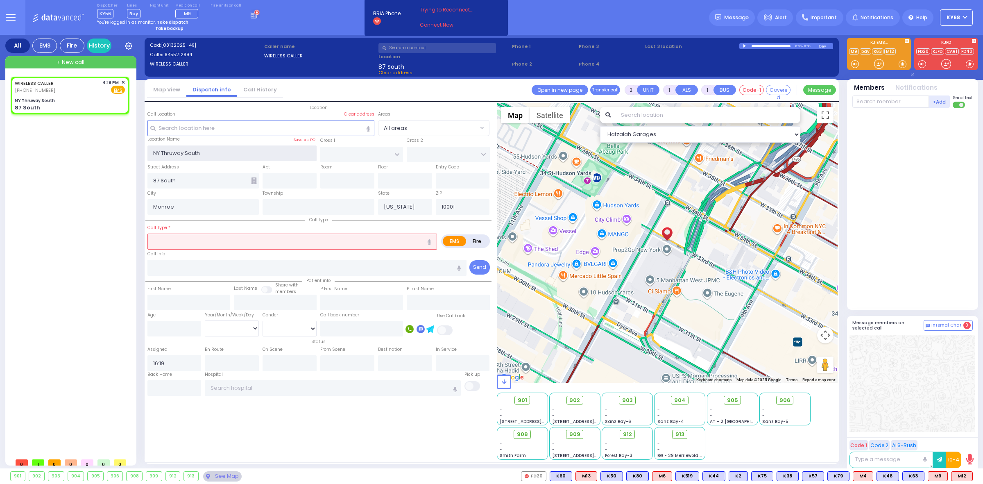
select select "Hatzalah Garages"
select select
radio input "true"
type input "MM 44"
select select
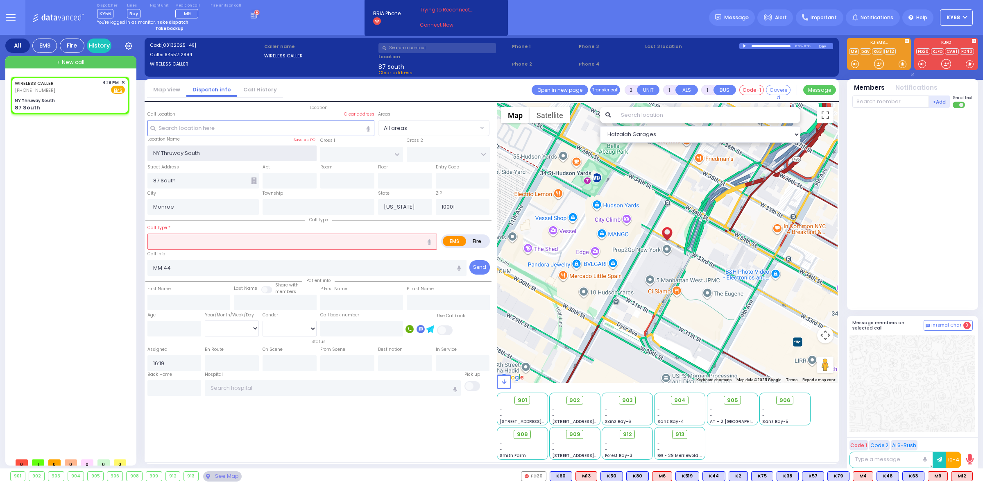
select select "Hatzalah Garages"
click at [299, 66] on div "Cad: [08132025_49] Caller: 8455212894 WIRELESS CALLER Caller name WIRELESS CALL…" at bounding box center [492, 61] width 686 height 39
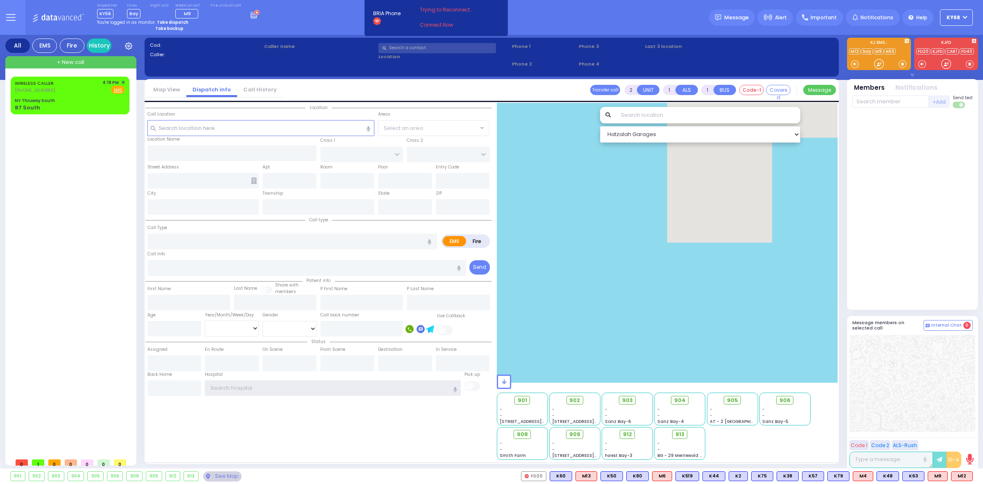
type input "ky68"
click at [220, 126] on input "text" at bounding box center [260, 128] width 227 height 16
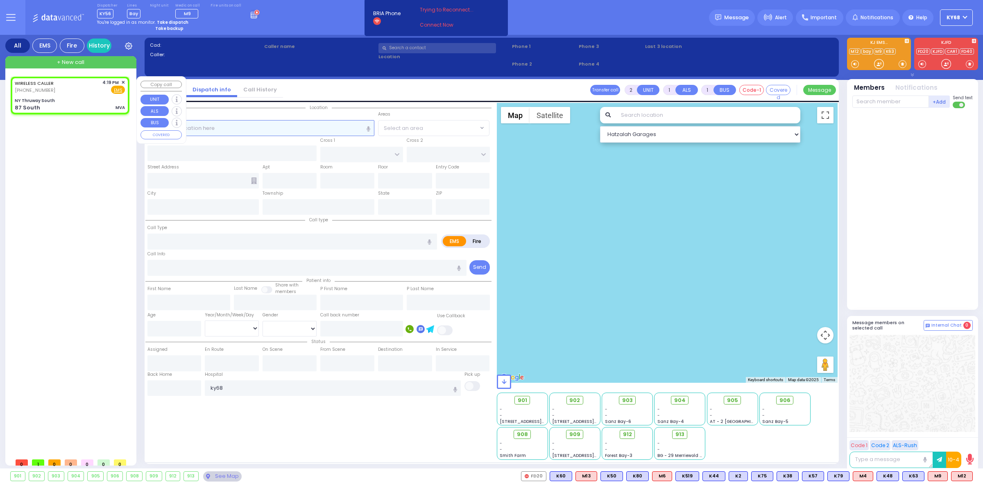
select select
type input "MVA"
radio input "true"
type input "MM 44"
select select
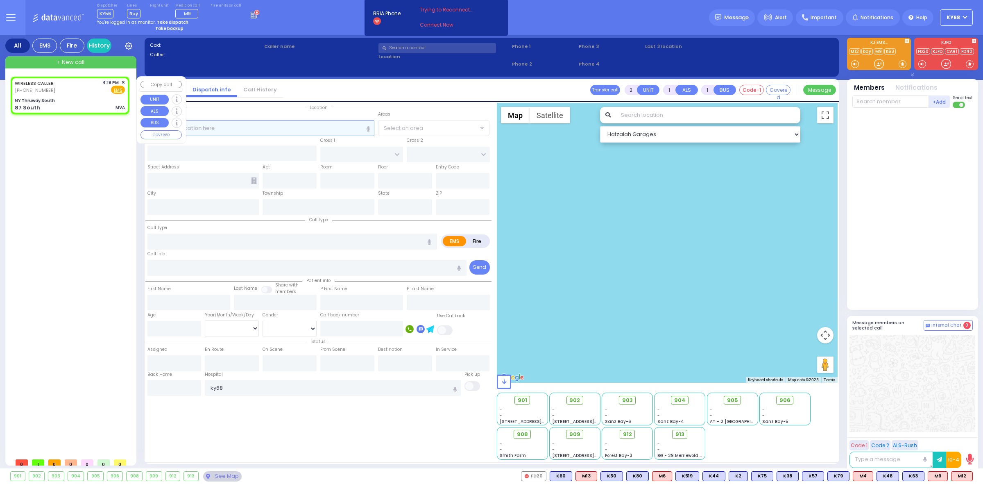
type input "16:19"
select select "Hatzalah Garages"
type input "NY Thruway South"
type input "87 South"
type input "Monroe"
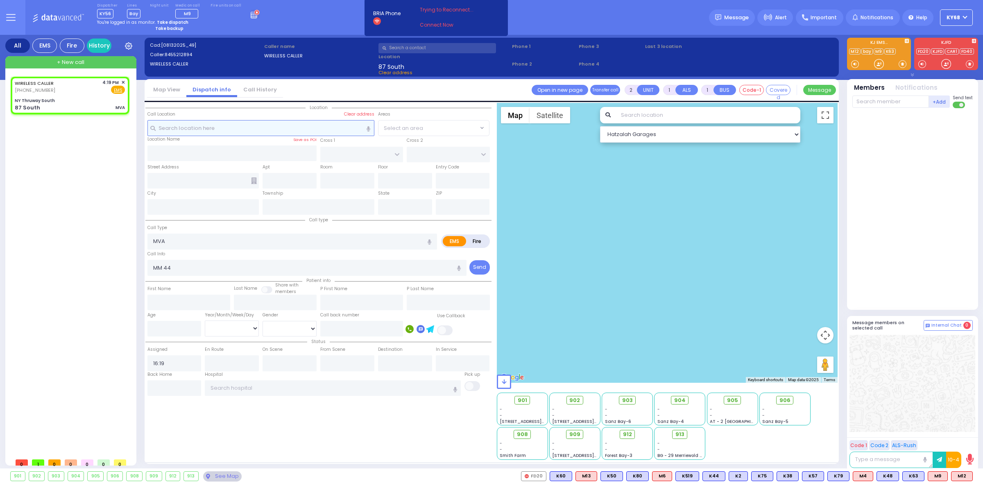
type input "[US_STATE]"
type input "10001"
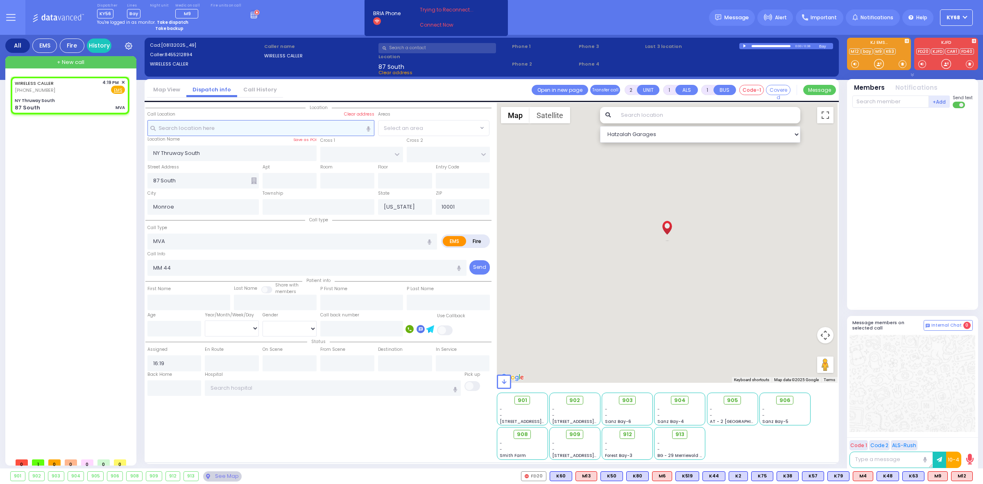
click at [234, 124] on input "text" at bounding box center [260, 128] width 227 height 16
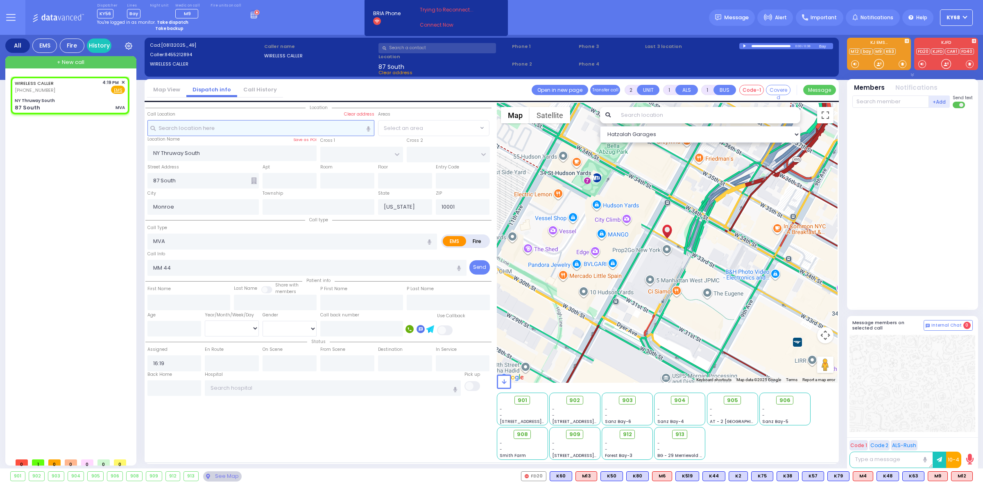
type input "4"
select select
radio input "true"
select select
select select "Hatzalah Garages"
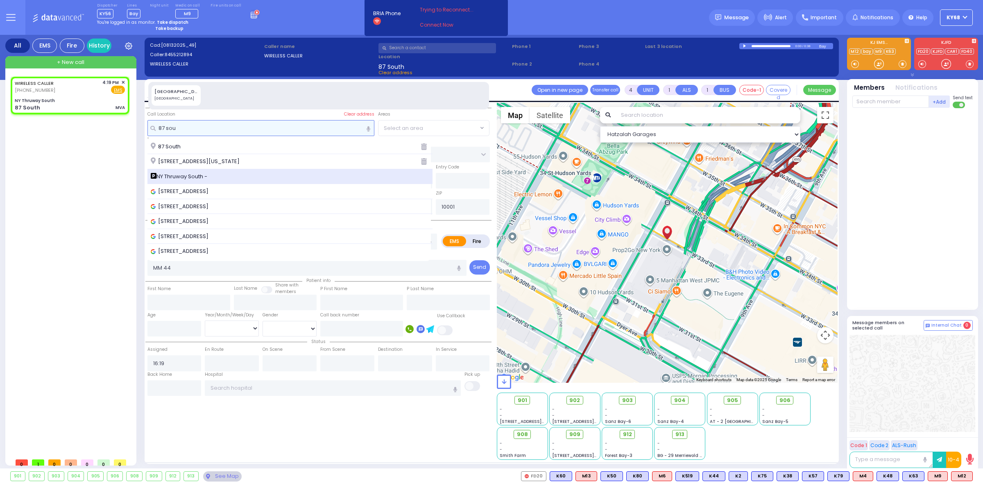
type input "87 sou"
click at [184, 175] on span "NY Thruway South -" at bounding box center [180, 176] width 59 height 8
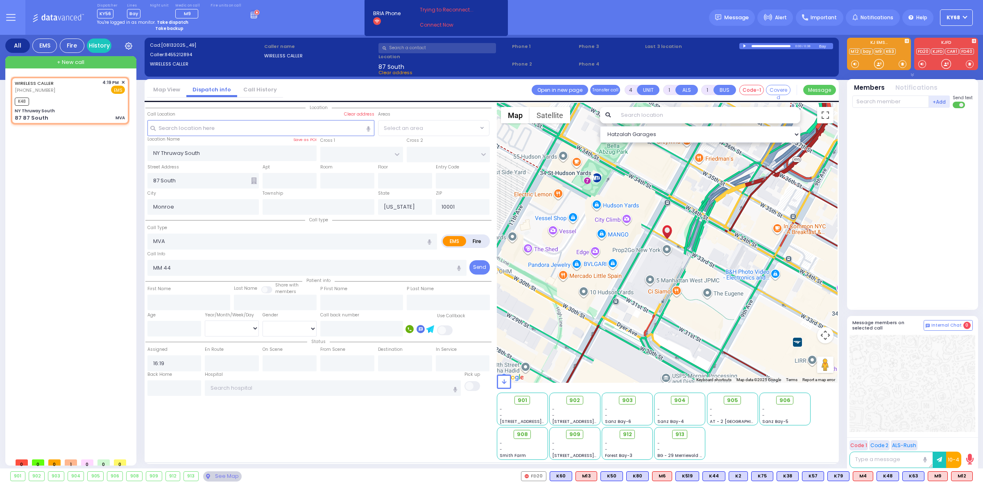
select select
radio input "true"
select select
type input "16:33"
select select "Hatzalah Garages"
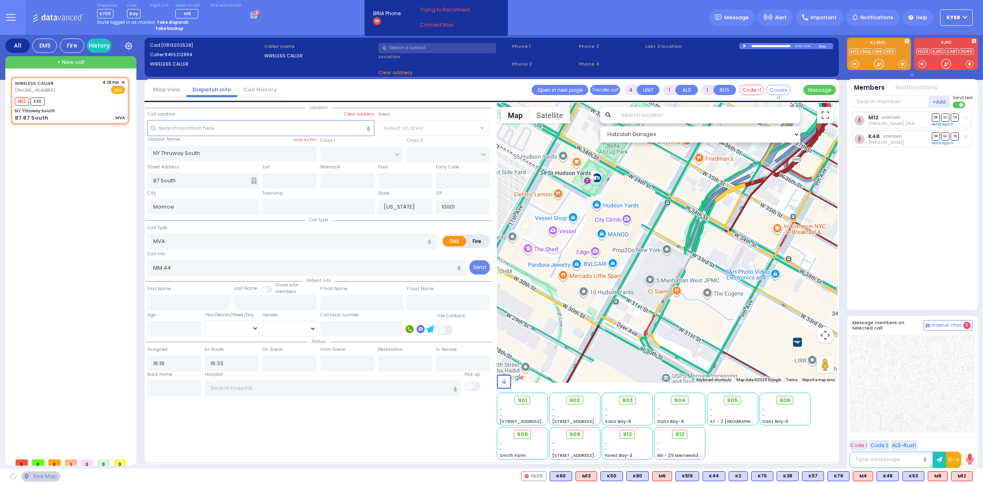
select select
radio input "true"
select select
select select "Hatzalah Garages"
select select
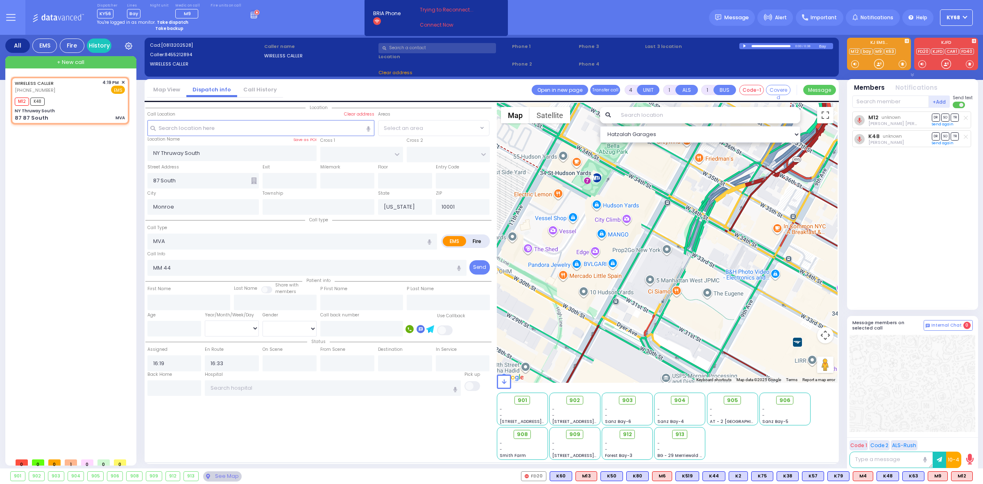
radio input "true"
select select
select select "Hatzalah Garages"
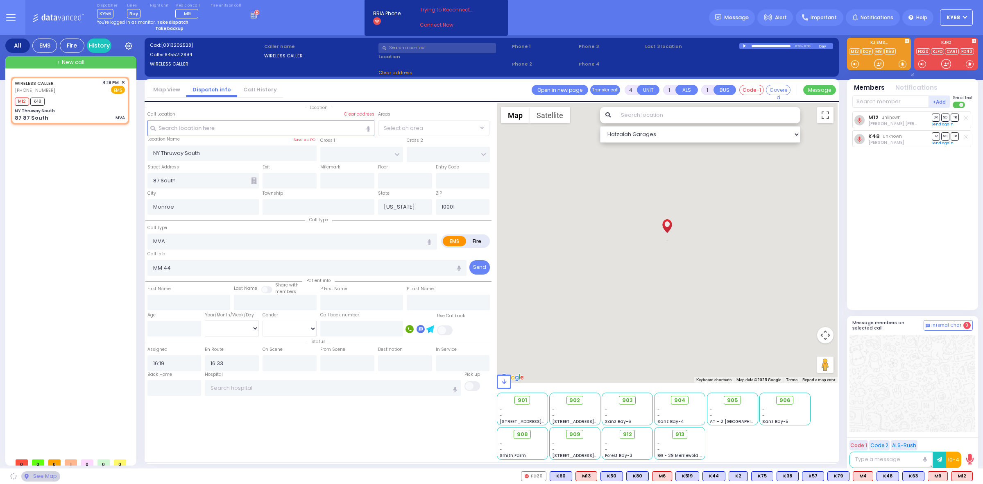
type input "DIVISION AVE"
type input "[GEOGRAPHIC_DATA]"
type input "87 87 South"
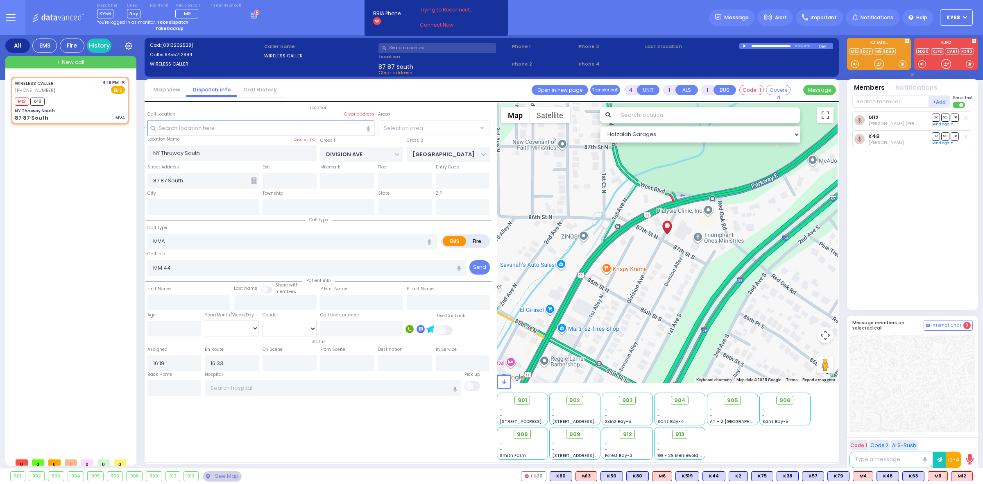
select select
radio input "true"
select select
select select "Hatzalah Garages"
radio input "true"
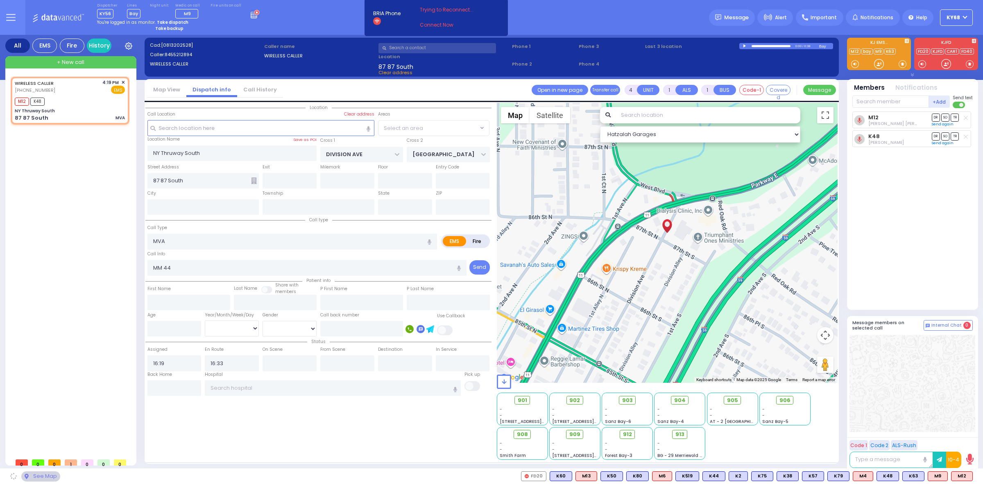
select select
select select "Hatzalah Garages"
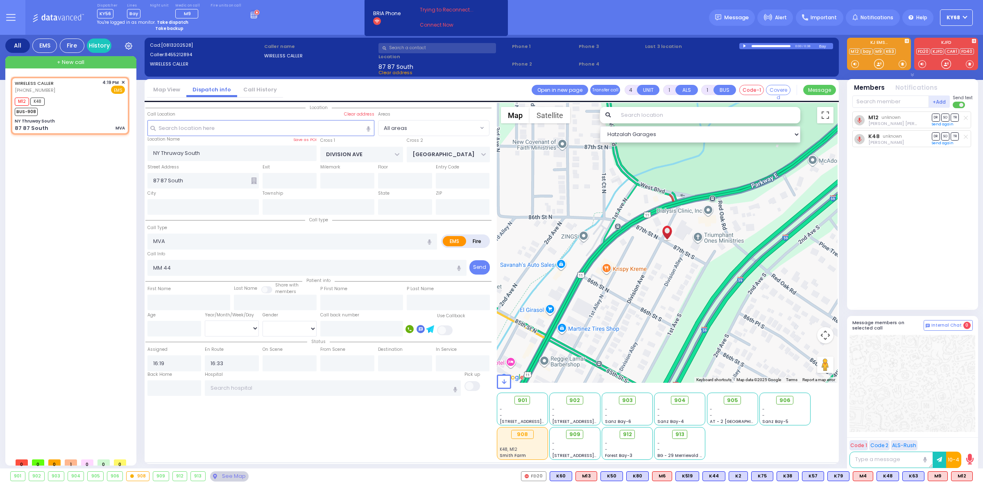
select select
radio input "true"
select select
select select "Hatzalah Garages"
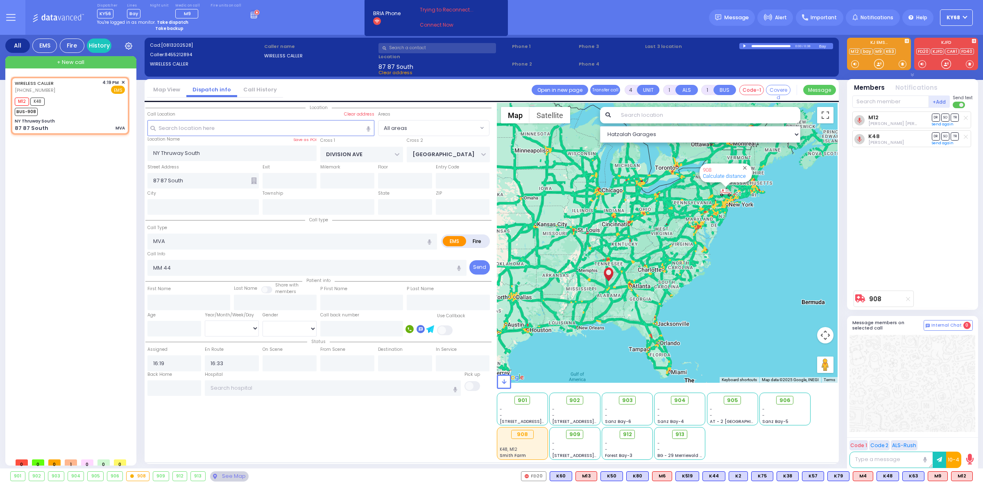
select select
radio input "true"
select select
select select "Hatzalah Garages"
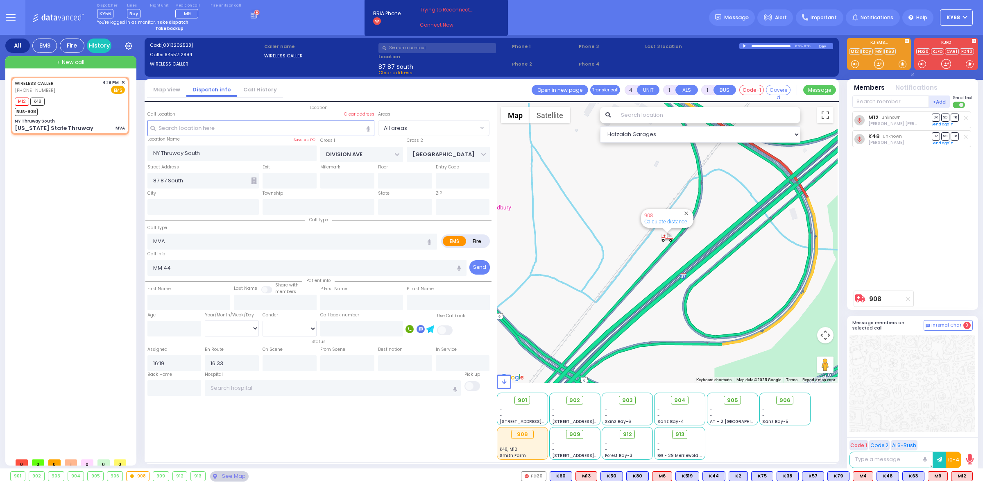
select select
radio input "true"
select select
select select "Hatzalah Garages"
type input "[US_STATE] State Thruway"
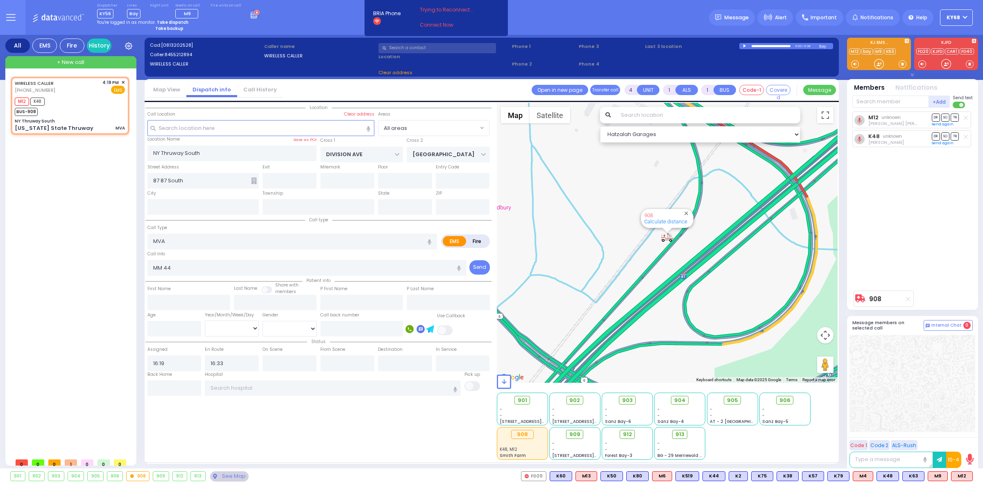
type input "Woodbury"
type input "[US_STATE]"
type input "10917"
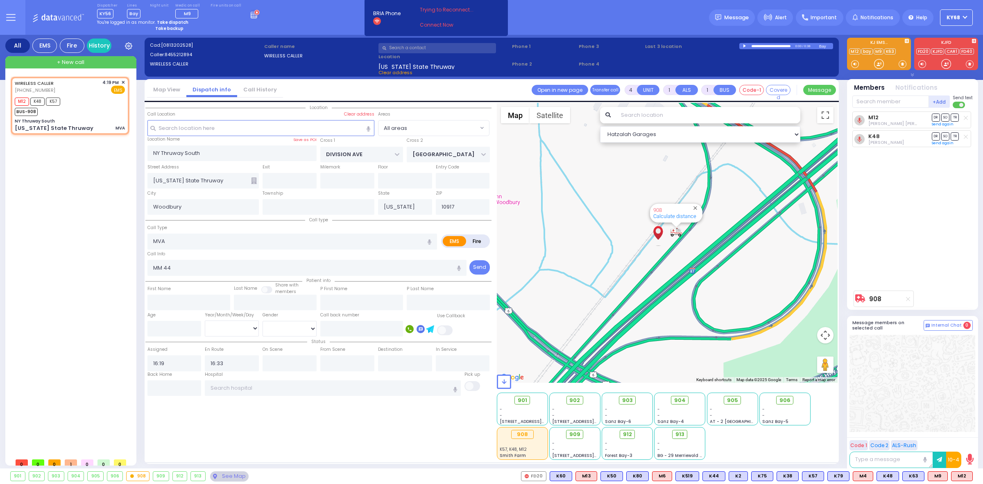
select select
radio input "true"
select select
select select "Hatzalah Garages"
drag, startPoint x: 443, startPoint y: 3, endPoint x: 439, endPoint y: 0, distance: 4.7
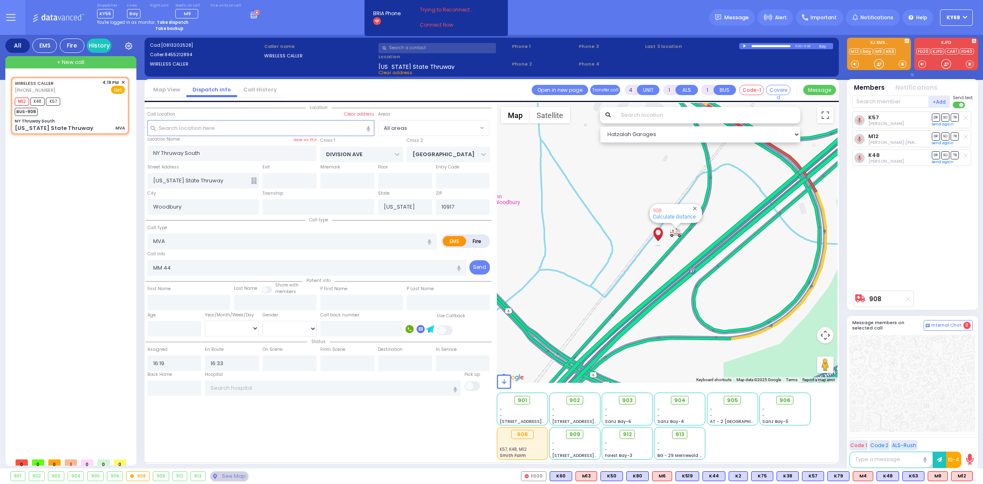
click at [443, 3] on div "BRIA Phone Headset" at bounding box center [436, 17] width 135 height 29
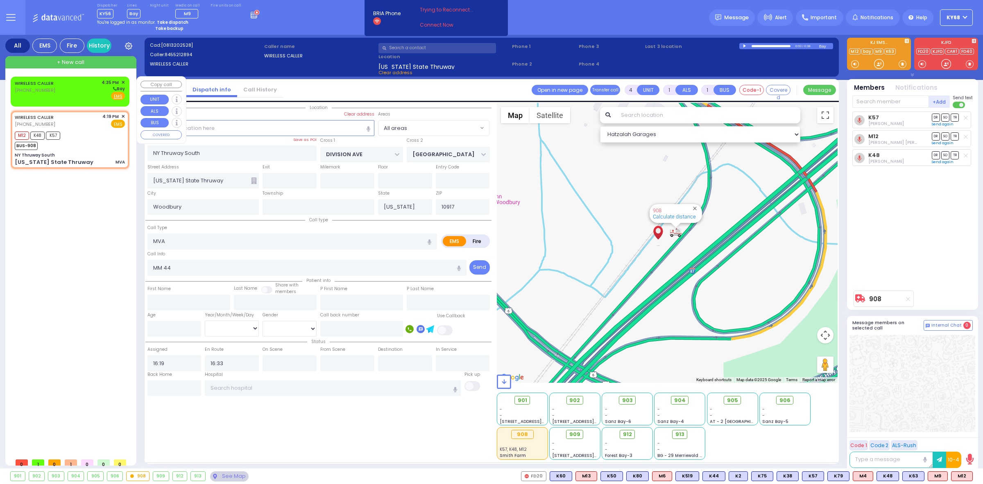
click at [43, 95] on div "WIRELESS CALLER [PHONE_NUMBER]" at bounding box center [36, 89] width 42 height 21
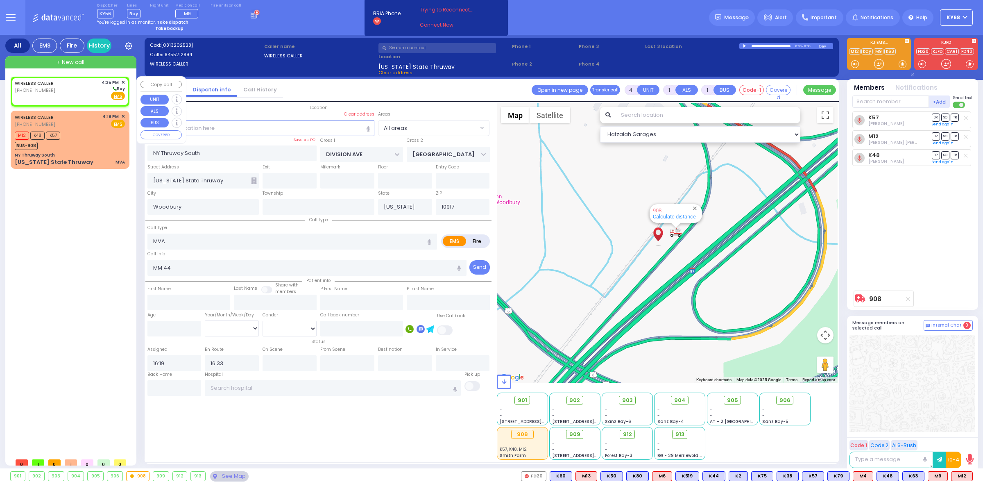
type input "2"
select select
radio input "true"
select select
type input "16:35"
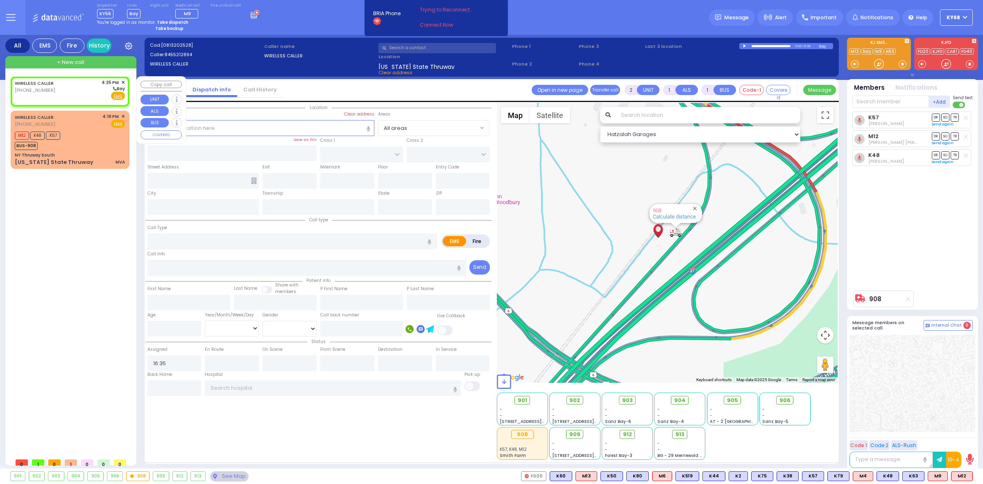
select select "Hatzalah Garages"
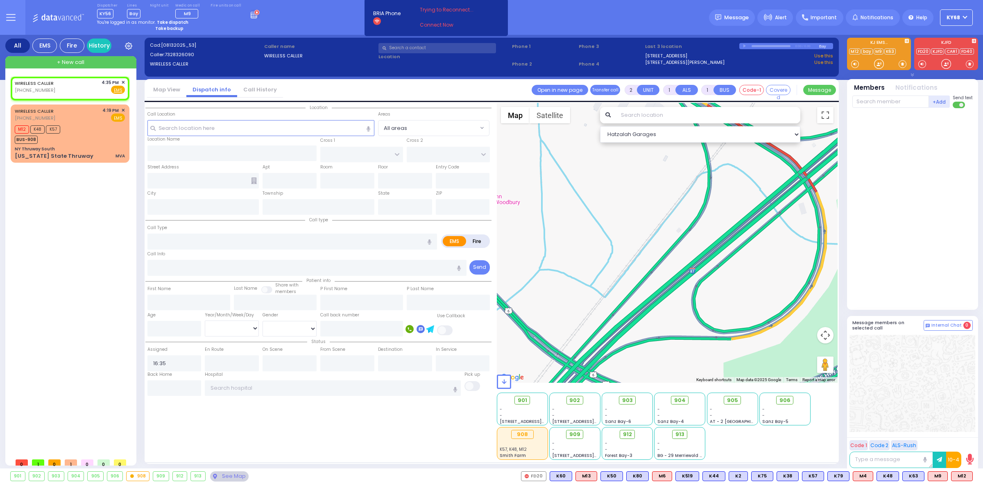
select select
radio input "true"
select select
select select "Hatzalah Garages"
click at [255, 88] on link "Call History" at bounding box center [260, 90] width 46 height 8
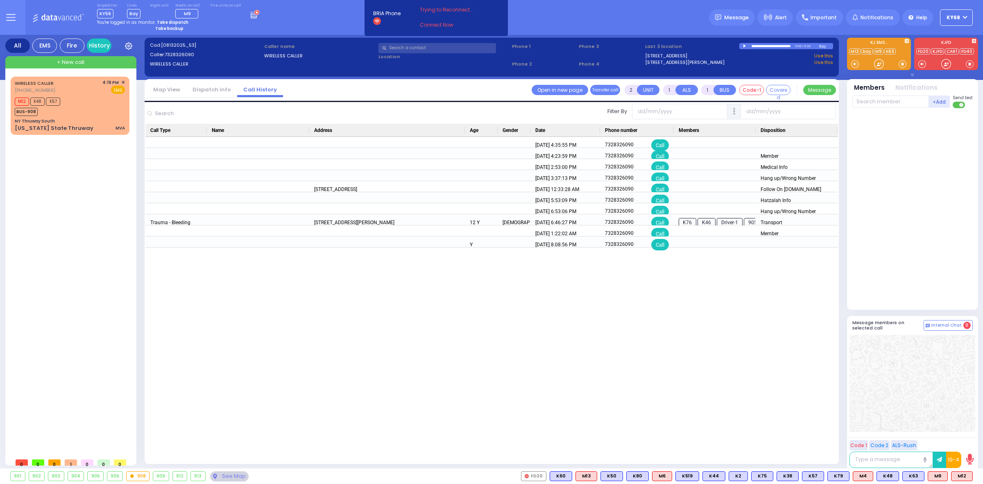
click at [218, 91] on link "Dispatch info" at bounding box center [211, 90] width 51 height 8
